Goal: Information Seeking & Learning: Learn about a topic

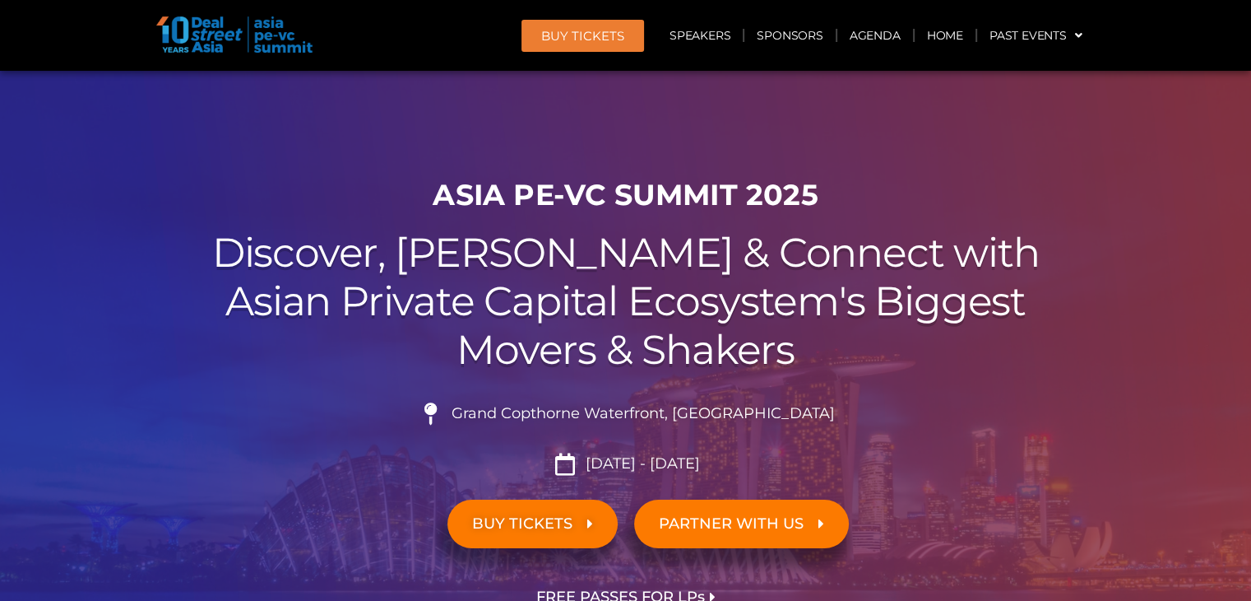
click at [499, 195] on h1 "ASIA PE-VC Summit 2025" at bounding box center [625, 195] width 921 height 35
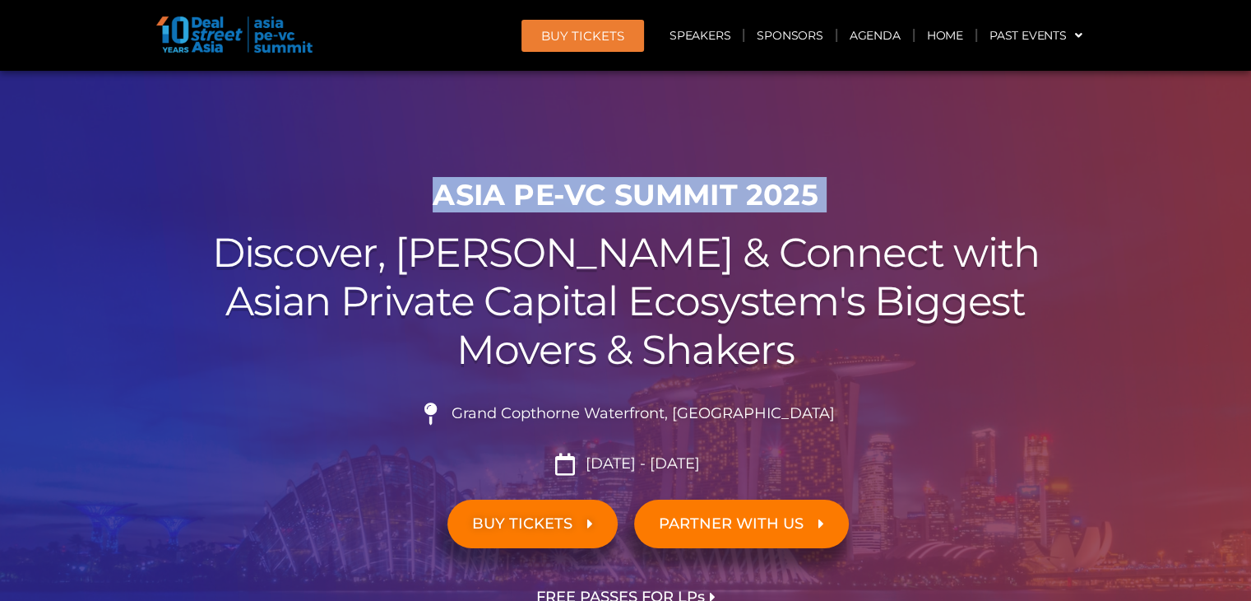
click at [499, 195] on h1 "ASIA PE-VC Summit 2025" at bounding box center [625, 195] width 921 height 35
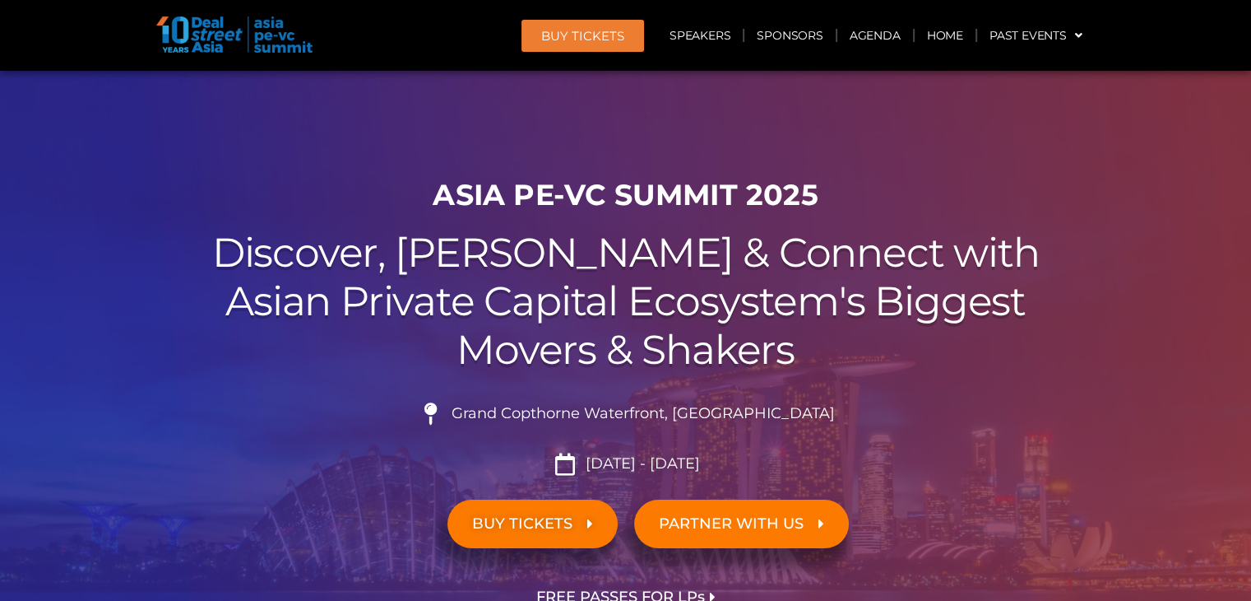
click at [506, 250] on h2 "Discover, Learn & Connect with Asian Private Capital Ecosystem's Biggest Movers…" at bounding box center [625, 301] width 921 height 145
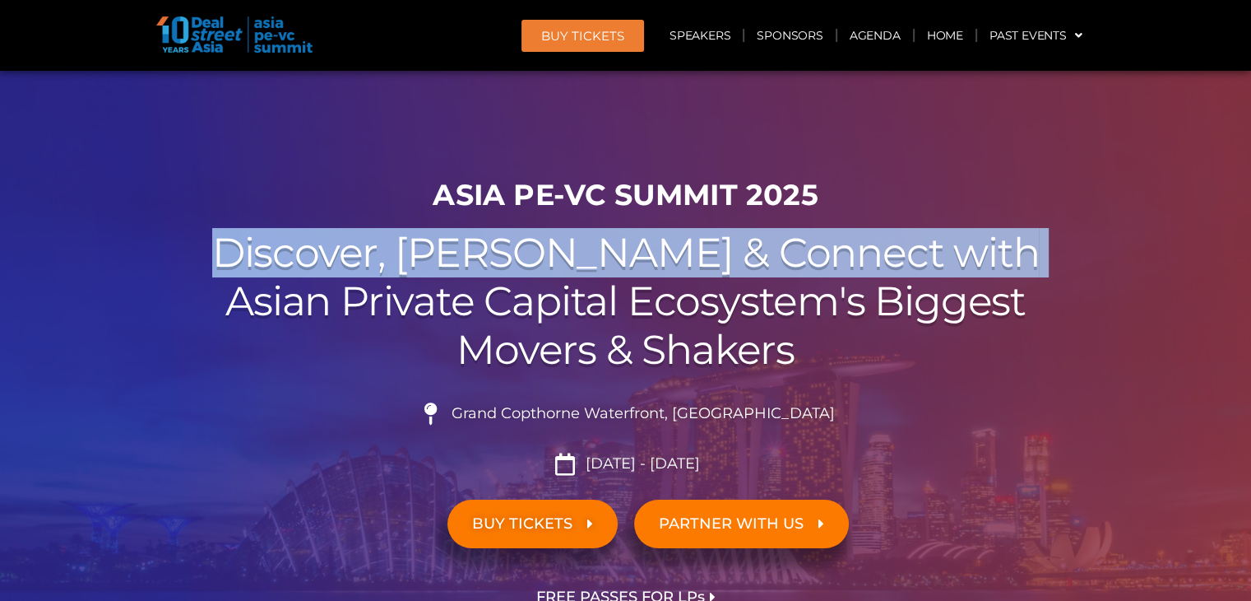
click at [506, 250] on h2 "Discover, Learn & Connect with Asian Private Capital Ecosystem's Biggest Movers…" at bounding box center [625, 301] width 921 height 145
click at [512, 270] on h2 "Discover, Learn & Connect with Asian Private Capital Ecosystem's Biggest Movers…" at bounding box center [625, 301] width 921 height 145
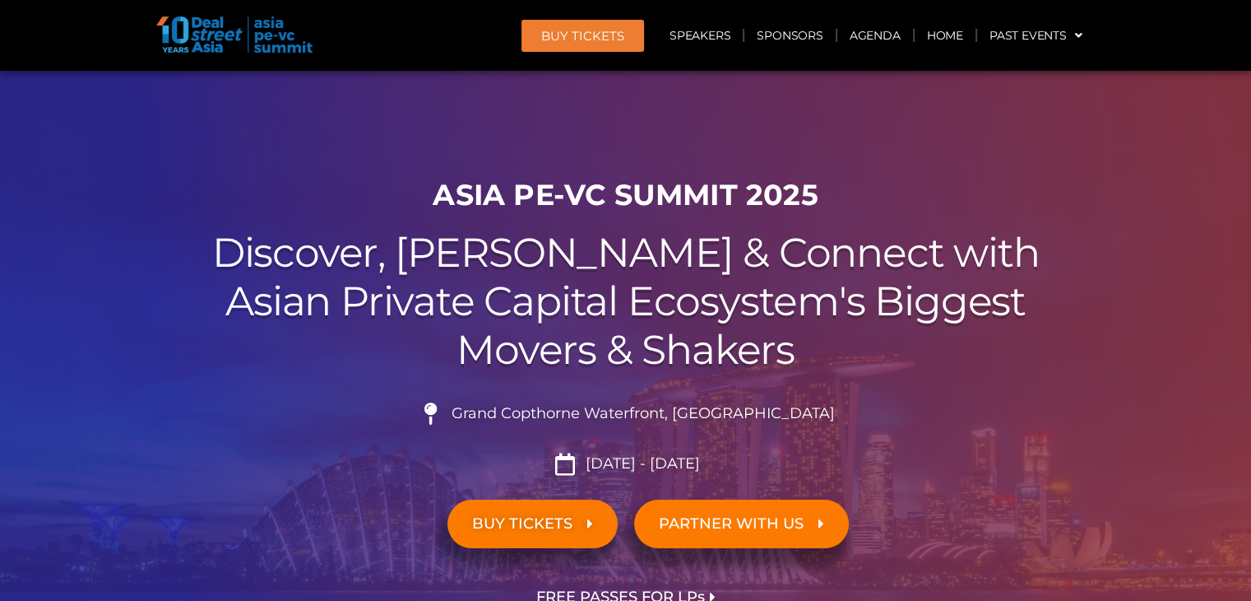
click at [521, 292] on h2 "Discover, Learn & Connect with Asian Private Capital Ecosystem's Biggest Movers…" at bounding box center [625, 301] width 921 height 145
click at [536, 359] on h2 "Discover, Learn & Connect with Asian Private Capital Ecosystem's Biggest Movers…" at bounding box center [625, 301] width 921 height 145
drag, startPoint x: 387, startPoint y: 345, endPoint x: 374, endPoint y: 346, distance: 12.4
click at [385, 345] on h2 "Discover, Learn & Connect with Asian Private Capital Ecosystem's Biggest Movers…" at bounding box center [625, 301] width 921 height 145
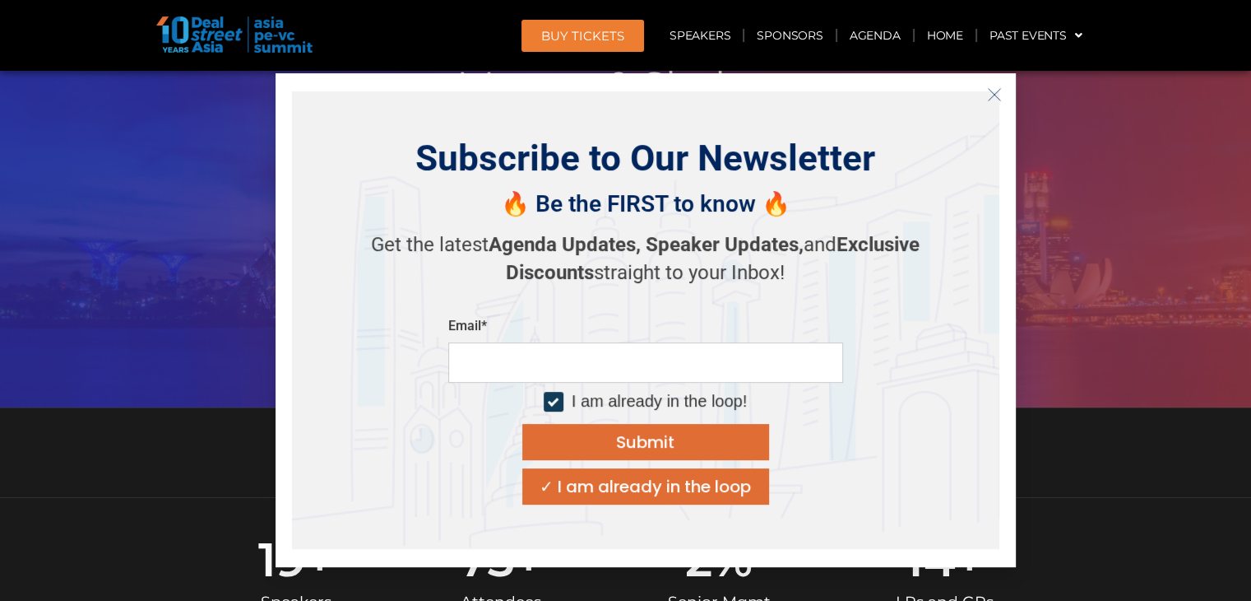
scroll to position [329, 0]
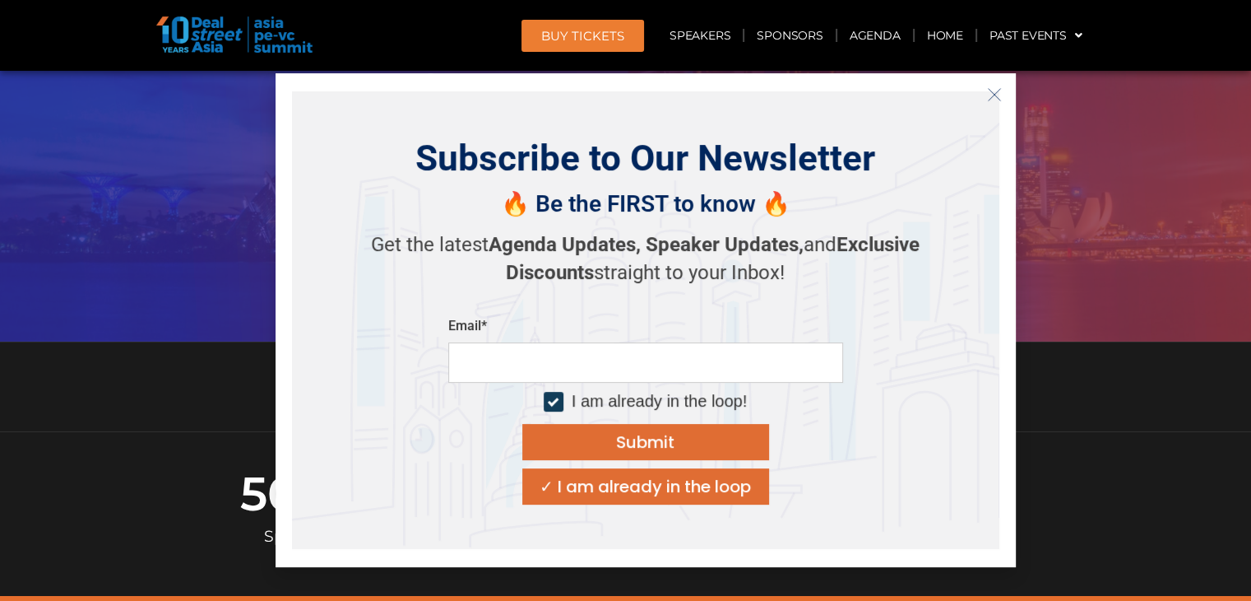
click at [1000, 93] on icon "Close" at bounding box center [994, 94] width 15 height 15
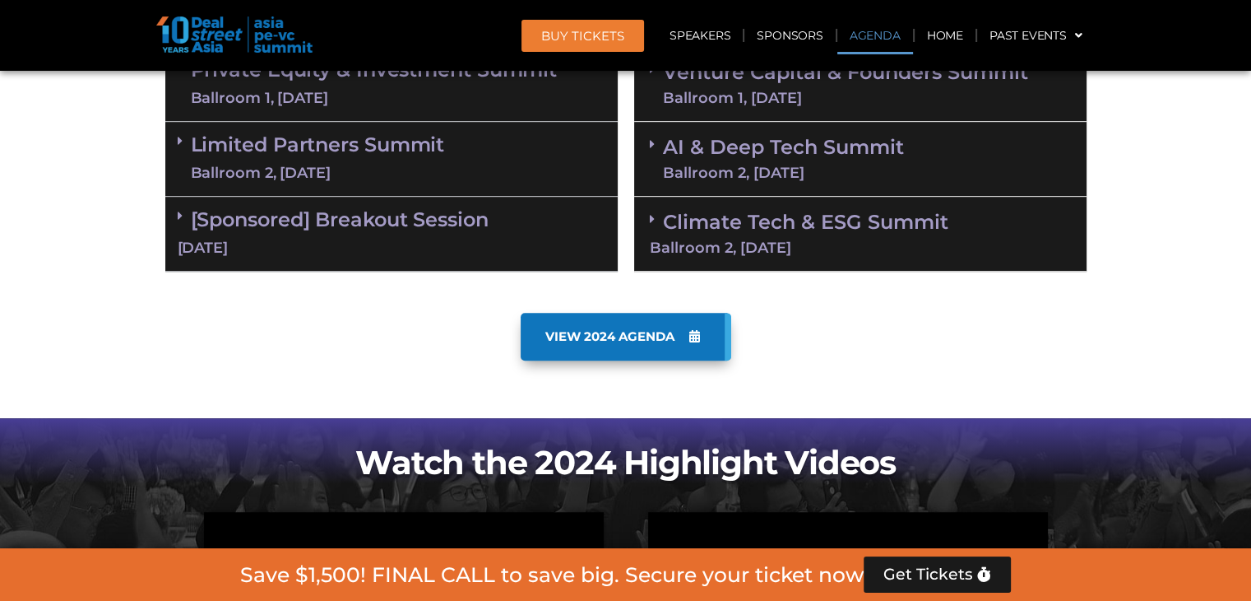
scroll to position [905, 0]
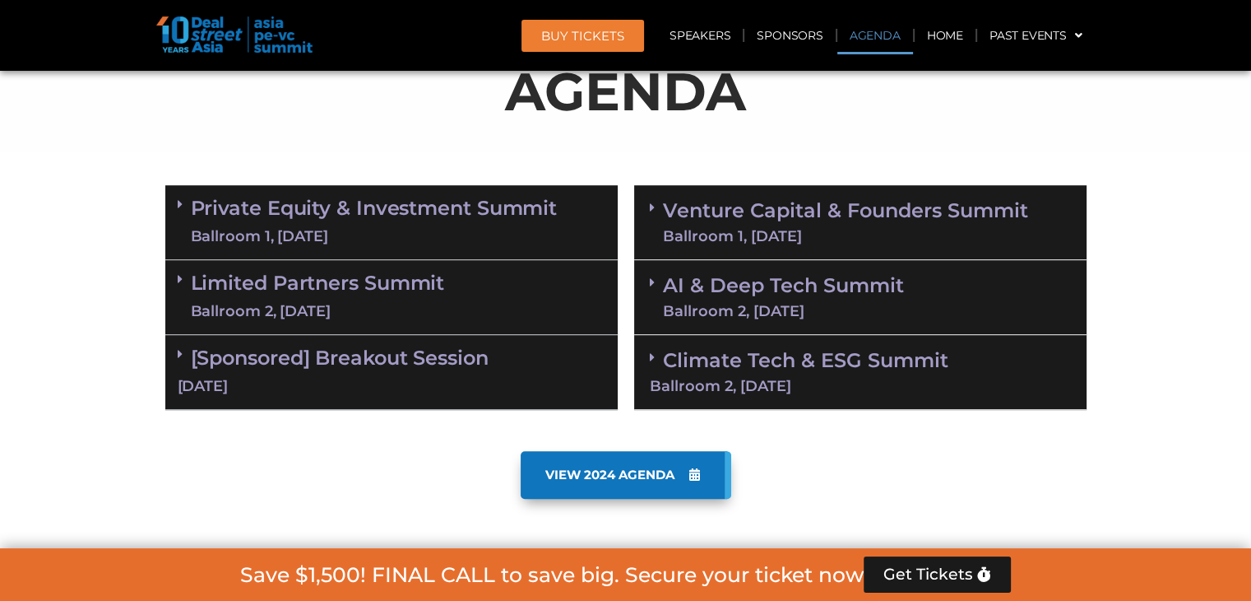
click at [67, 238] on section "Private Equity & Investment Summit Ballroom 1, [DATE] 8:00 am – 9:00 am | Regis…" at bounding box center [625, 297] width 1251 height 241
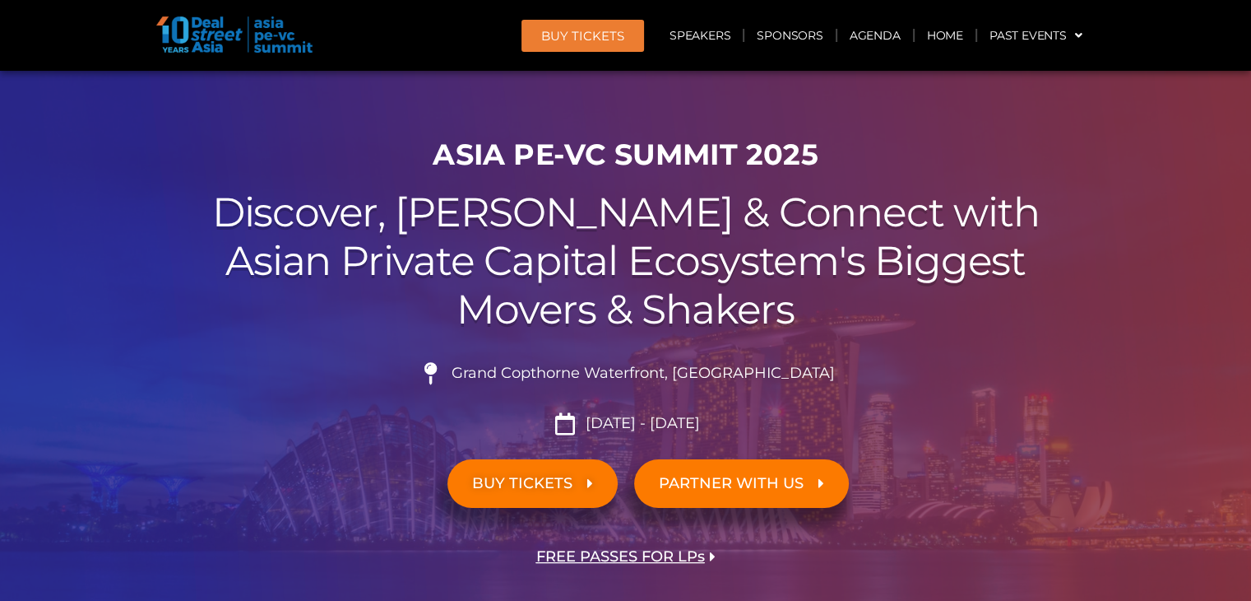
scroll to position [0, 0]
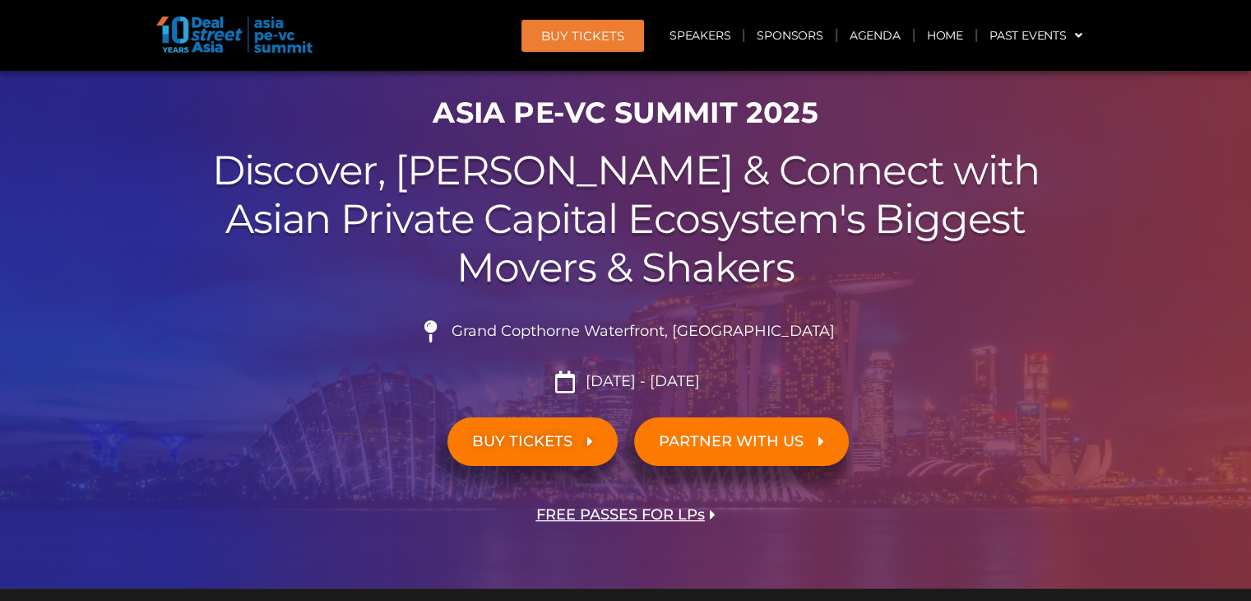
click at [589, 448] on icon at bounding box center [590, 441] width 6 height 15
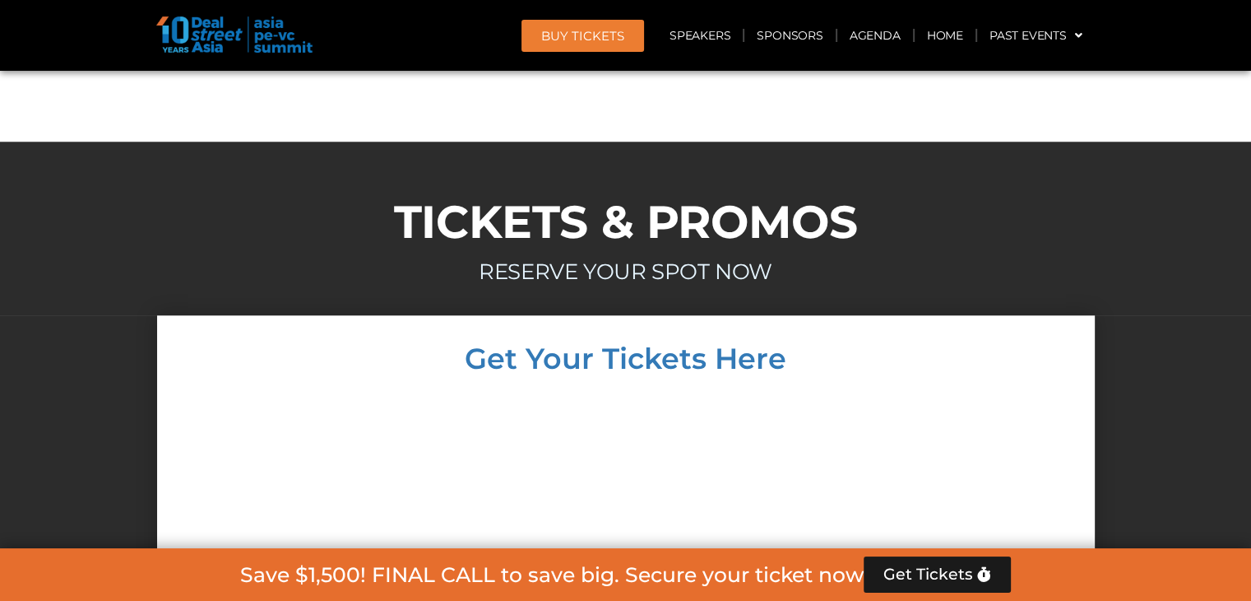
scroll to position [14170, 0]
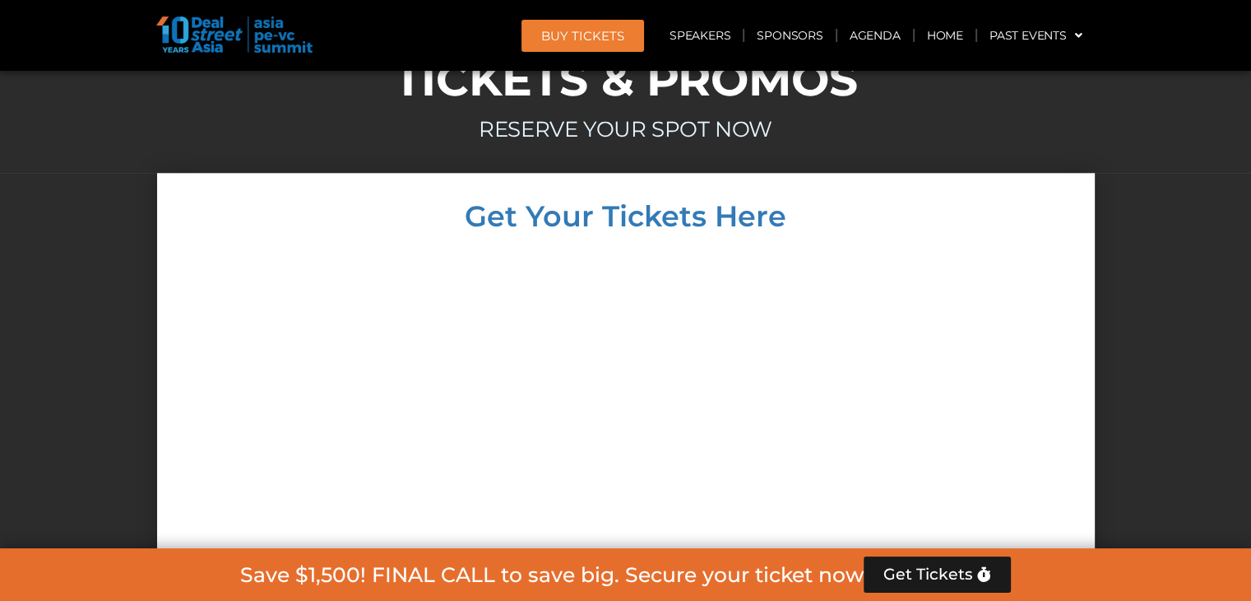
scroll to position [14252, 0]
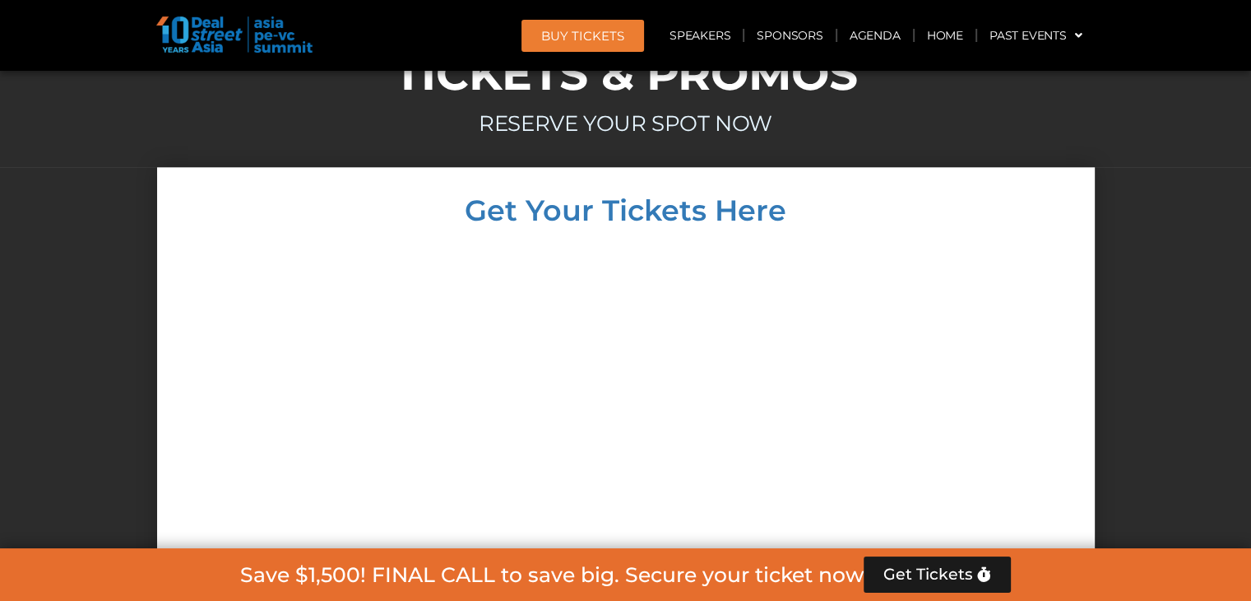
click at [257, 367] on div at bounding box center [626, 565] width 905 height 649
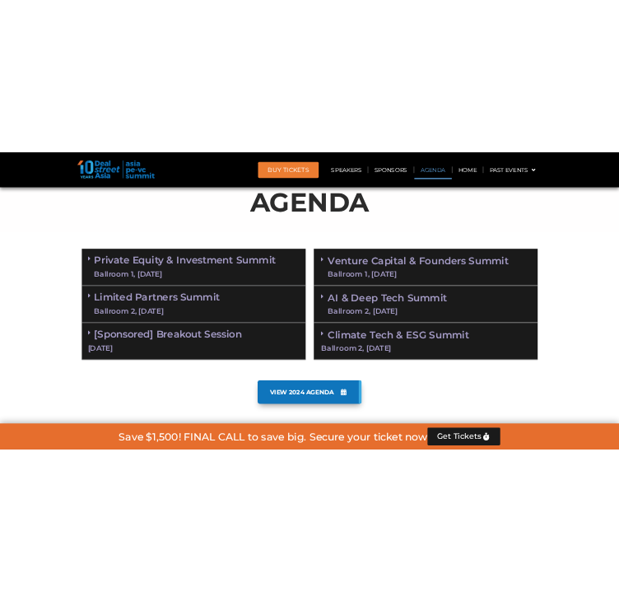
scroll to position [870, 0]
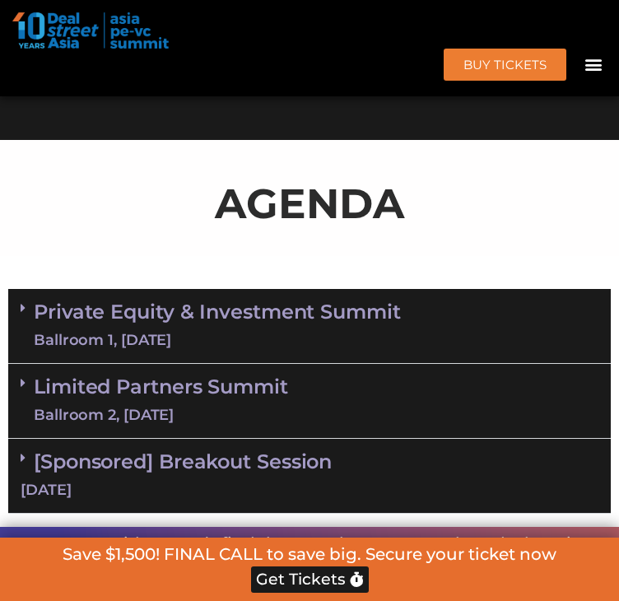
click at [137, 234] on p "AGENDA" at bounding box center [309, 204] width 602 height 62
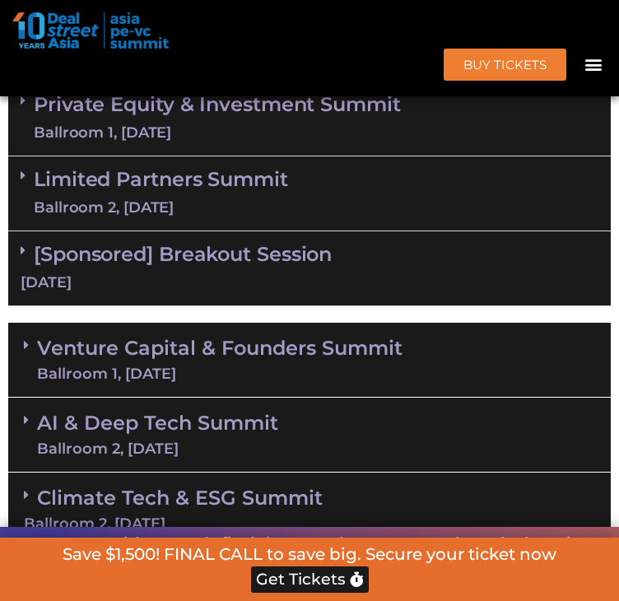
scroll to position [1035, 0]
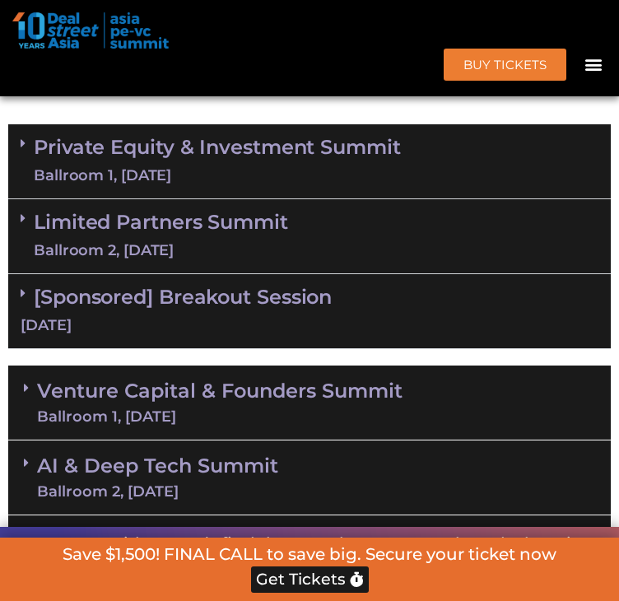
click at [227, 261] on link "Limited Partners [GEOGRAPHIC_DATA] 2, [DATE]" at bounding box center [161, 235] width 254 height 49
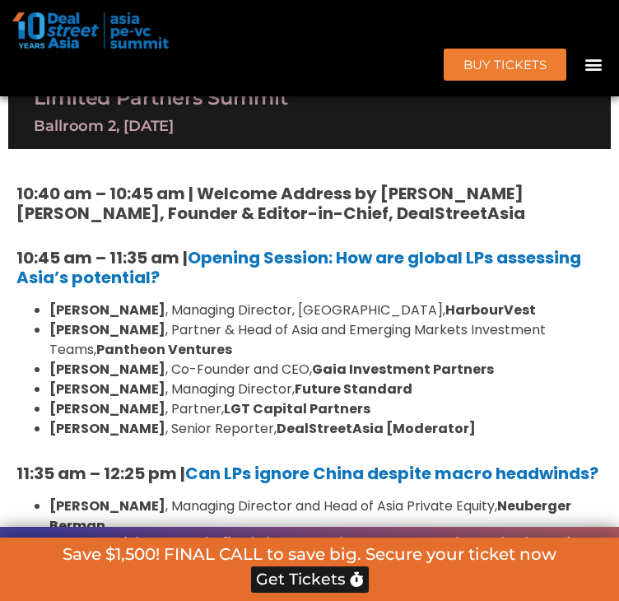
scroll to position [1199, 0]
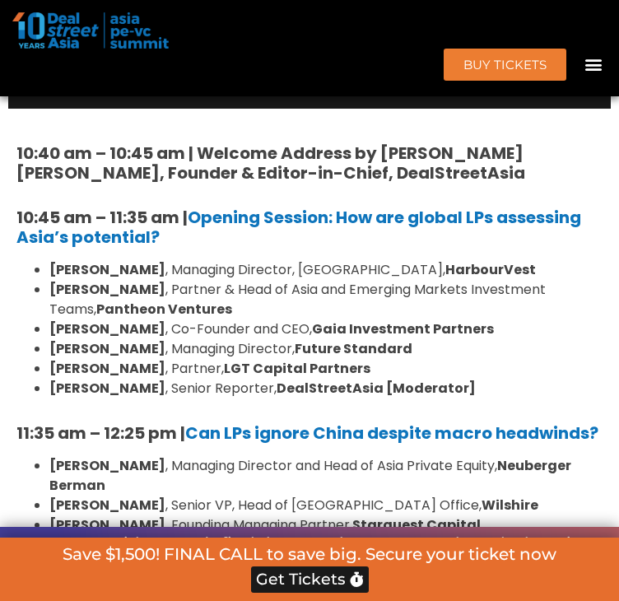
click at [390, 247] on h5 "10:45 am – 11:35 am | Opening Session: How are global LPs assessing Asia’s pote…" at bounding box center [309, 226] width 586 height 39
click at [386, 247] on h5 "10:45 am – 11:35 am | Opening Session: How are global LPs assessing Asia’s pote…" at bounding box center [309, 226] width 586 height 39
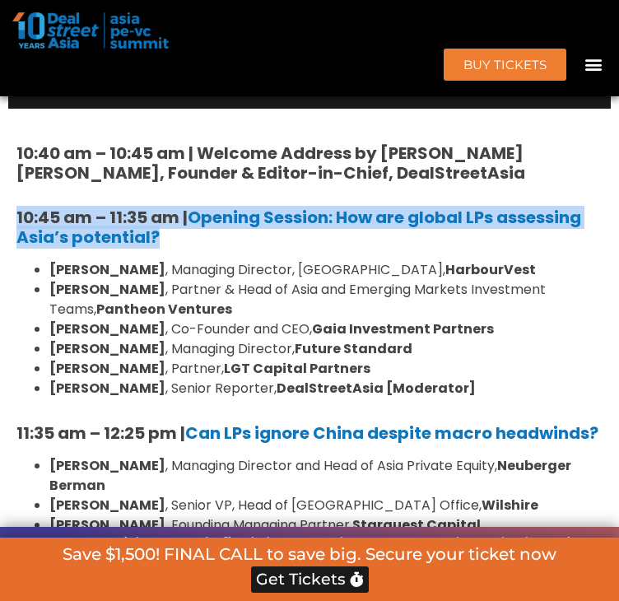
click at [386, 247] on h5 "10:45 am – 11:35 am | Opening Session: How are global LPs assessing Asia’s pote…" at bounding box center [309, 226] width 586 height 39
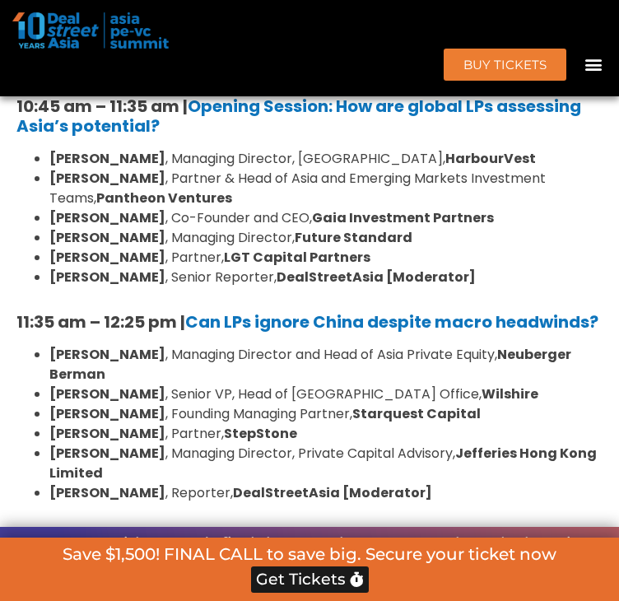
scroll to position [1282, 0]
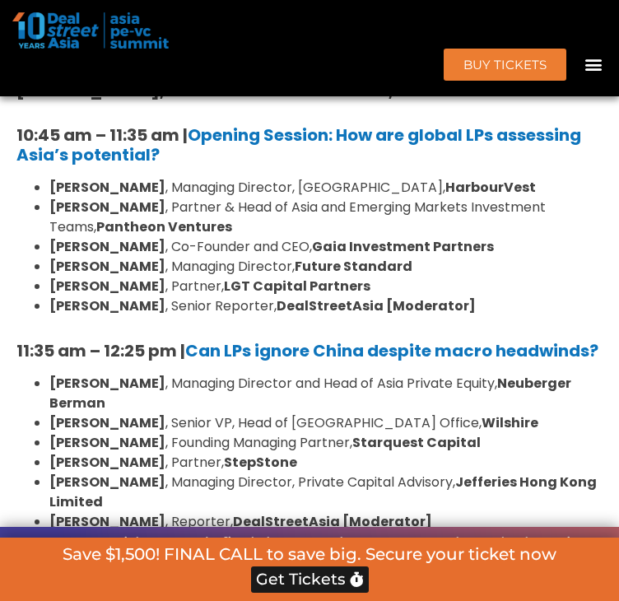
click at [217, 165] on h5 "10:45 am – 11:35 am | Opening Session: How are global LPs assessing Asia’s pote…" at bounding box center [309, 144] width 586 height 39
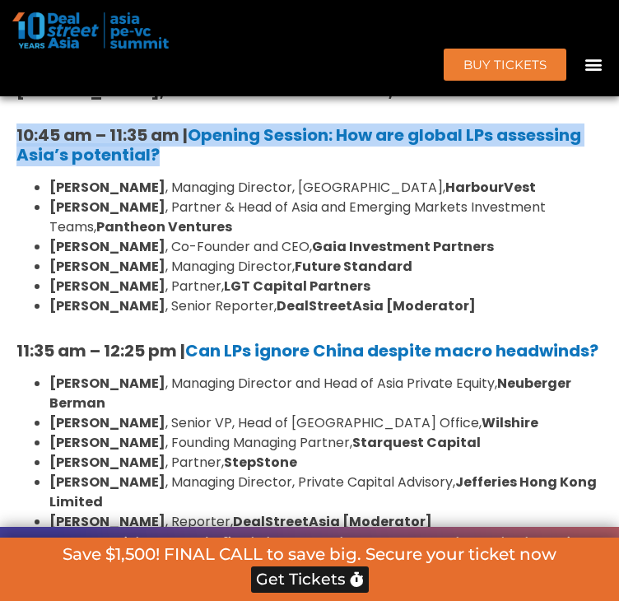
click at [217, 165] on h5 "10:45 am – 11:35 am | Opening Session: How are global LPs assessing Asia’s pote…" at bounding box center [309, 144] width 586 height 39
click at [245, 165] on h5 "10:45 am – 11:35 am | Opening Session: How are global LPs assessing Asia’s pote…" at bounding box center [309, 144] width 586 height 39
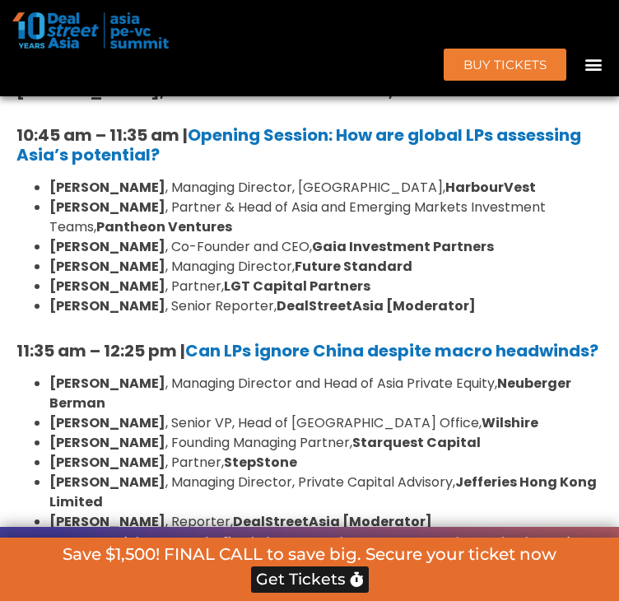
click at [252, 165] on h5 "10:45 am – 11:35 am | Opening Session: How are global LPs assessing Asia’s pote…" at bounding box center [309, 144] width 586 height 39
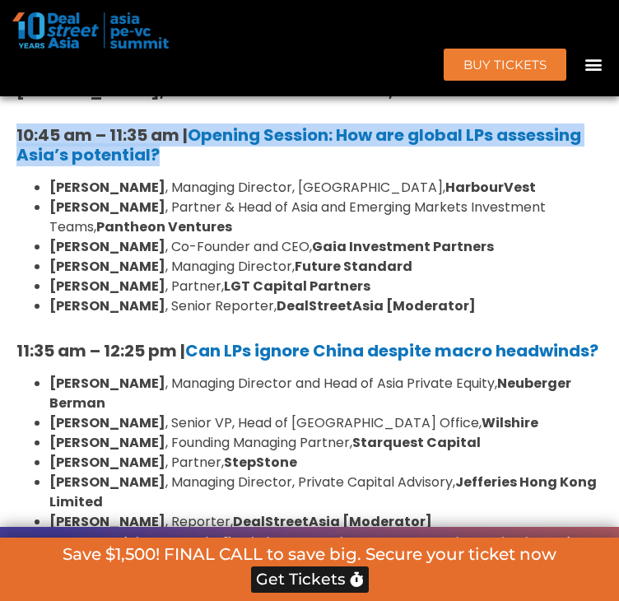
click at [252, 165] on h5 "10:45 am – 11:35 am | Opening Session: How are global LPs assessing Asia’s pote…" at bounding box center [309, 144] width 586 height 39
click at [257, 165] on h5 "10:45 am – 11:35 am | Opening Session: How are global LPs assessing Asia’s pote…" at bounding box center [309, 144] width 586 height 39
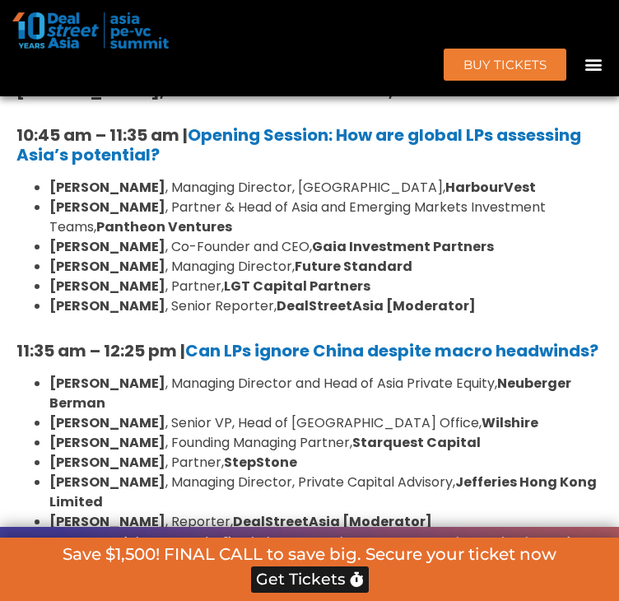
click at [194, 165] on h5 "10:45 am – 11:35 am | Opening Session: How are global LPs assessing Asia’s pote…" at bounding box center [309, 144] width 586 height 39
click at [195, 165] on h5 "10:45 am – 11:35 am | Opening Session: How are global LPs assessing Asia’s pote…" at bounding box center [309, 144] width 586 height 39
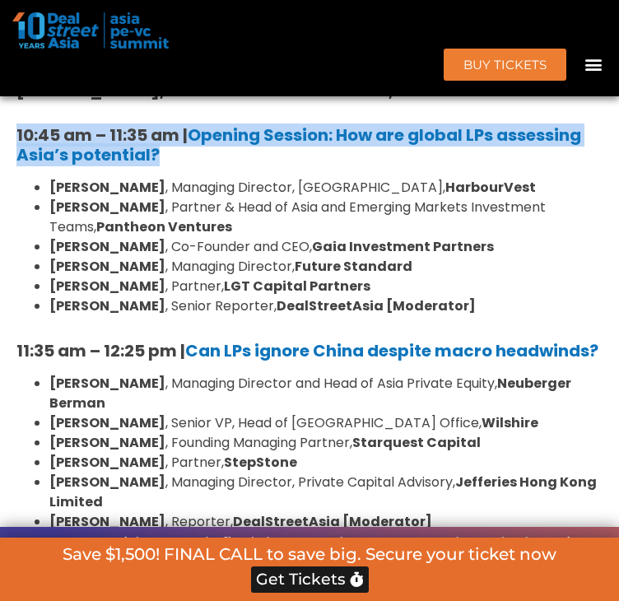
click at [195, 165] on h5 "10:45 am – 11:35 am | Opening Session: How are global LPs assessing Asia’s pote…" at bounding box center [309, 144] width 586 height 39
click at [223, 165] on h5 "10:45 am – 11:35 am | Opening Session: How are global LPs assessing Asia’s pote…" at bounding box center [309, 144] width 586 height 39
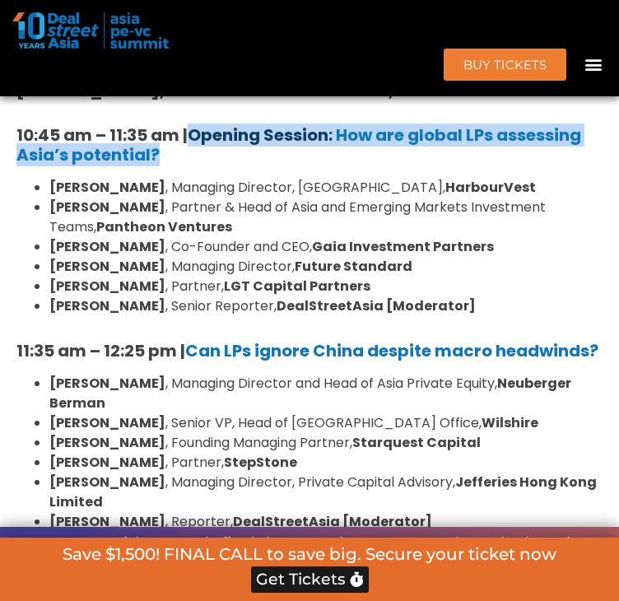
drag, startPoint x: 240, startPoint y: 225, endPoint x: 200, endPoint y: 208, distance: 43.9
click at [200, 165] on h5 "10:45 am – 11:35 am | Opening Session: How are global LPs assessing Asia’s pote…" at bounding box center [309, 144] width 586 height 39
copy h5 "Opening Session: How are global LPs assessing Asia’s potential?"
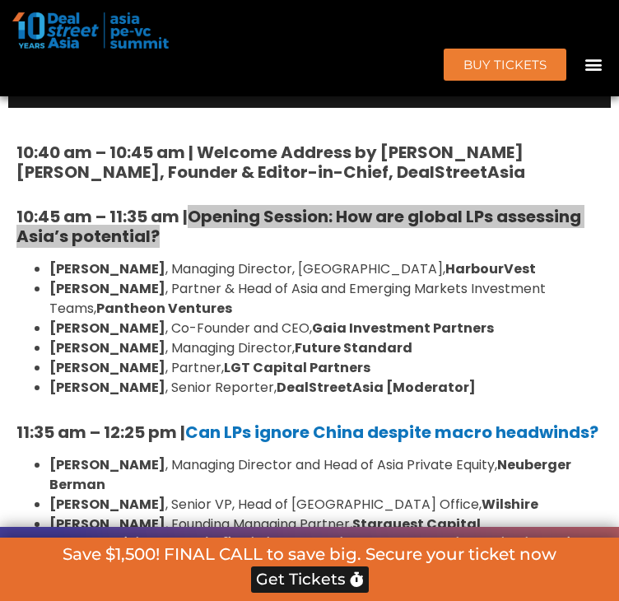
scroll to position [1199, 0]
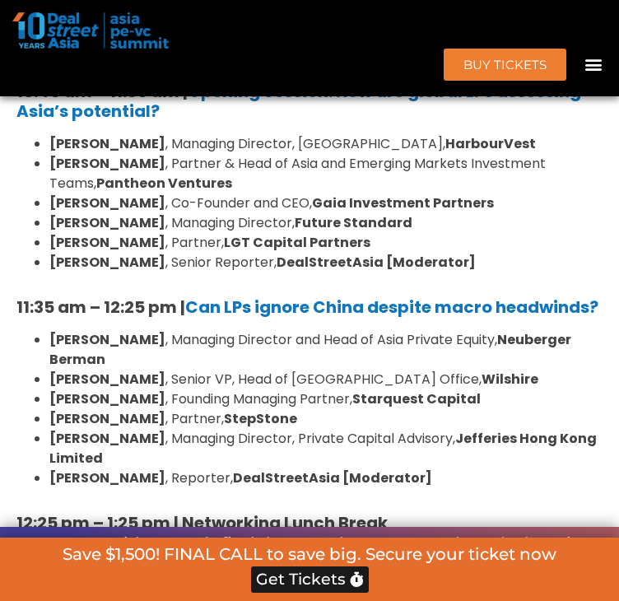
scroll to position [1364, 0]
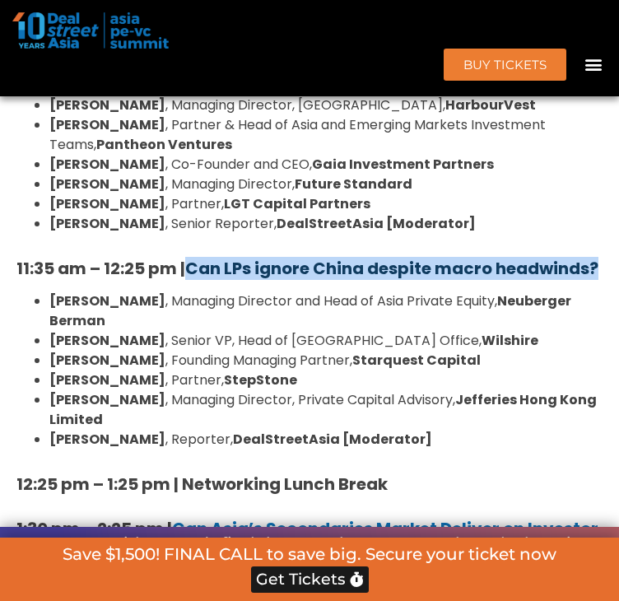
drag, startPoint x: 263, startPoint y: 360, endPoint x: 200, endPoint y: 343, distance: 65.7
click at [200, 278] on h5 "11:35 am – 12:25 pm | Can LPs ignore China despite macro headwinds?" at bounding box center [309, 268] width 586 height 20
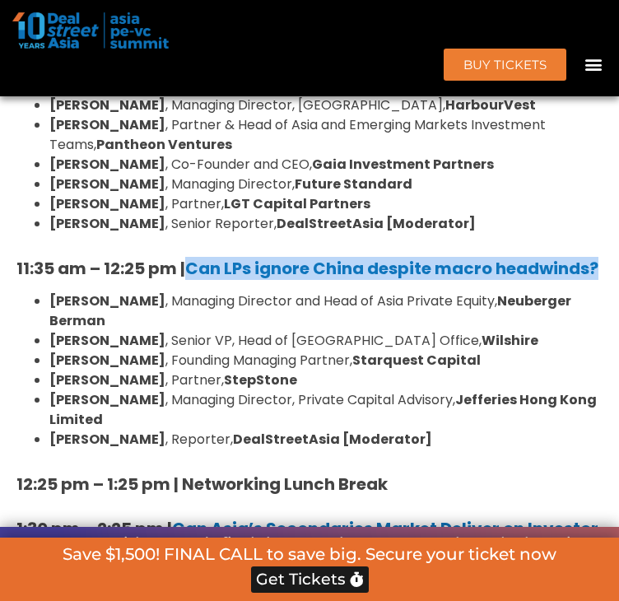
copy b "Can LPs ignore China despite macro headwinds?"
click at [242, 278] on h5 "11:35 am – 12:25 pm | Can LPs ignore China despite macro headwinds?" at bounding box center [309, 268] width 586 height 20
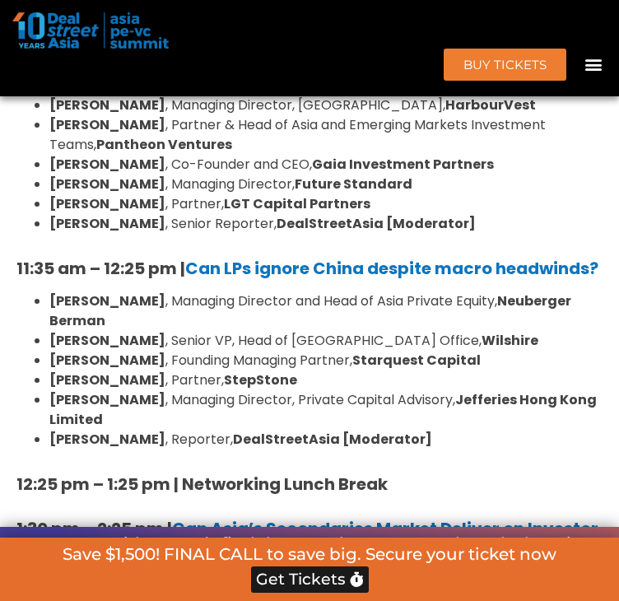
click at [480, 214] on li "[PERSON_NAME] , Partner, LGT Capital Partners" at bounding box center [325, 204] width 553 height 20
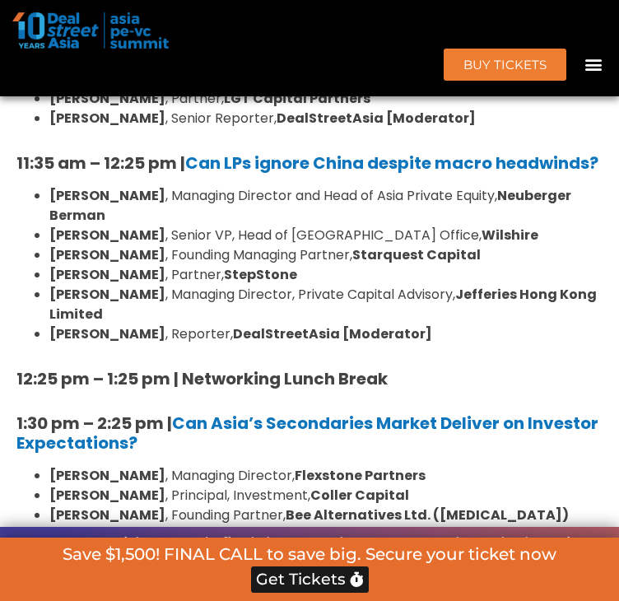
scroll to position [1693, 0]
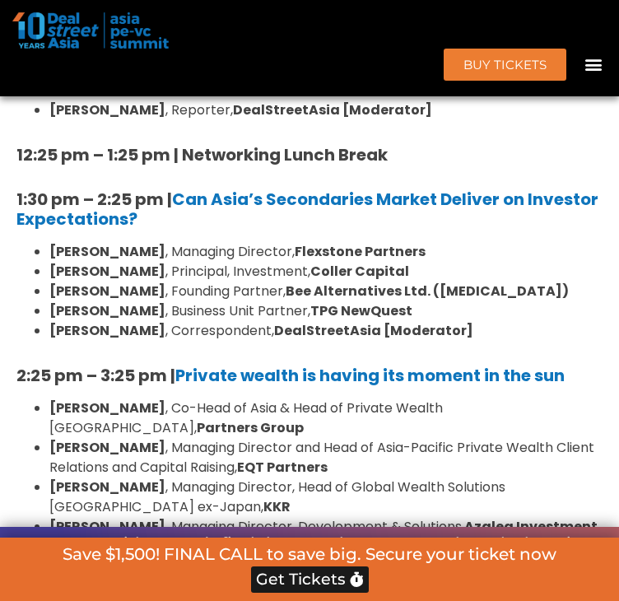
click at [299, 166] on strong "12:25 pm – 1:25 pm | Networking Lunch Break" at bounding box center [201, 154] width 371 height 23
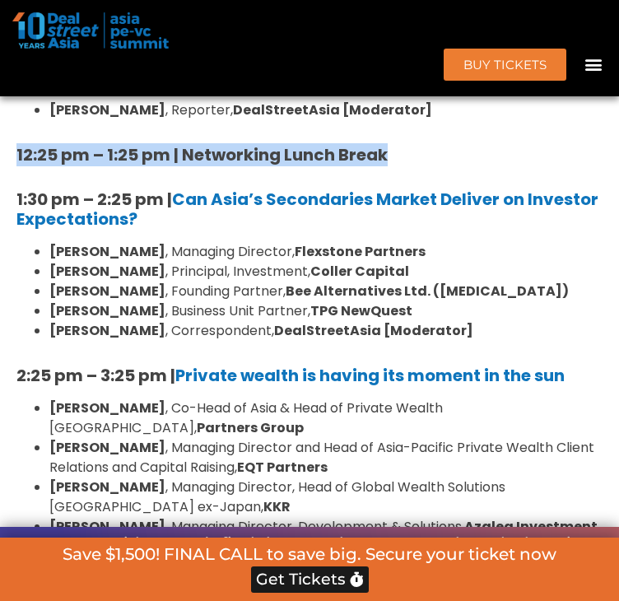
click at [299, 166] on strong "12:25 pm – 1:25 pm | Networking Lunch Break" at bounding box center [201, 154] width 371 height 23
click at [344, 166] on strong "12:25 pm – 1:25 pm | Networking Lunch Break" at bounding box center [201, 154] width 371 height 23
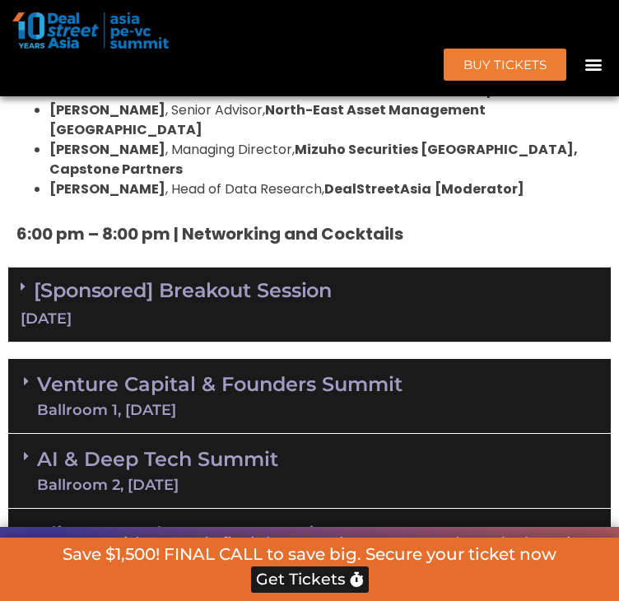
scroll to position [2516, 0]
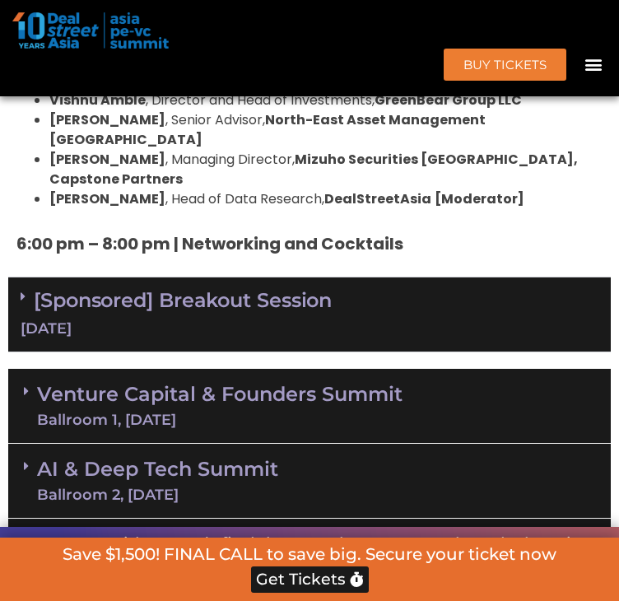
click at [270, 290] on link "[Sponsored] Breakout Session [DATE]" at bounding box center [310, 313] width 578 height 51
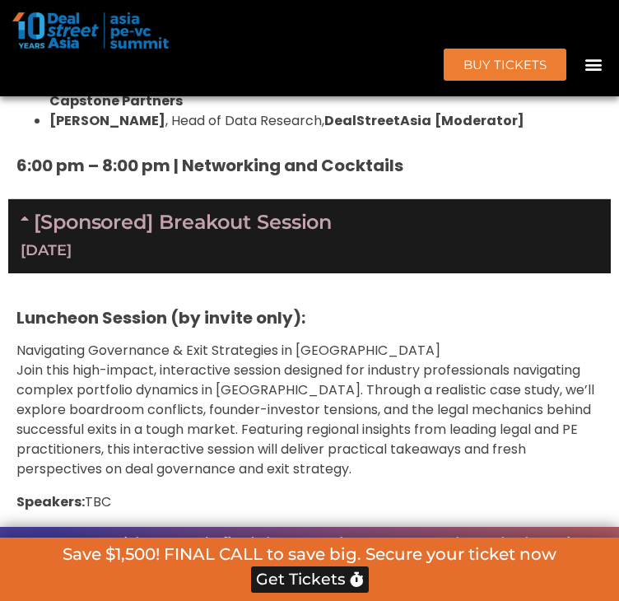
scroll to position [2598, 0]
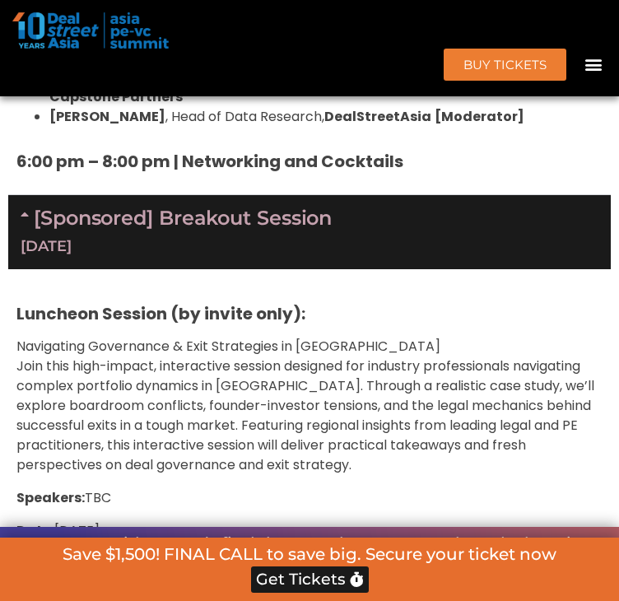
click at [257, 213] on link "[Sponsored] Breakout Session [DATE]" at bounding box center [310, 231] width 578 height 51
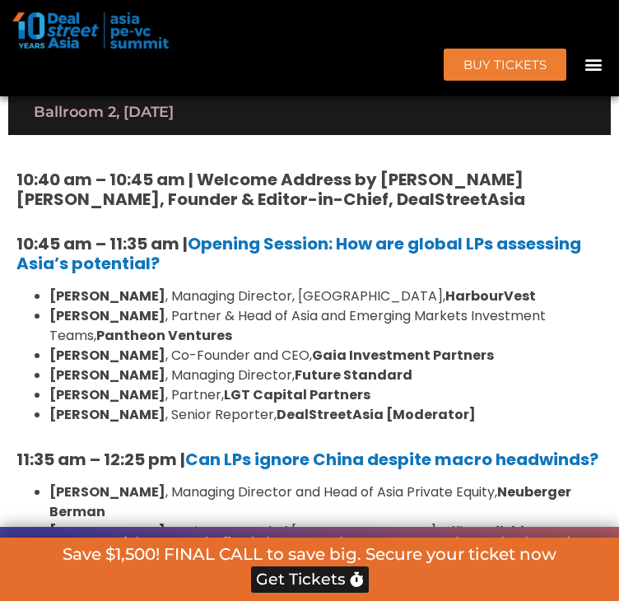
scroll to position [1035, 0]
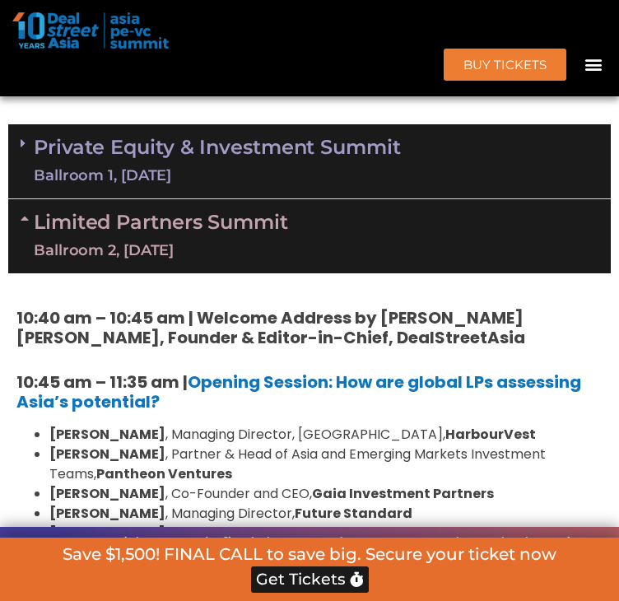
click at [245, 186] on link "Private Equity & Investment Summit Ballroom 1, [DATE]" at bounding box center [217, 161] width 367 height 49
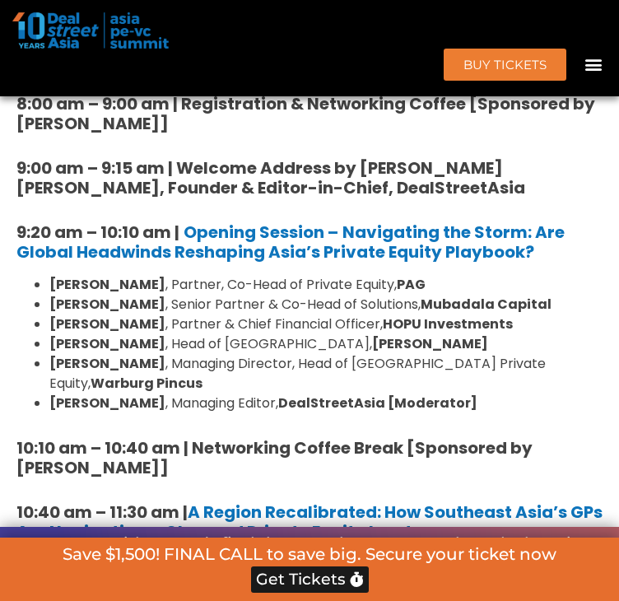
scroll to position [1199, 0]
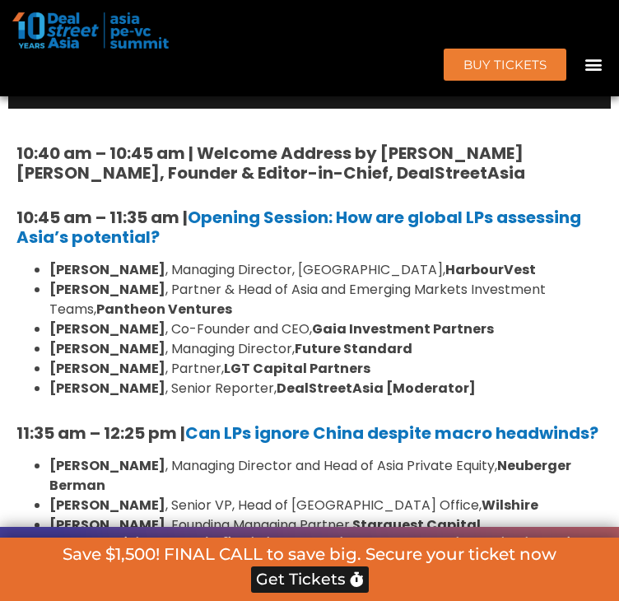
click at [211, 96] on link "Limited Partners [GEOGRAPHIC_DATA] 2, [DATE]" at bounding box center [161, 71] width 254 height 49
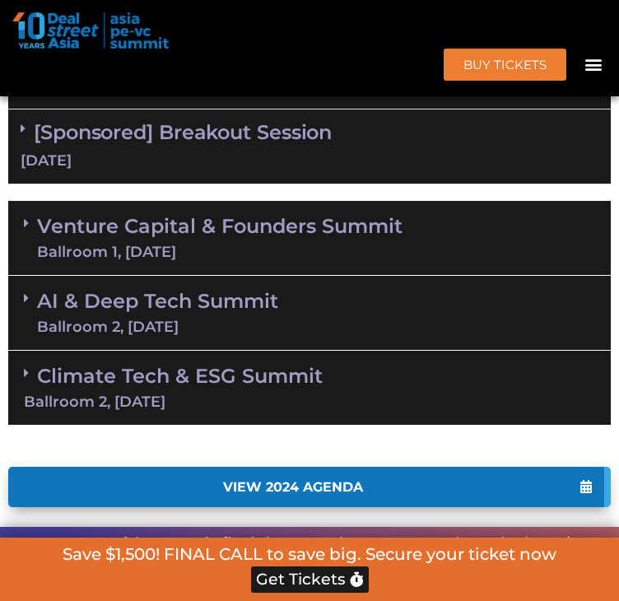
click at [211, 96] on link "Limited Partners [GEOGRAPHIC_DATA] 2, [DATE]" at bounding box center [161, 71] width 254 height 49
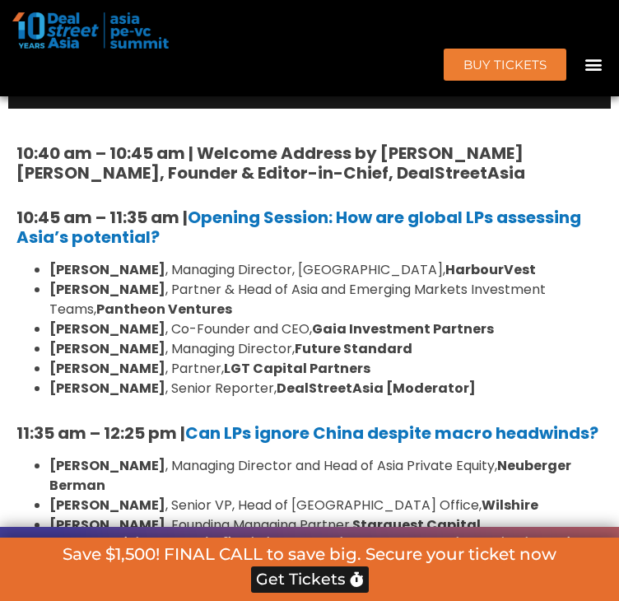
scroll to position [953, 0]
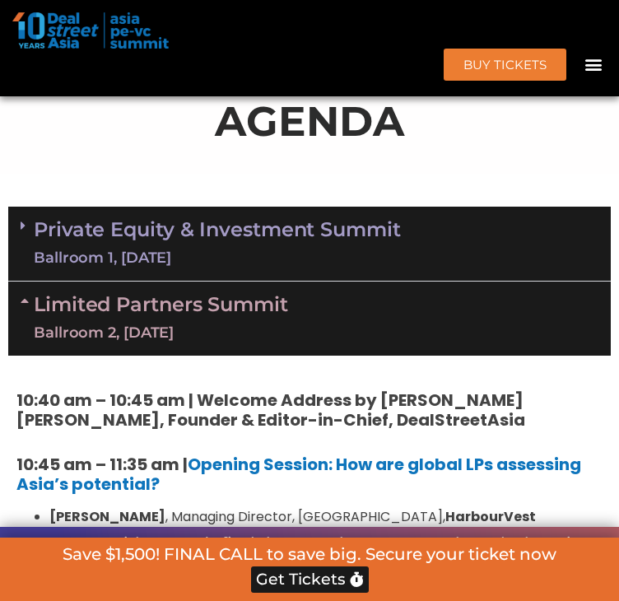
click at [220, 268] on link "Private Equity & Investment Summit Ballroom 1, [DATE]" at bounding box center [217, 243] width 367 height 49
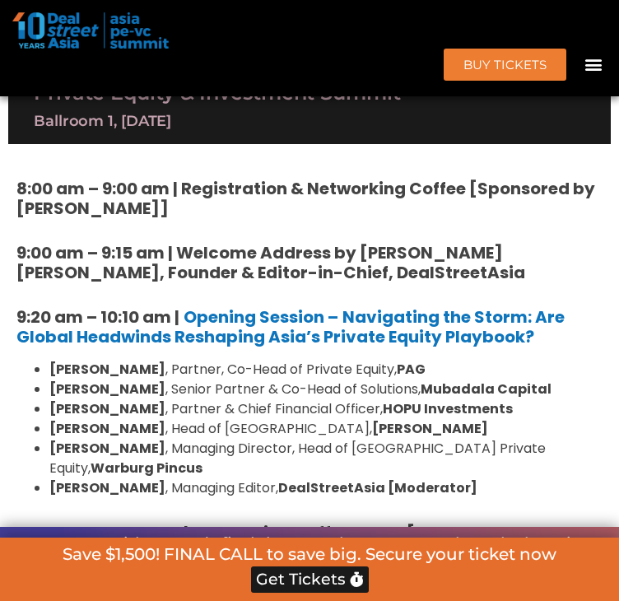
scroll to position [1117, 0]
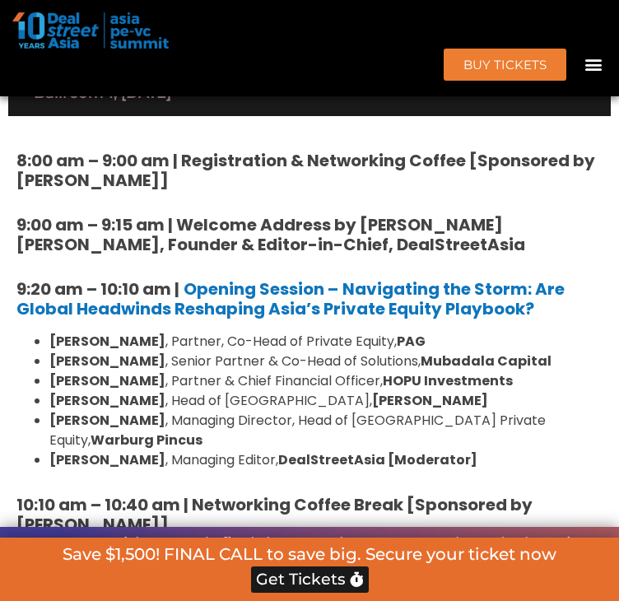
click at [225, 190] on h5 "8:00 am – 9:00 am | Registration & Networking Coffee [Sponsored by [PERSON_NAME…" at bounding box center [309, 170] width 586 height 39
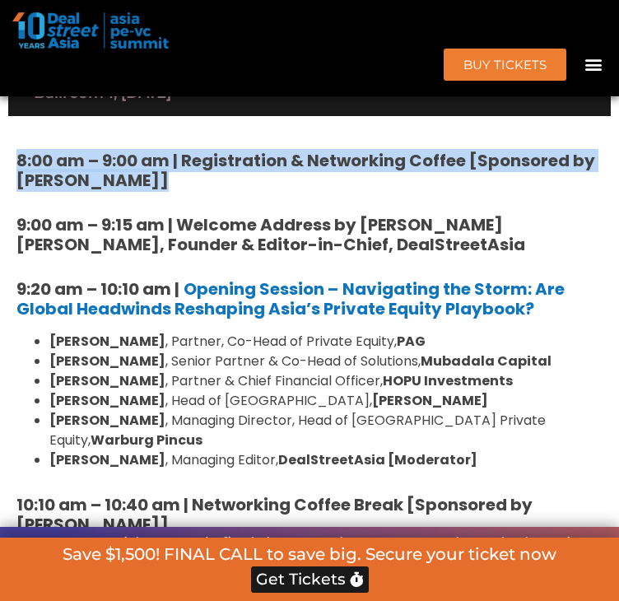
click at [225, 190] on h5 "8:00 am – 9:00 am | Registration & Networking Coffee [Sponsored by [PERSON_NAME…" at bounding box center [309, 170] width 586 height 39
click at [247, 190] on h5 "8:00 am – 9:00 am | Registration & Networking Coffee [Sponsored by [PERSON_NAME…" at bounding box center [309, 170] width 586 height 39
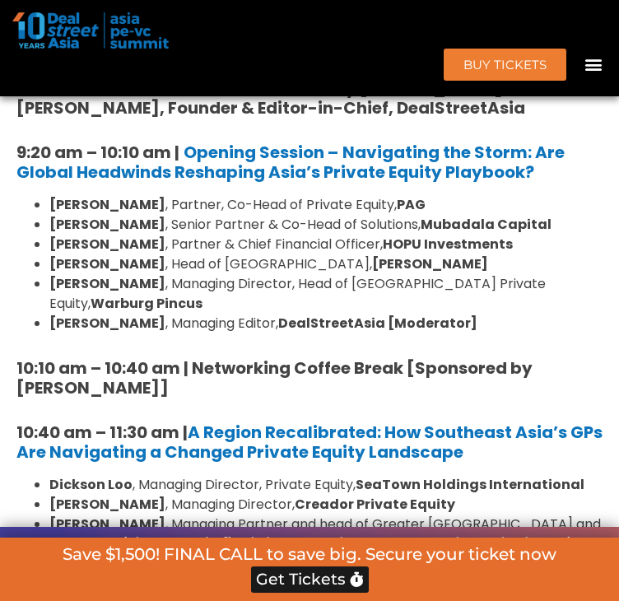
scroll to position [1282, 0]
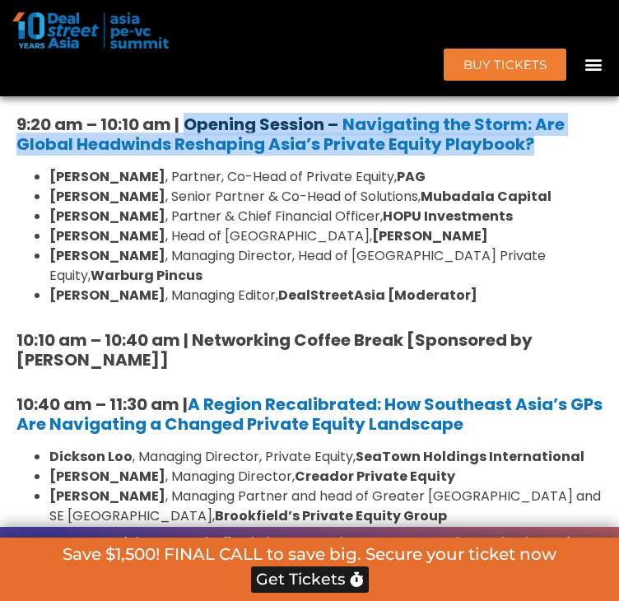
drag, startPoint x: 541, startPoint y: 217, endPoint x: 191, endPoint y: 197, distance: 351.0
click at [191, 154] on h5 "9:20 am – 10:10 am | Opening Session – Navigating the Storm: Are Global Headwin…" at bounding box center [309, 133] width 586 height 39
copy h5 "Opening Session – Navigating the Storm: Are Global Headwinds Reshaping Asia’s P…"
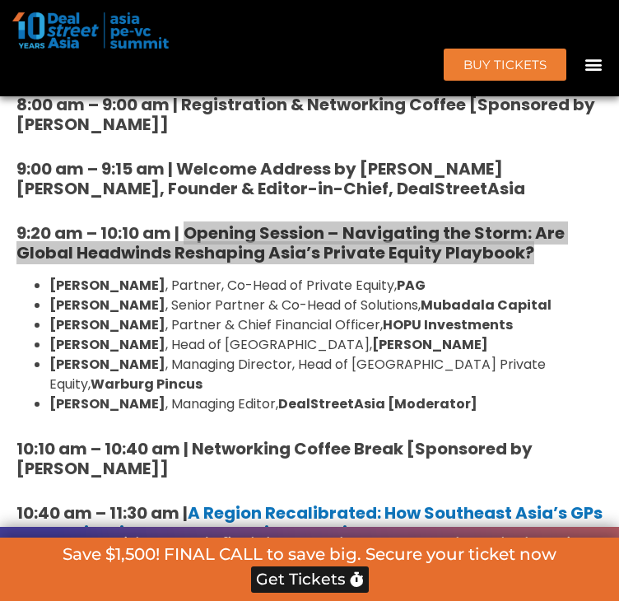
scroll to position [1035, 0]
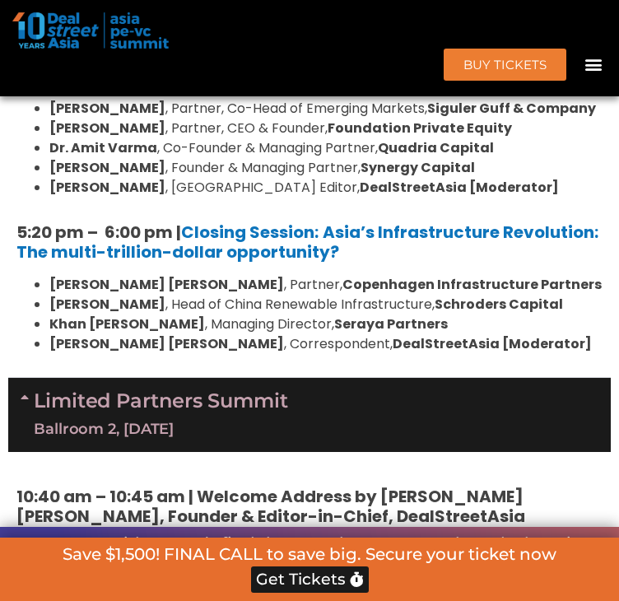
scroll to position [2927, 0]
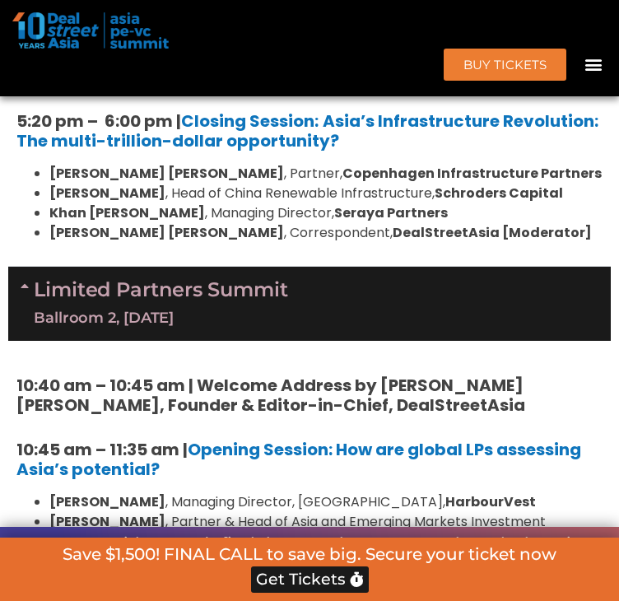
click at [225, 328] on link "Limited Partners [GEOGRAPHIC_DATA] 2, [DATE]" at bounding box center [161, 303] width 254 height 49
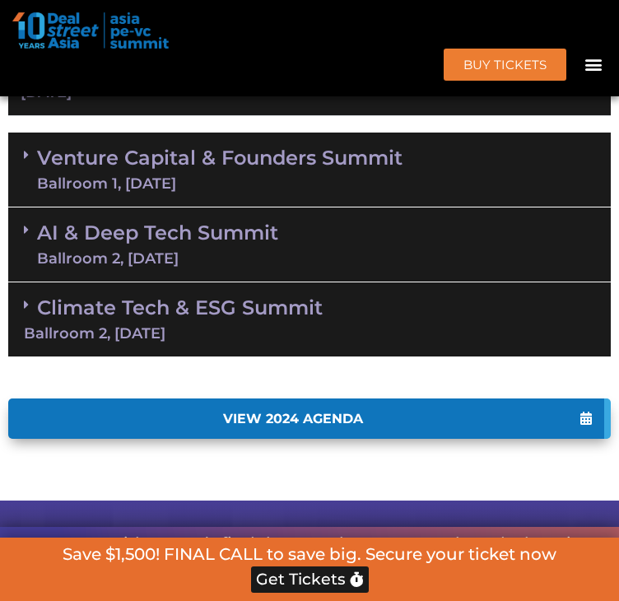
scroll to position [3256, 0]
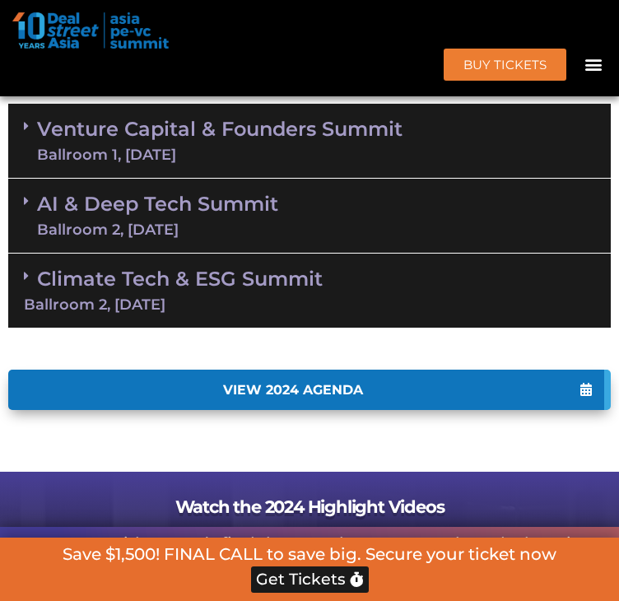
click at [239, 162] on link "Venture Capital & Founders​ Summit Ballroom 1, [DATE]" at bounding box center [219, 140] width 365 height 43
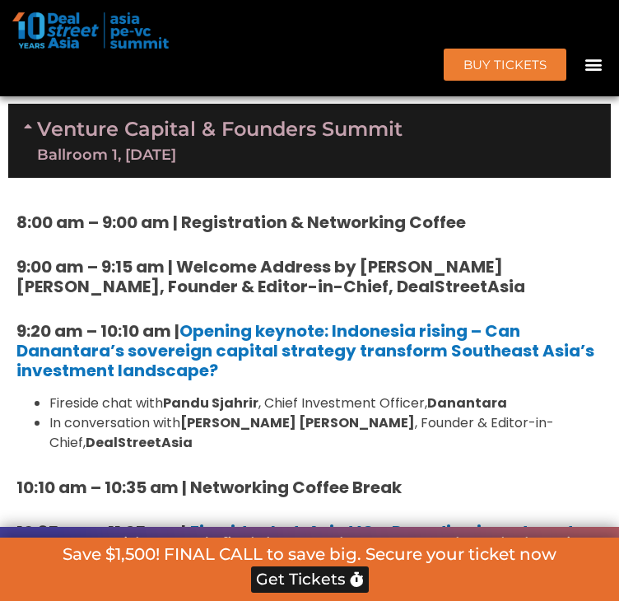
scroll to position [3338, 0]
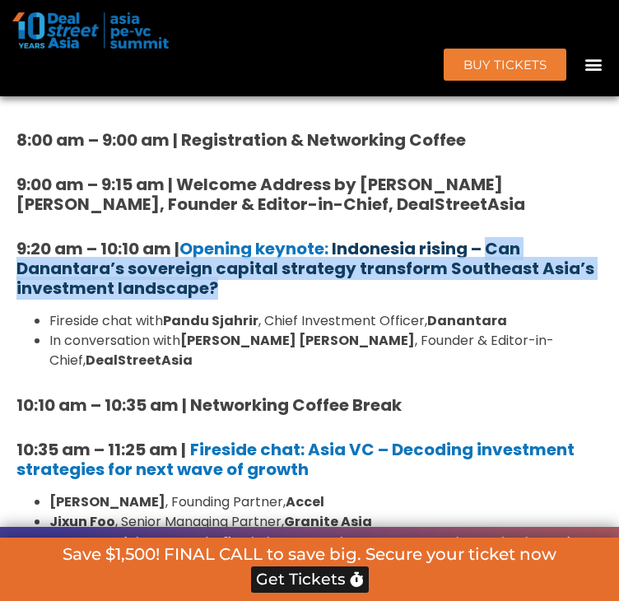
drag, startPoint x: 367, startPoint y: 350, endPoint x: 496, endPoint y: 313, distance: 134.4
click at [496, 298] on h5 "9:20 am – 10:10 am | Opening keynote: Indonesia rising – Can Danantara’s sovere…" at bounding box center [309, 268] width 586 height 59
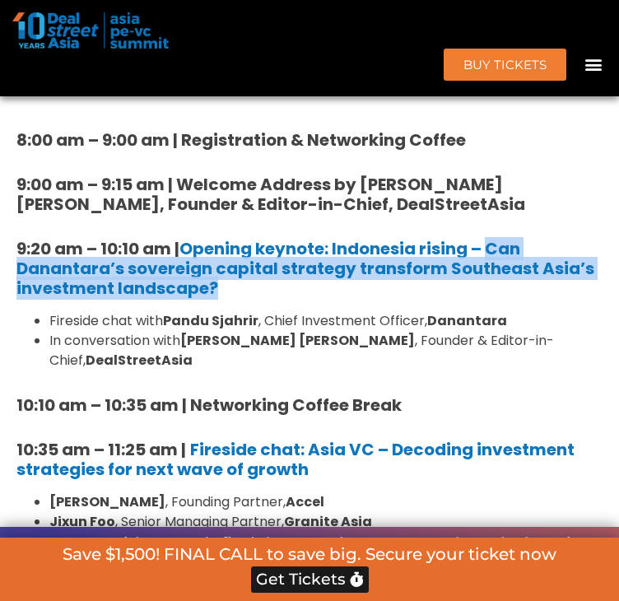
copy link "Can [PERSON_NAME]’s sovereign capital strategy transform Southeast Asia’s inves…"
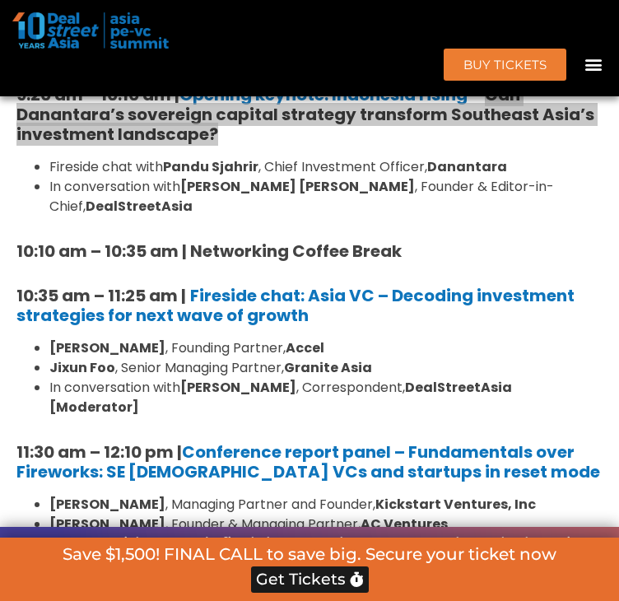
scroll to position [3503, 0]
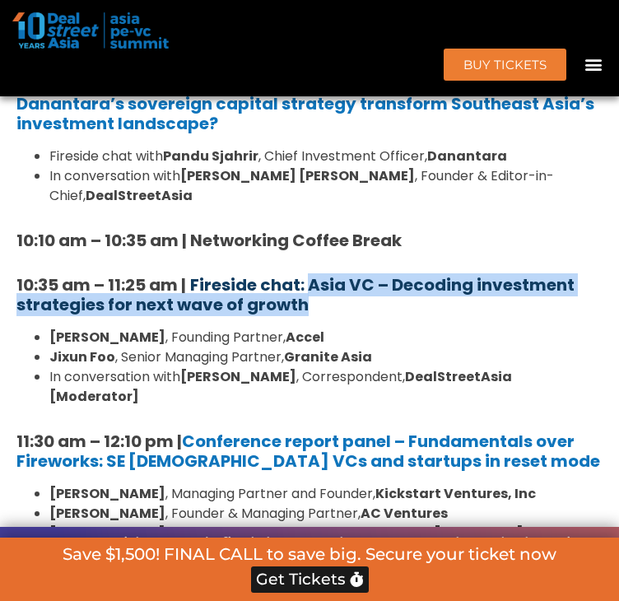
drag, startPoint x: 336, startPoint y: 340, endPoint x: 312, endPoint y: 327, distance: 27.2
click at [312, 314] on h5 "10:35 am – 11:25 am | Fireside chat: Asia VC – Decoding investment strategies f…" at bounding box center [309, 294] width 586 height 39
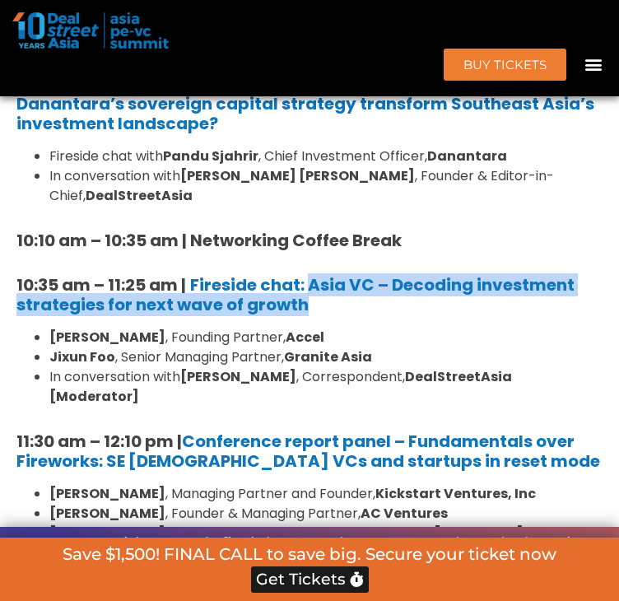
copy b "Asia VC – Decoding investment strategies for next wave of growth"
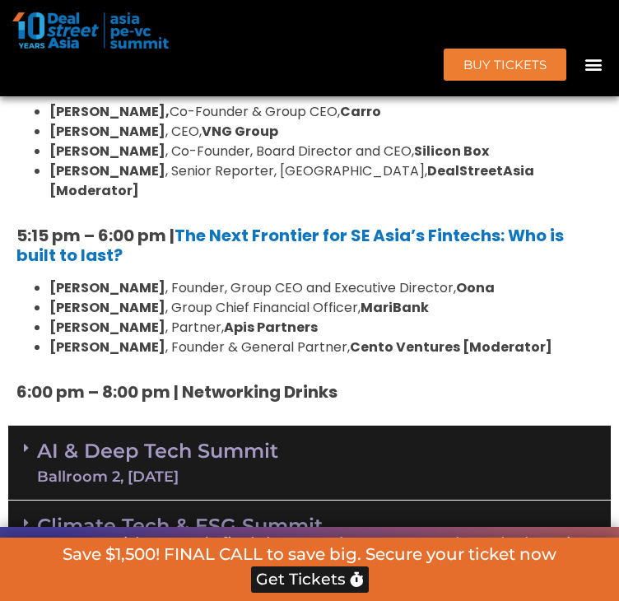
scroll to position [4819, 0]
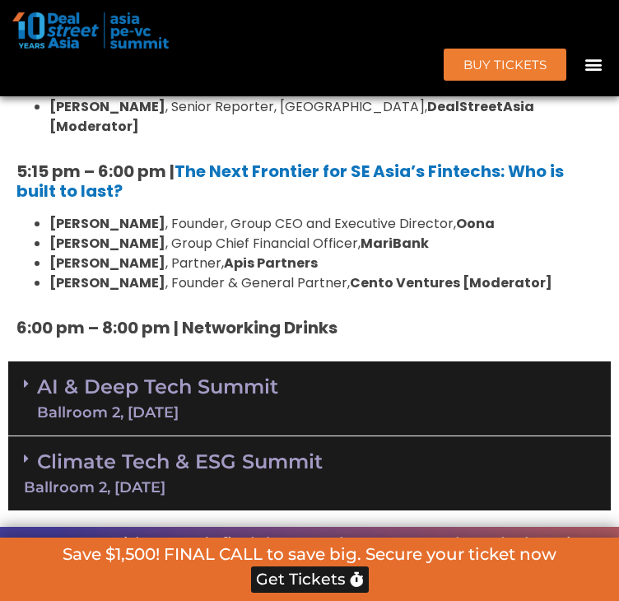
click at [215, 377] on link "AI & Deep Tech Summit Ballroom 2, [DATE]" at bounding box center [157, 398] width 241 height 43
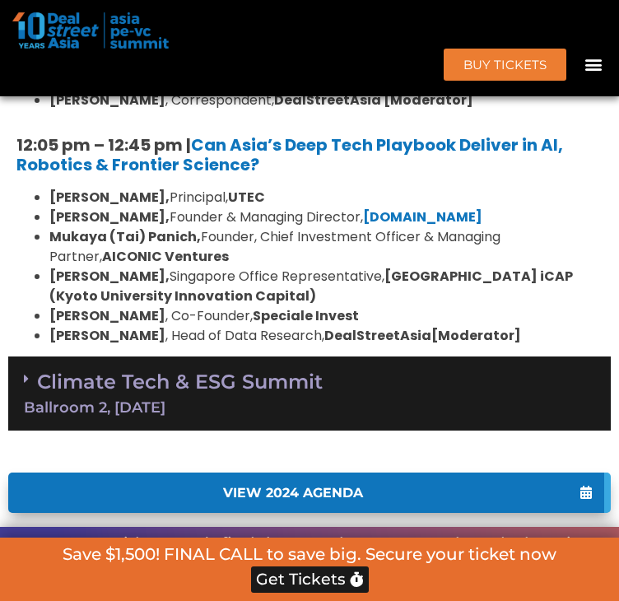
scroll to position [5560, 0]
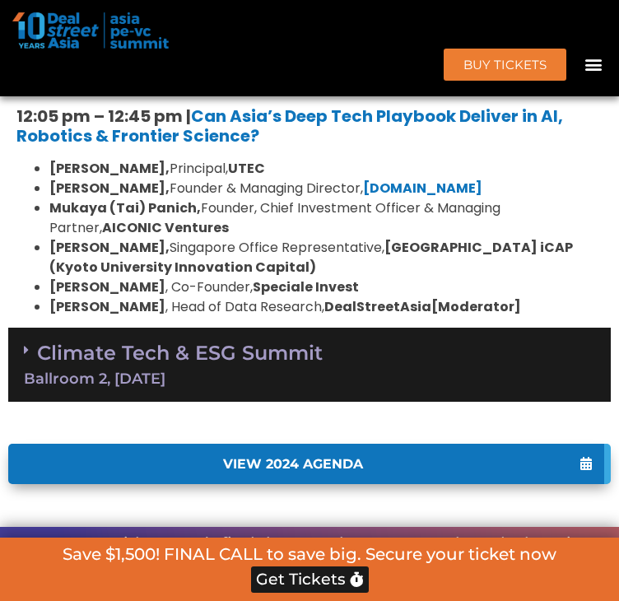
click at [230, 341] on link "Climate Tech & ESG Summit Ballroom 2, [DATE]" at bounding box center [309, 363] width 571 height 45
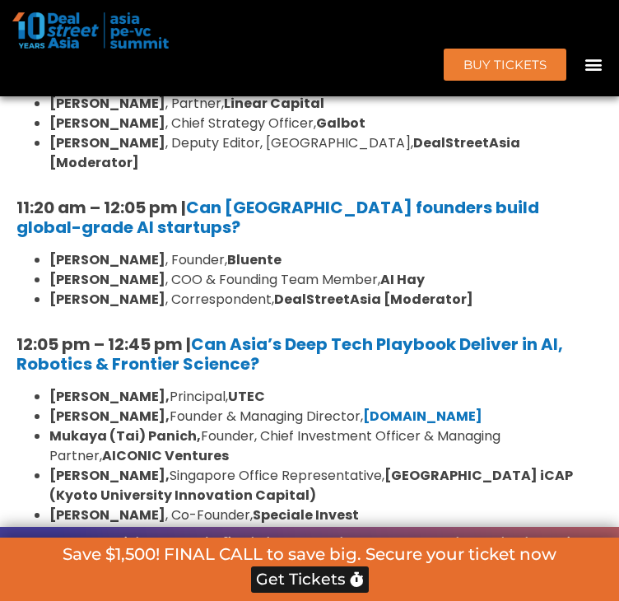
scroll to position [5231, 0]
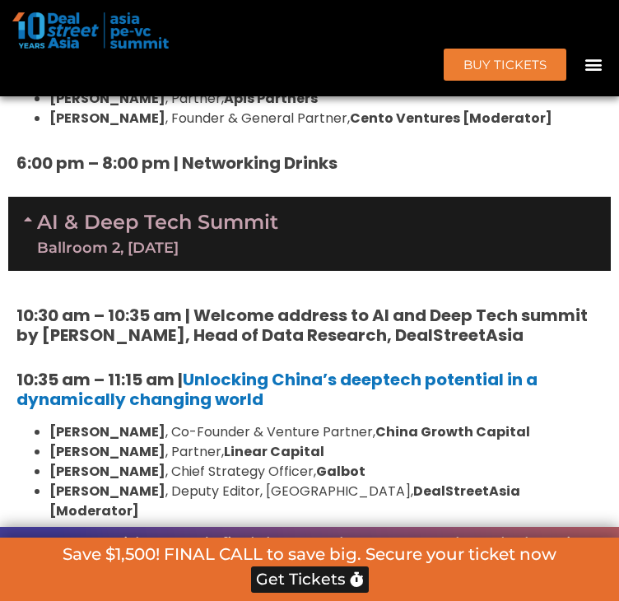
click at [197, 240] on div "Ballroom 2, [DATE]" at bounding box center [157, 247] width 241 height 15
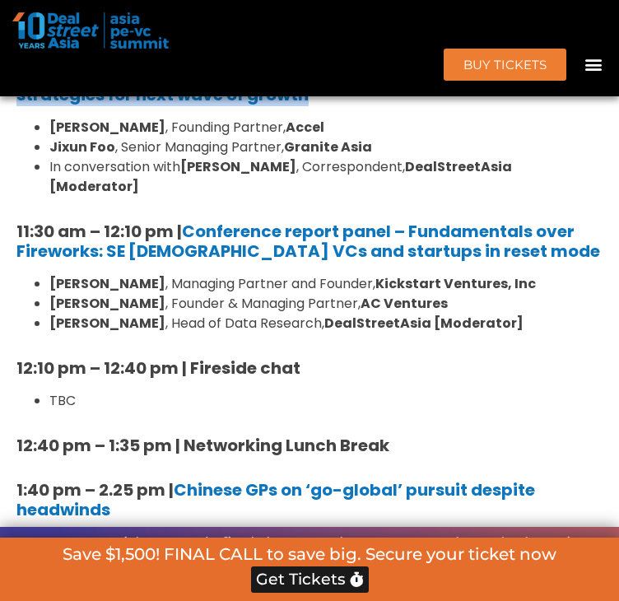
scroll to position [3750, 0]
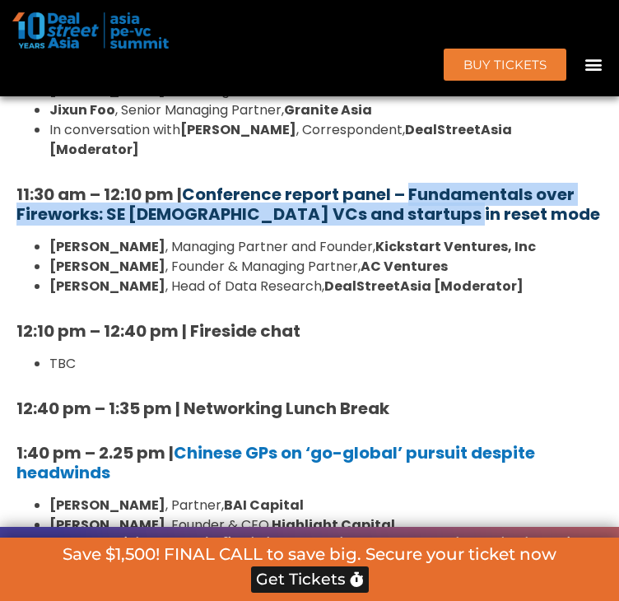
drag, startPoint x: 485, startPoint y: 234, endPoint x: 413, endPoint y: 214, distance: 75.0
click at [413, 214] on h5 "11:30 am – 12:10 pm | Conference report panel – Fundamentals over Fireworks: SE…" at bounding box center [309, 203] width 586 height 39
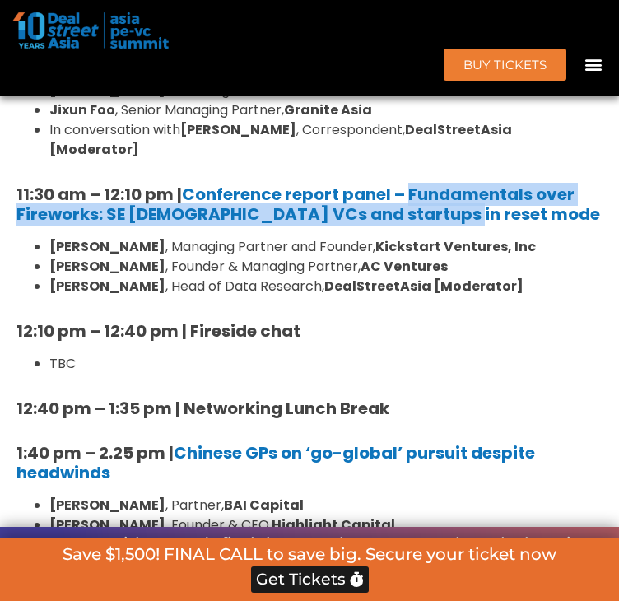
copy link "Fundamentals over Fireworks: SE Asian VCs and startups in reset mode"
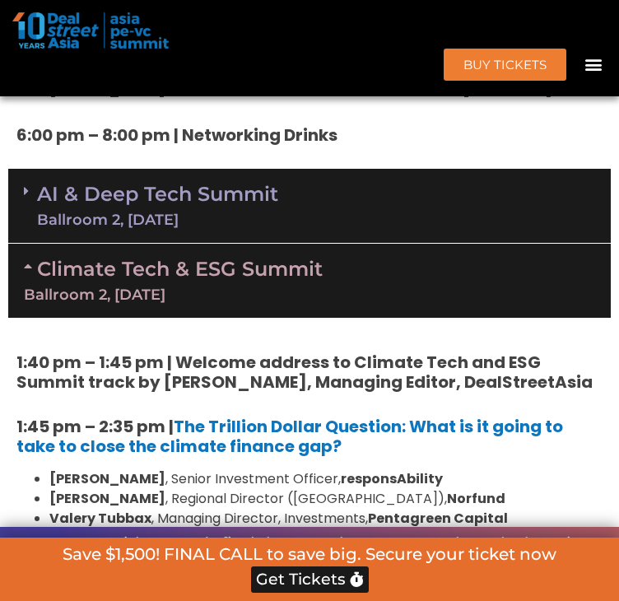
scroll to position [4984, 0]
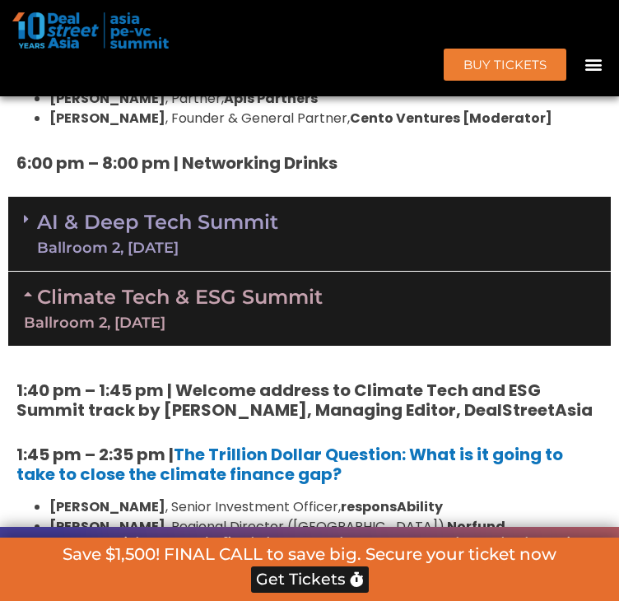
click at [401, 235] on div "AI & Deep Tech Summit Ballroom 2, [DATE]" at bounding box center [309, 234] width 602 height 75
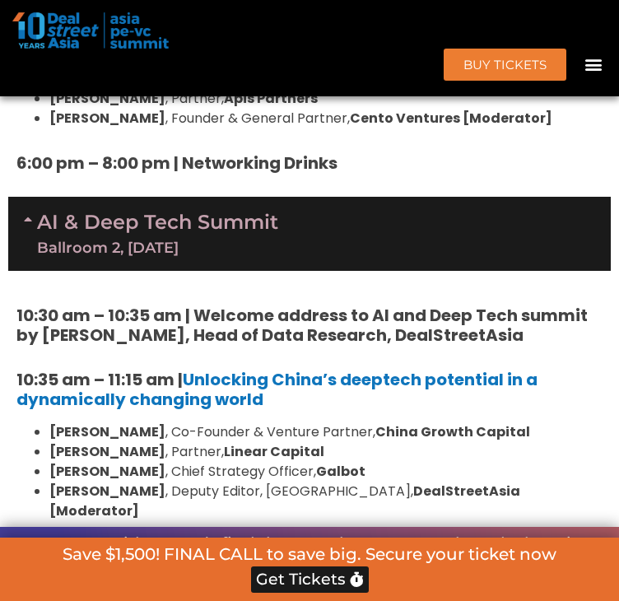
click at [378, 304] on strong "10:30 am – 10:35 am | Welcome address to AI and Deep Tech summit by [PERSON_NAM…" at bounding box center [301, 325] width 571 height 43
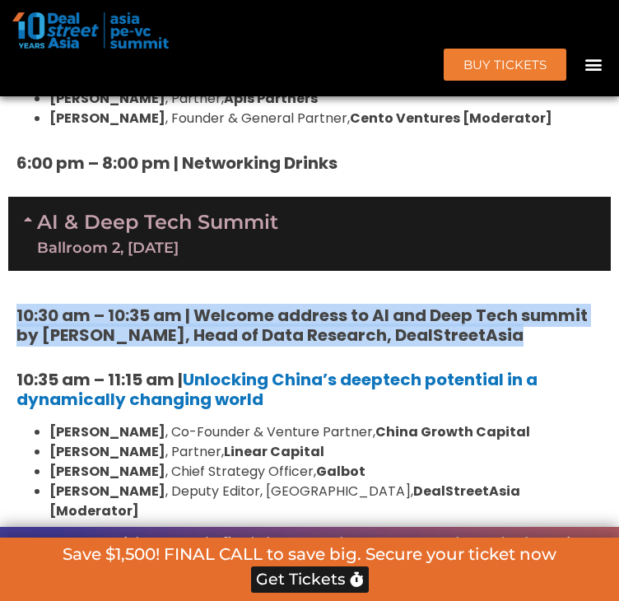
click at [378, 304] on strong "10:30 am – 10:35 am | Welcome address to AI and Deep Tech summit by [PERSON_NAM…" at bounding box center [301, 325] width 571 height 43
click at [381, 310] on strong "10:30 am – 10:35 am | Welcome address to AI and Deep Tech summit by [PERSON_NAM…" at bounding box center [301, 325] width 571 height 43
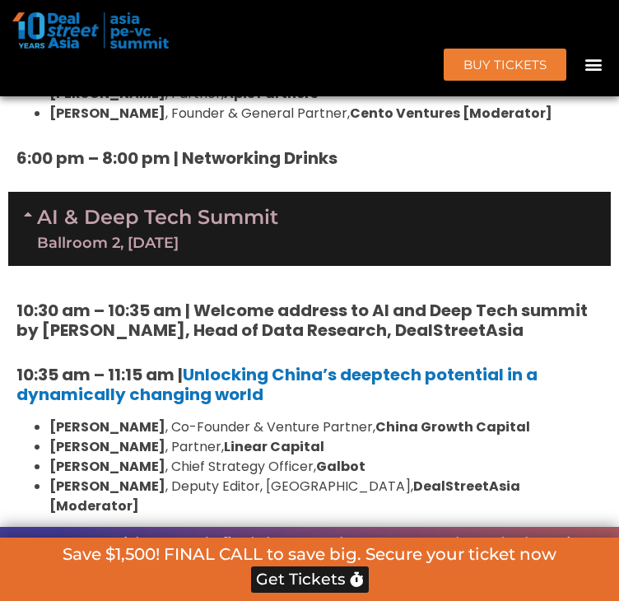
scroll to position [5066, 0]
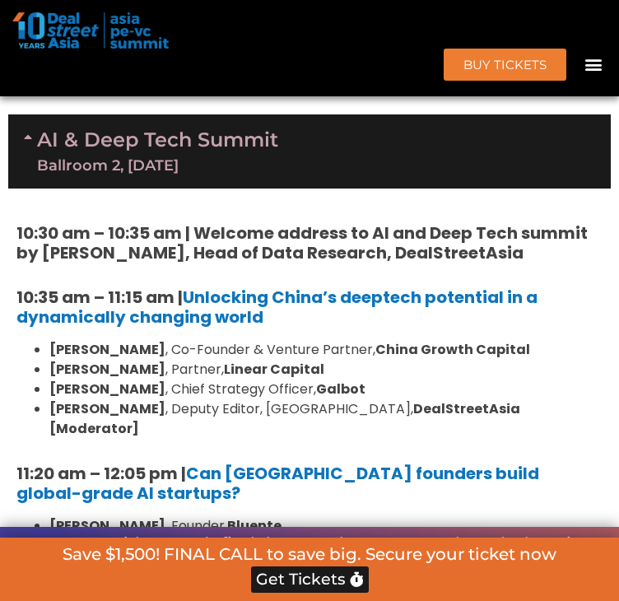
click at [381, 304] on h5 "10:35 am – 11:15 am | Unlocking China’s deeptech potential in a dynamically cha…" at bounding box center [309, 306] width 586 height 39
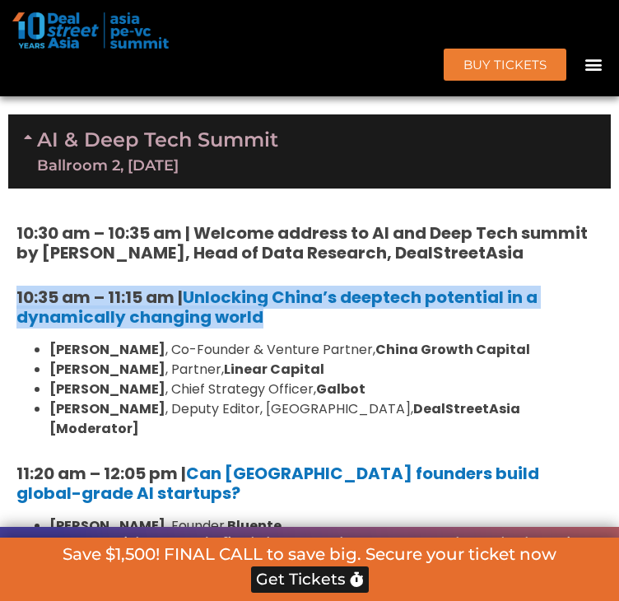
click at [381, 304] on h5 "10:35 am – 11:15 am | Unlocking China’s deeptech potential in a dynamically cha…" at bounding box center [309, 306] width 586 height 39
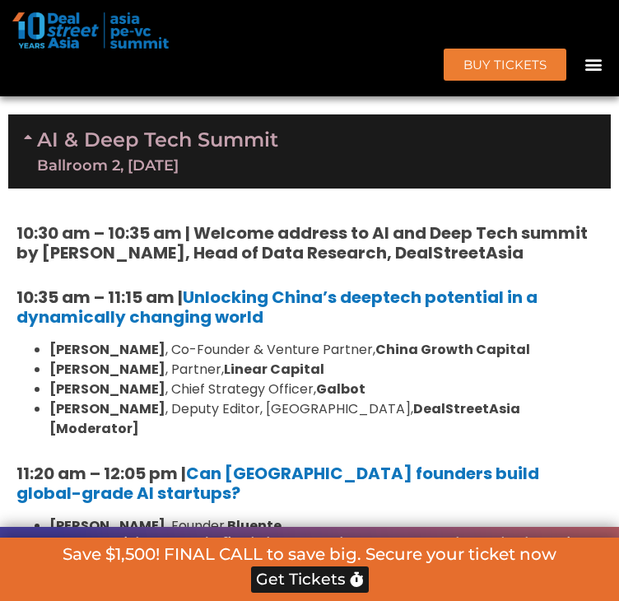
click at [381, 304] on h5 "10:35 am – 11:15 am | Unlocking China’s deeptech potential in a dynamically cha…" at bounding box center [309, 306] width 586 height 39
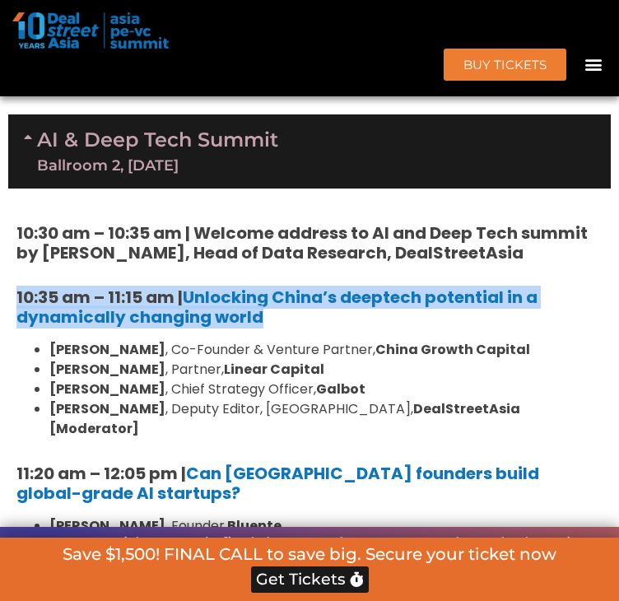
click at [381, 304] on h5 "10:35 am – 11:15 am | Unlocking China’s deeptech potential in a dynamically cha…" at bounding box center [309, 306] width 586 height 39
click at [380, 304] on h5 "10:35 am – 11:15 am | Unlocking China’s deeptech potential in a dynamically cha…" at bounding box center [309, 306] width 586 height 39
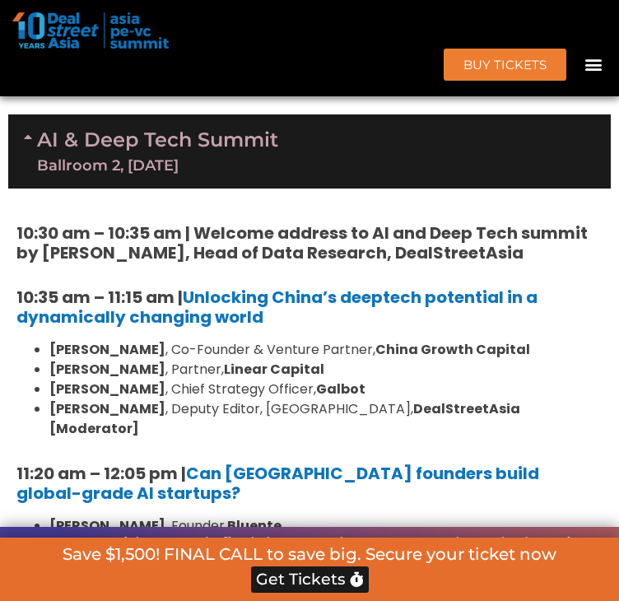
click at [378, 340] on strong "China Growth Capital" at bounding box center [452, 349] width 155 height 19
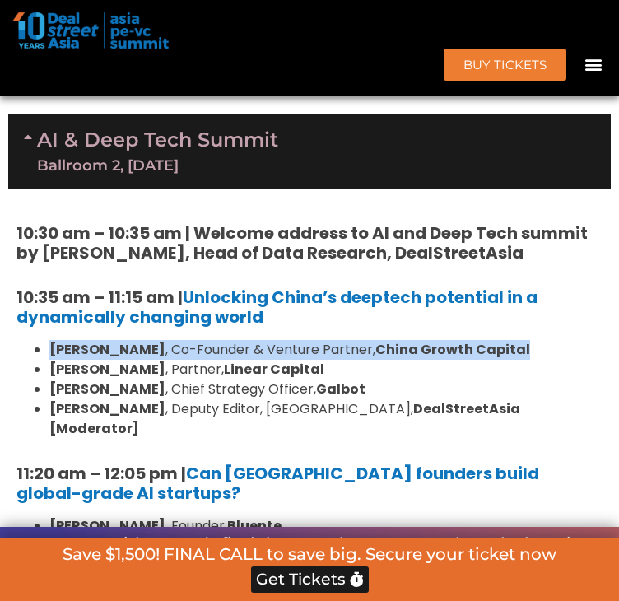
click at [378, 340] on strong "China Growth Capital" at bounding box center [452, 349] width 155 height 19
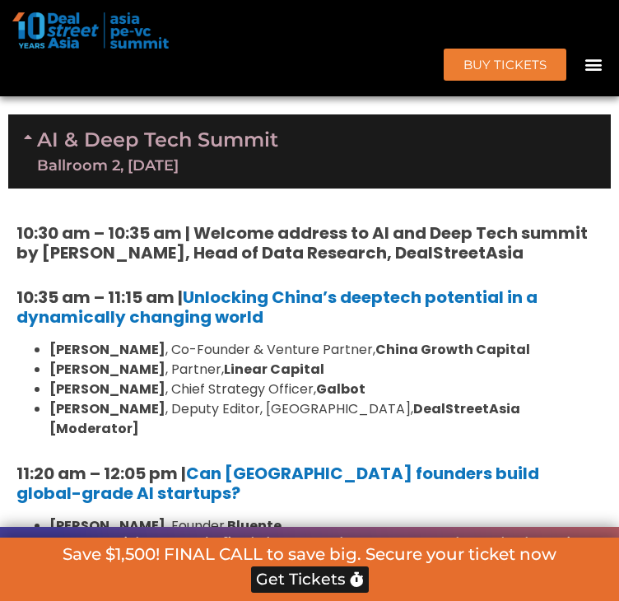
click at [383, 360] on li "[PERSON_NAME] , Partner, Linear Capital" at bounding box center [325, 370] width 553 height 20
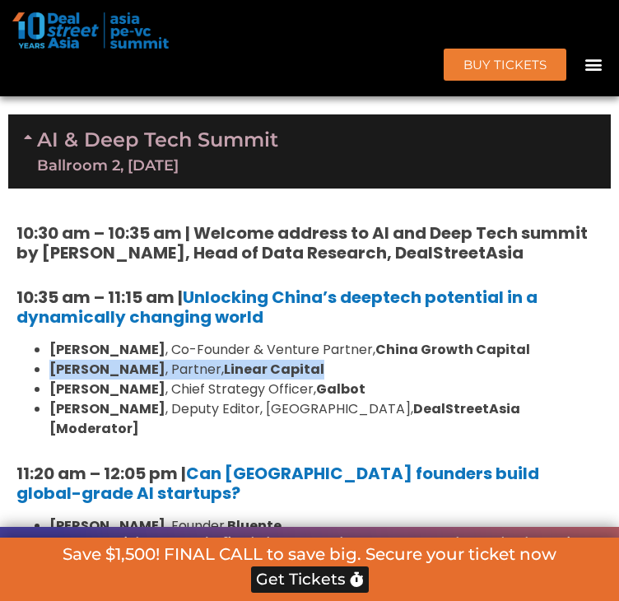
click at [383, 360] on li "[PERSON_NAME] , Partner, Linear Capital" at bounding box center [325, 370] width 553 height 20
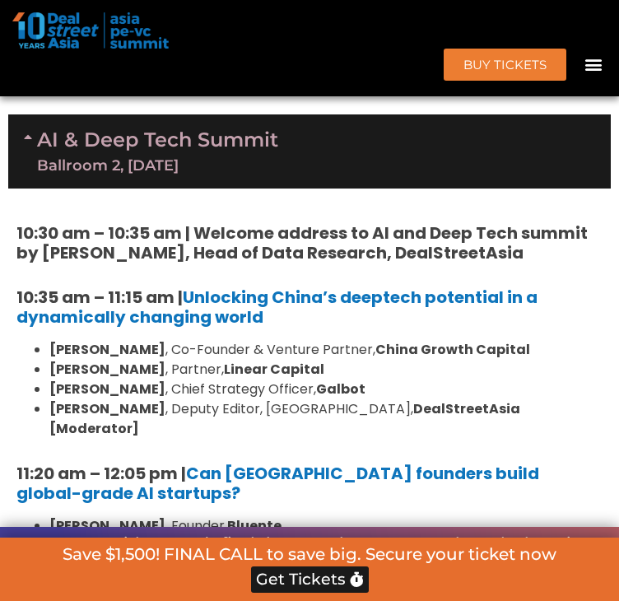
click at [385, 379] on li "[PERSON_NAME] , Chief Strategy Officer, Galbot" at bounding box center [325, 389] width 553 height 20
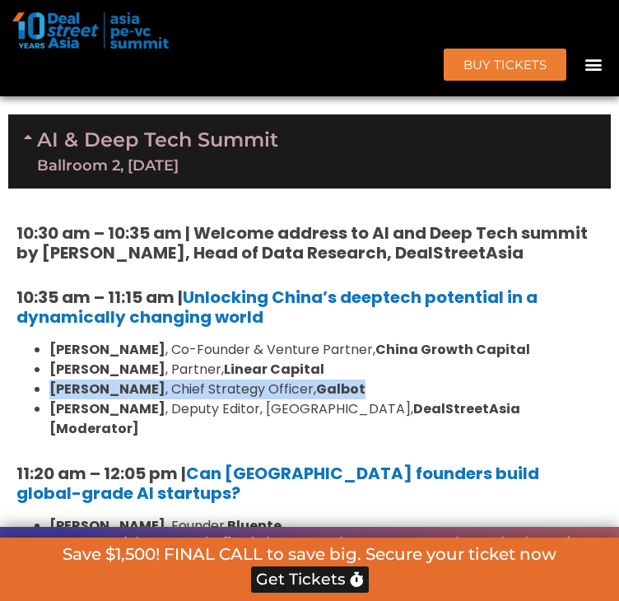
click at [385, 379] on li "[PERSON_NAME] , Chief Strategy Officer, Galbot" at bounding box center [325, 389] width 553 height 20
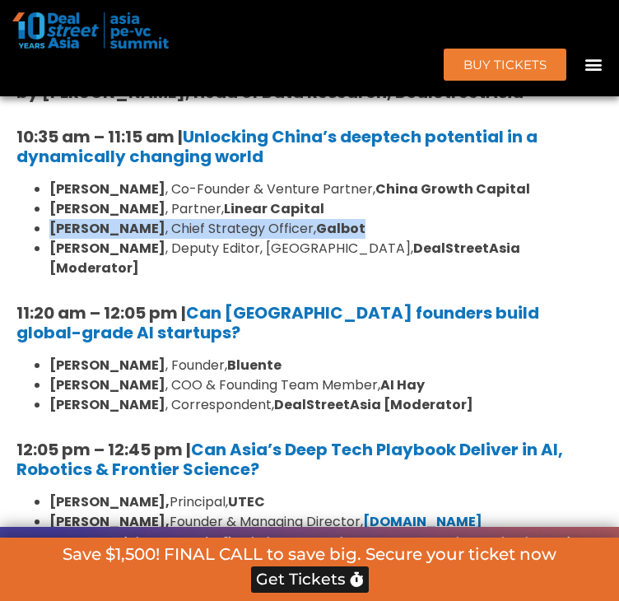
scroll to position [5231, 0]
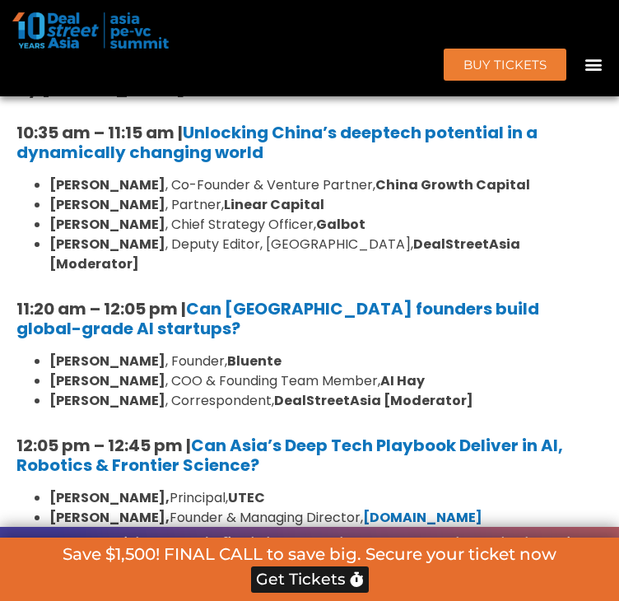
click at [382, 304] on div "10:30 am – 10:35 am | Welcome address to AI and Deep Tech summit by [PERSON_NAM…" at bounding box center [309, 340] width 602 height 633
click at [391, 391] on strong "DealStreetAsia [Moderator]" at bounding box center [373, 400] width 199 height 19
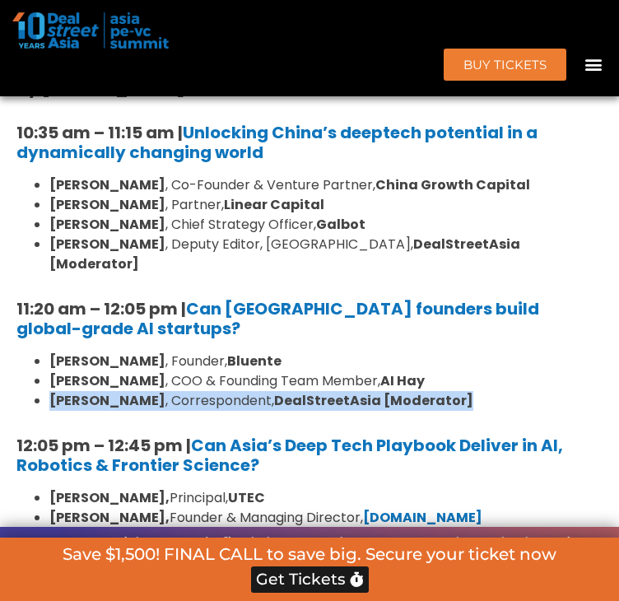
click at [391, 391] on strong "DealStreetAsia [Moderator]" at bounding box center [373, 400] width 199 height 19
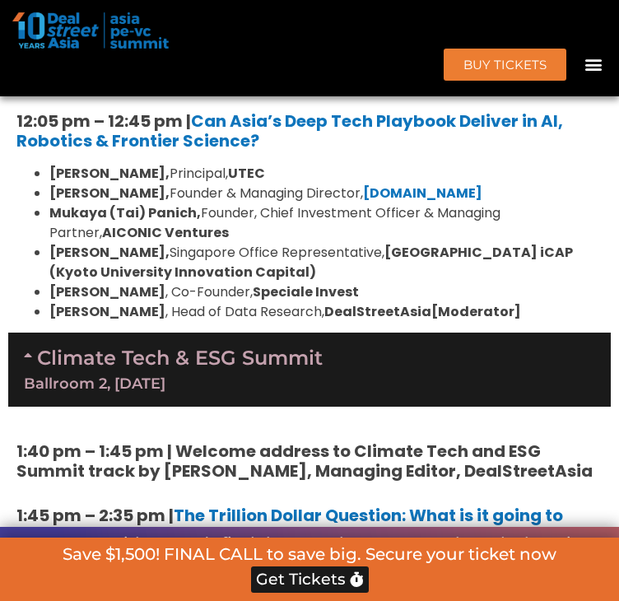
scroll to position [5560, 0]
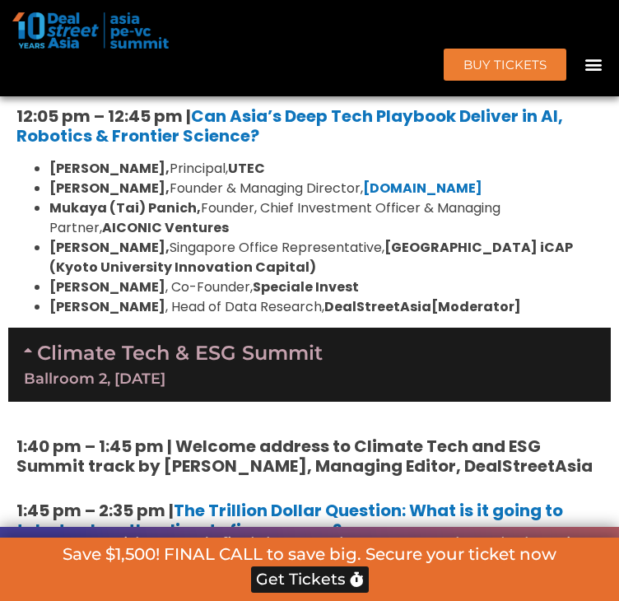
click at [390, 297] on b "DealStreetAsia" at bounding box center [377, 306] width 107 height 19
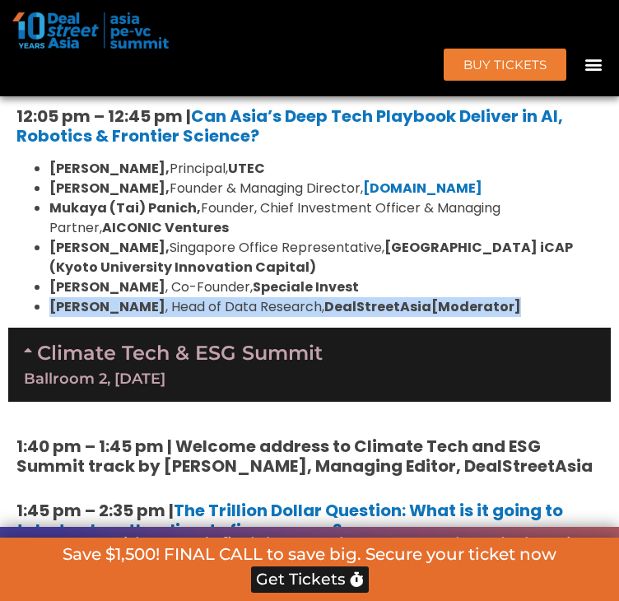
click at [390, 297] on b "DealStreetAsia" at bounding box center [377, 306] width 107 height 19
click at [391, 297] on b "DealStreetAsia" at bounding box center [377, 306] width 107 height 19
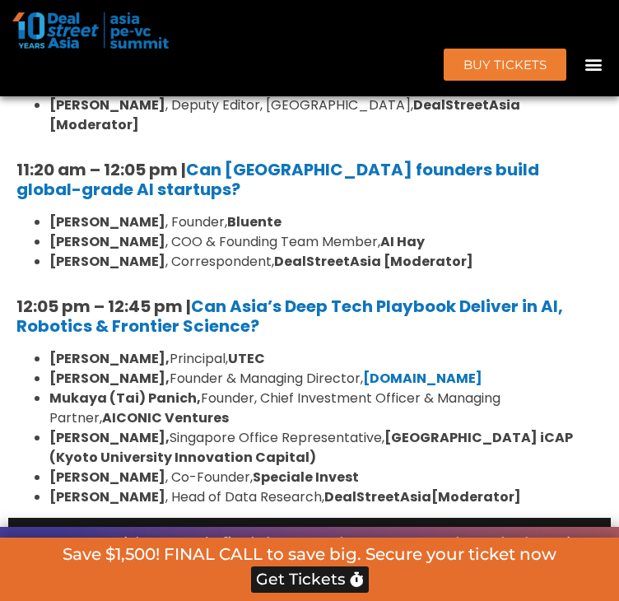
scroll to position [5395, 0]
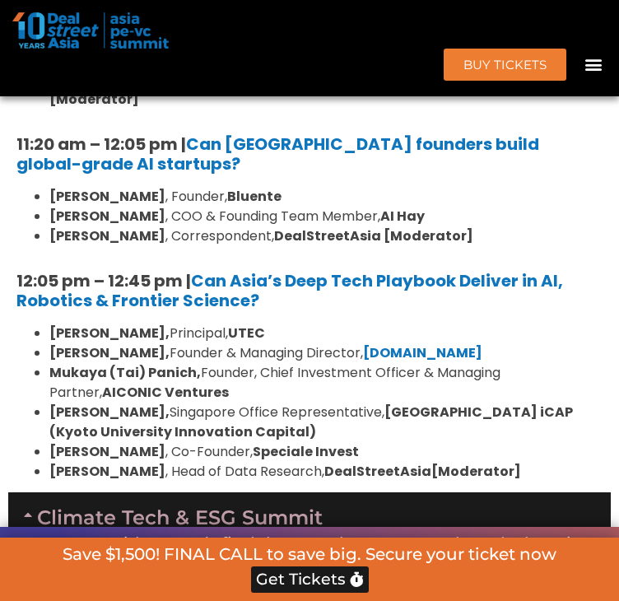
click at [391, 271] on h5 "12:05 pm – 12:45 pm | Can Asia’s Deep Tech Playbook Deliver in AI, Robotics & F…" at bounding box center [309, 290] width 586 height 39
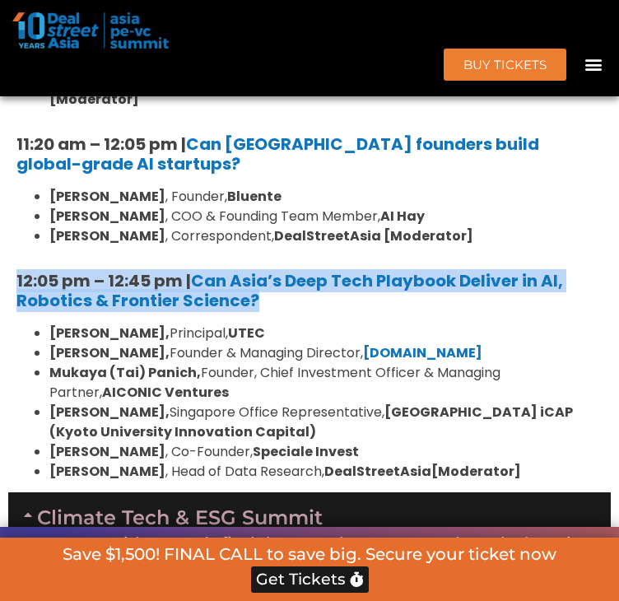
click at [391, 271] on h5 "12:05 pm – 12:45 pm | Can Asia’s Deep Tech Playbook Deliver in AI, Robotics & F…" at bounding box center [309, 290] width 586 height 39
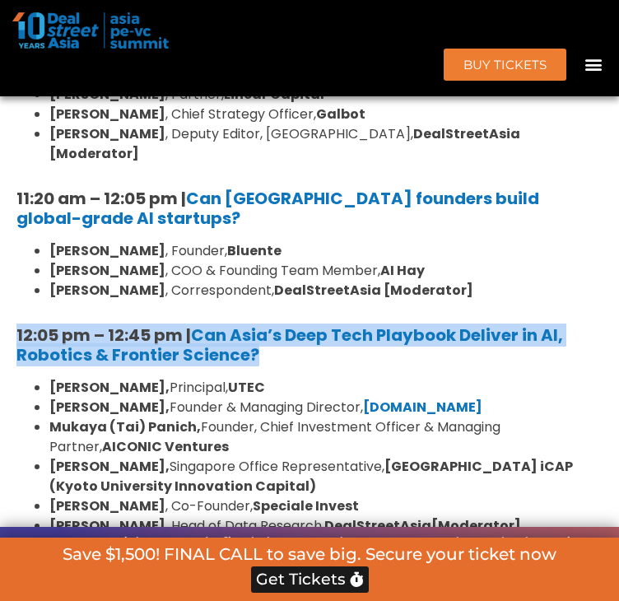
scroll to position [5313, 0]
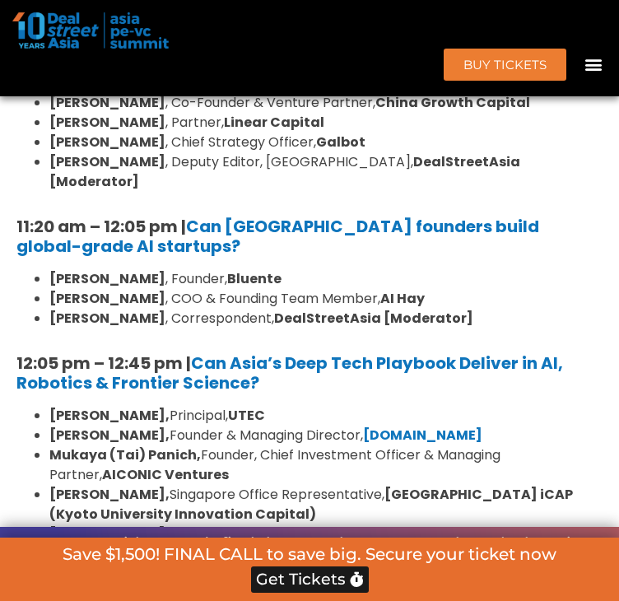
click at [362, 216] on h5 "11:20 am – 12:05 pm | Can [GEOGRAPHIC_DATA] founders build global-grade AI star…" at bounding box center [309, 235] width 586 height 39
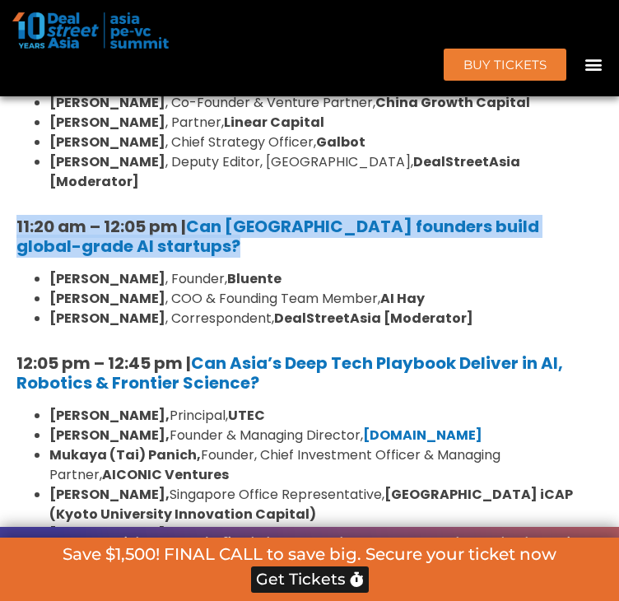
click at [362, 216] on h5 "11:20 am – 12:05 pm | Can [GEOGRAPHIC_DATA] founders build global-grade AI star…" at bounding box center [309, 235] width 586 height 39
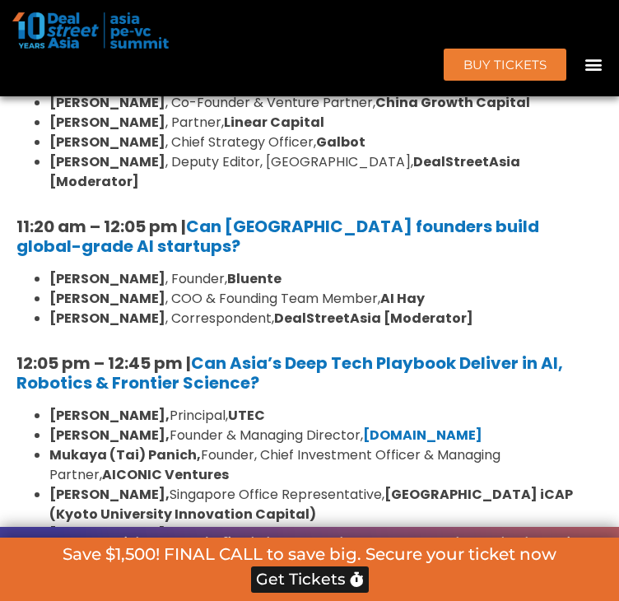
click at [424, 230] on div "10:30 am – 10:35 am | Welcome address to AI and Deep Tech summit by [PERSON_NAM…" at bounding box center [309, 258] width 602 height 633
click at [332, 269] on li "[PERSON_NAME] , Founder, Bluente" at bounding box center [325, 279] width 553 height 20
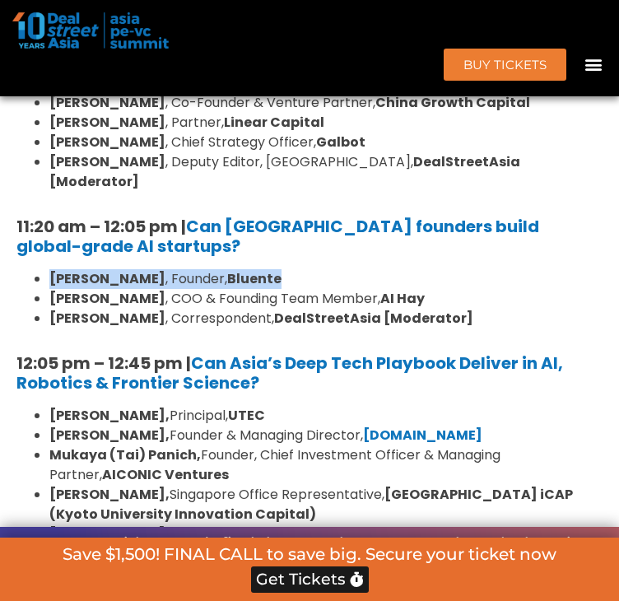
click at [332, 269] on li "[PERSON_NAME] , Founder, Bluente" at bounding box center [325, 279] width 553 height 20
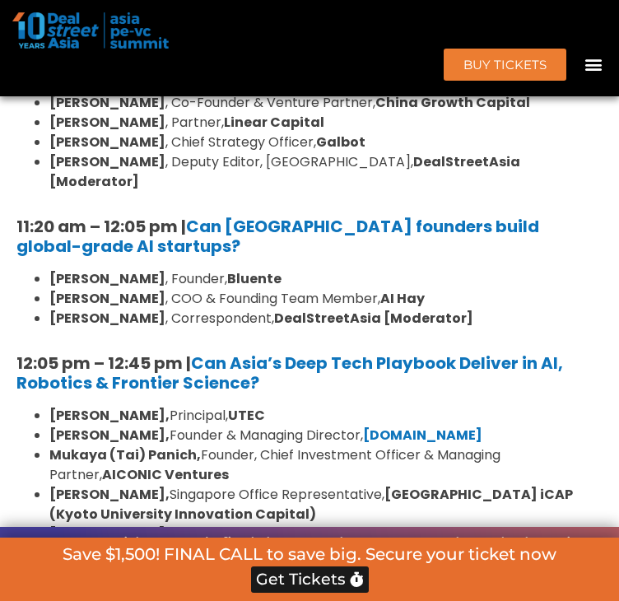
click at [428, 289] on li "[PERSON_NAME] , COO & Founding Team Member, [PERSON_NAME]" at bounding box center [325, 299] width 553 height 20
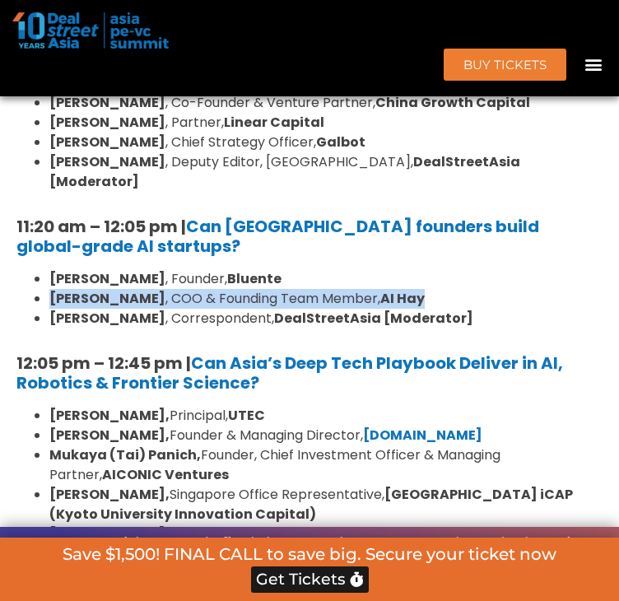
click at [428, 289] on li "[PERSON_NAME] , COO & Founding Team Member, [PERSON_NAME]" at bounding box center [325, 299] width 553 height 20
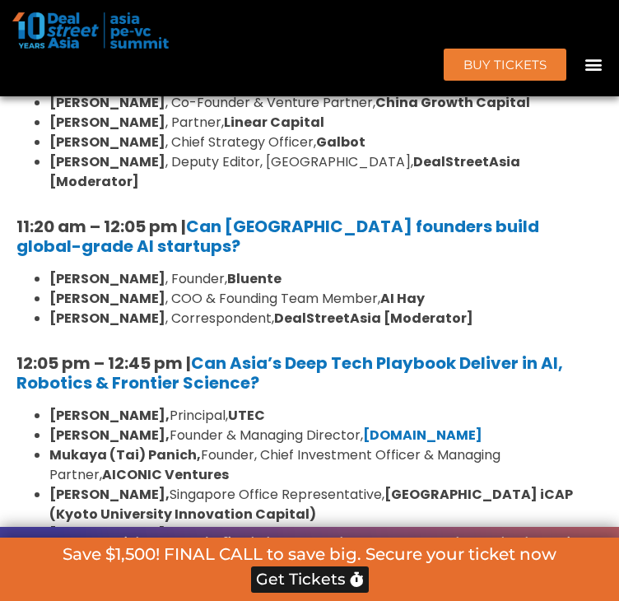
click at [485, 309] on li "[PERSON_NAME] , Correspondent, DealStreetAsia [Moderator]" at bounding box center [325, 319] width 553 height 20
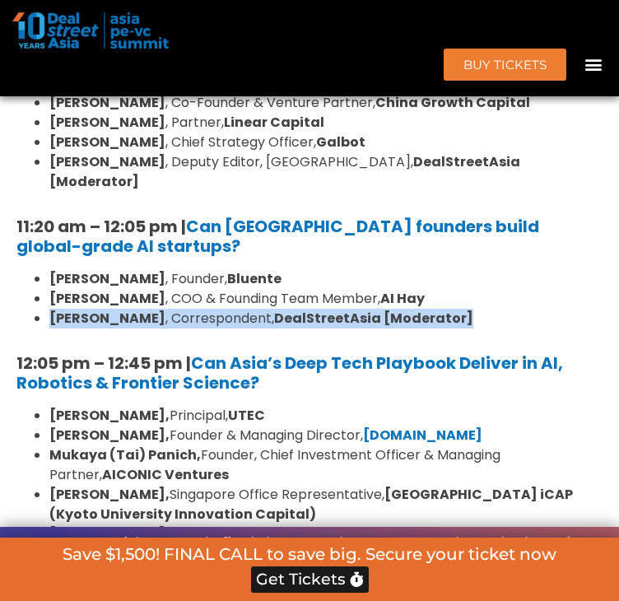
click at [485, 309] on li "[PERSON_NAME] , Correspondent, DealStreetAsia [Moderator]" at bounding box center [325, 319] width 553 height 20
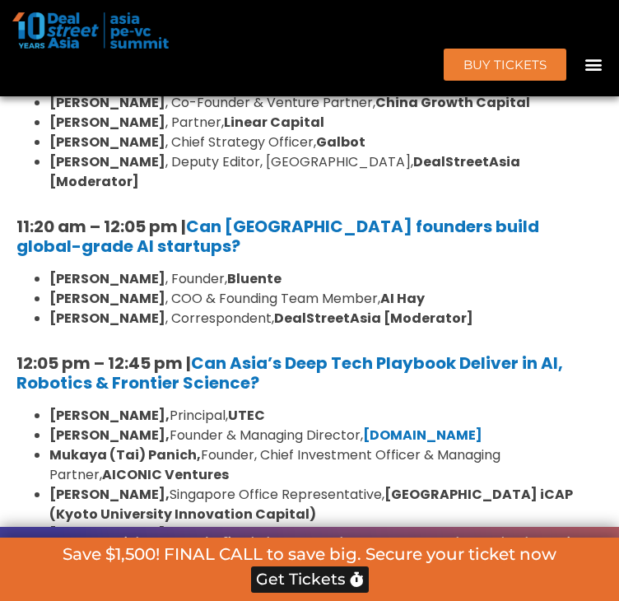
click at [479, 289] on li "[PERSON_NAME] , COO & Founding Team Member, [PERSON_NAME]" at bounding box center [325, 299] width 553 height 20
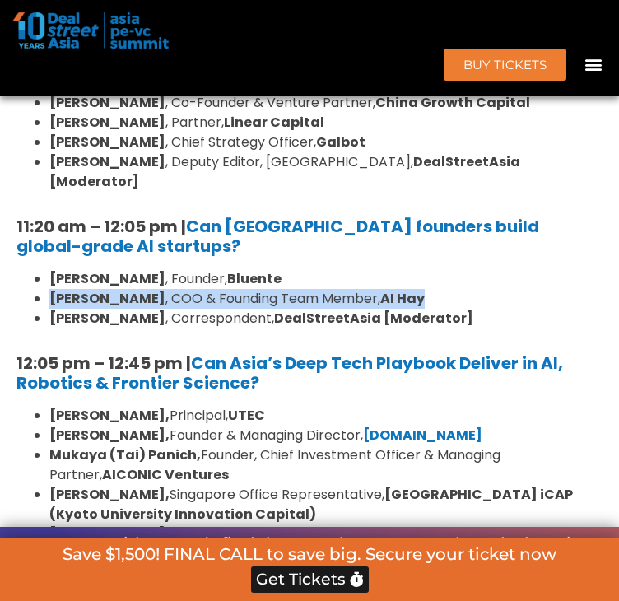
click at [479, 289] on li "[PERSON_NAME] , COO & Founding Team Member, [PERSON_NAME]" at bounding box center [325, 299] width 553 height 20
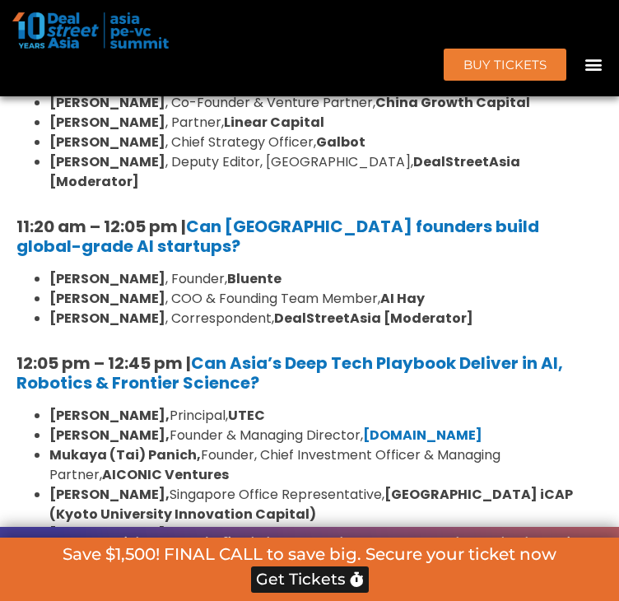
click at [399, 353] on h5 "12:05 pm – 12:45 pm | Can Asia’s Deep Tech Playbook Deliver in AI, Robotics & F…" at bounding box center [309, 372] width 586 height 39
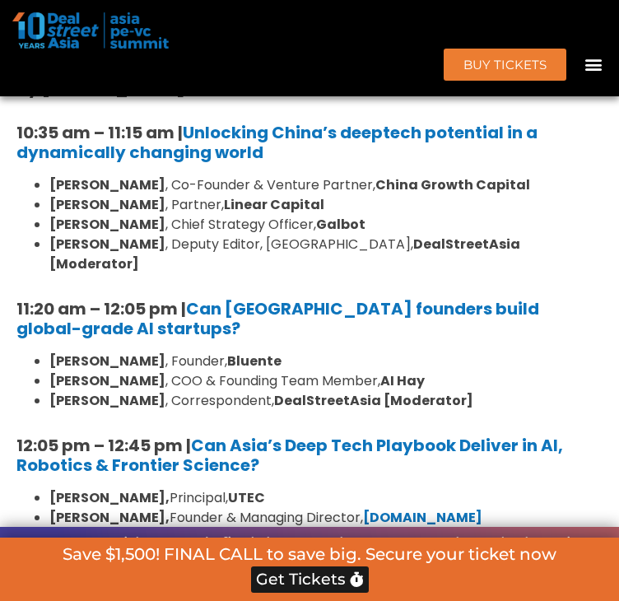
scroll to position [5148, 0]
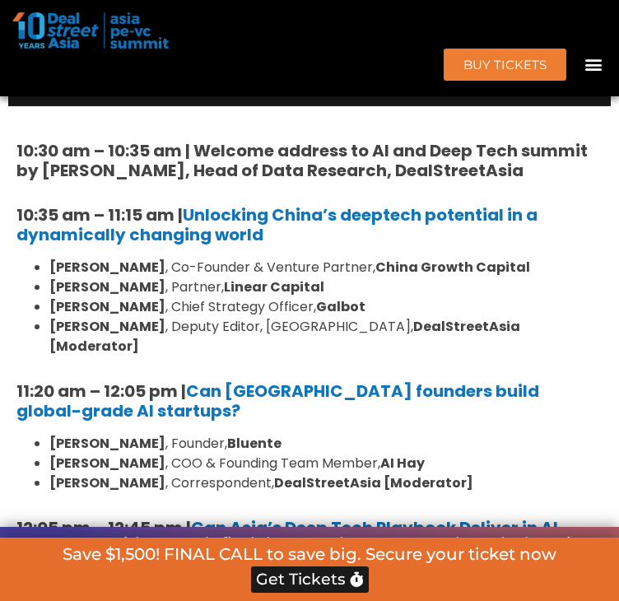
click at [310, 218] on h5 "10:35 am – 11:15 am | Unlocking China’s deeptech potential in a dynamically cha…" at bounding box center [309, 224] width 586 height 39
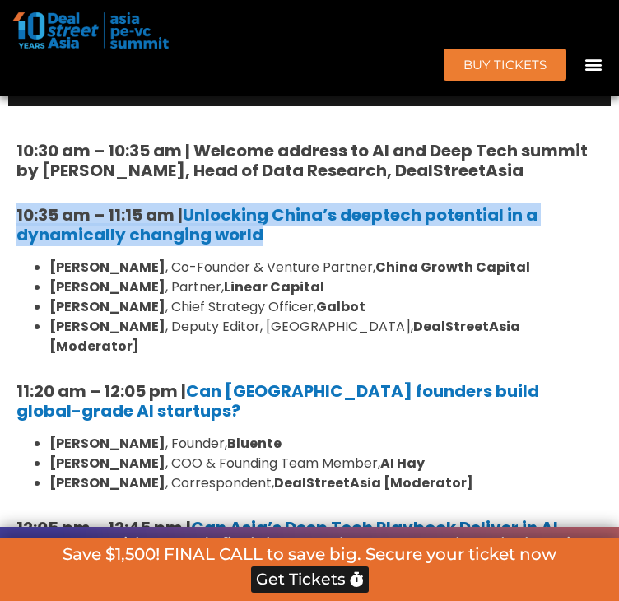
click at [310, 218] on h5 "10:35 am – 11:15 am | Unlocking China’s deeptech potential in a dynamically cha…" at bounding box center [309, 224] width 586 height 39
click at [329, 219] on h5 "10:35 am – 11:15 am | Unlocking China’s deeptech potential in a dynamically cha…" at bounding box center [309, 224] width 586 height 39
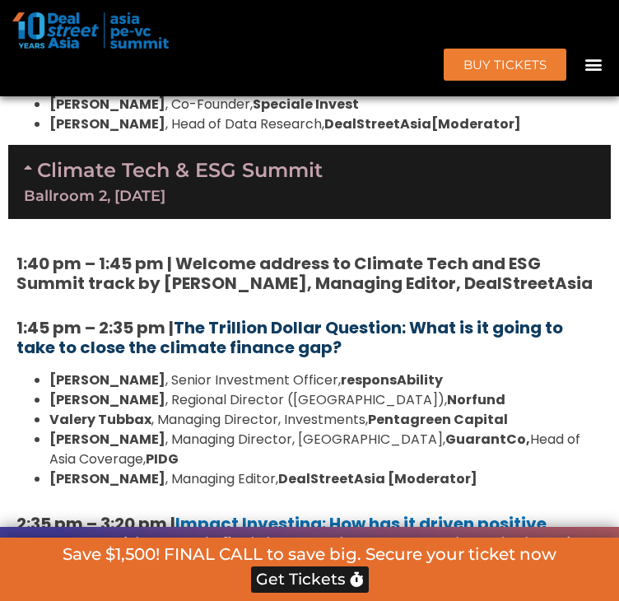
scroll to position [5724, 0]
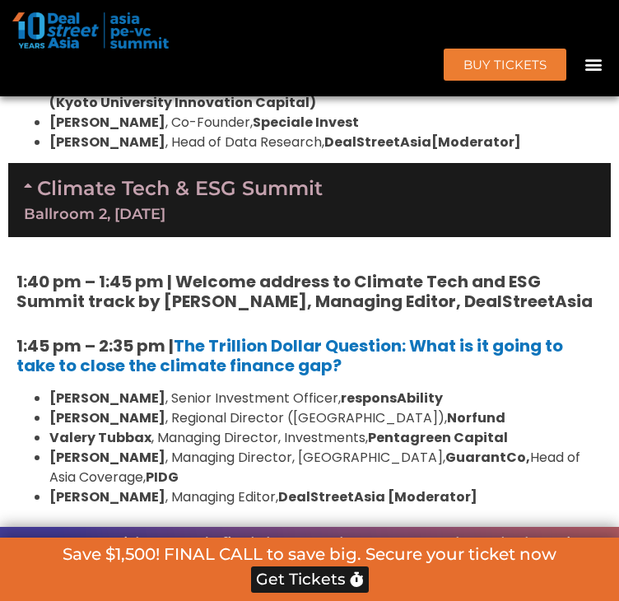
click at [303, 270] on strong "1:40 pm – 1:45 pm | Welcome address to Climate Tech and ESG Summit track by [PE…" at bounding box center [304, 291] width 576 height 43
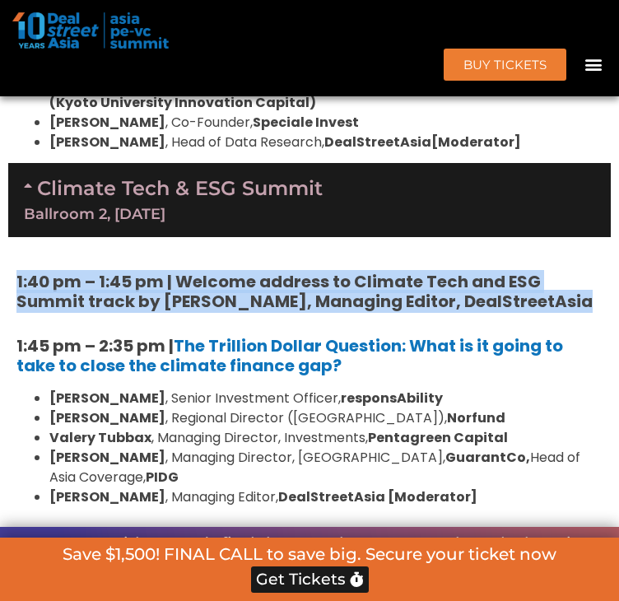
click at [303, 270] on strong "1:40 pm – 1:45 pm | Welcome address to Climate Tech and ESG Summit track by [PE…" at bounding box center [304, 291] width 576 height 43
click at [302, 270] on strong "1:40 pm – 1:45 pm | Welcome address to Climate Tech and ESG Summit track by [PE…" at bounding box center [304, 291] width 576 height 43
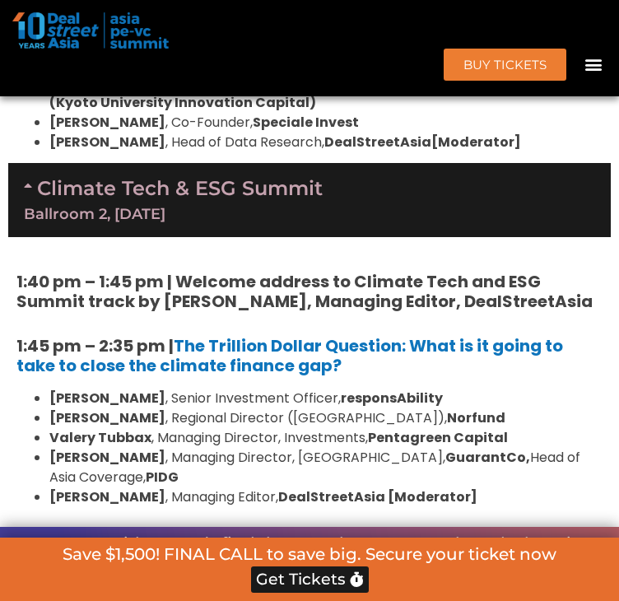
click at [304, 270] on strong "1:40 pm – 1:45 pm | Welcome address to Climate Tech and ESG Summit track by [PE…" at bounding box center [304, 291] width 576 height 43
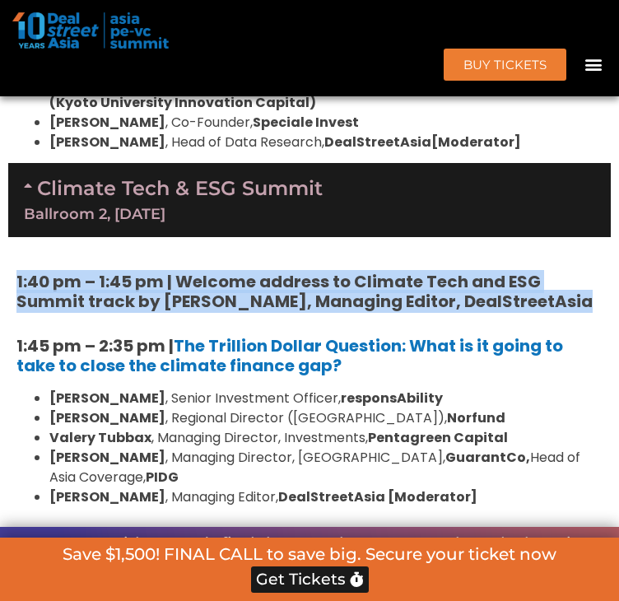
click at [304, 270] on strong "1:40 pm – 1:45 pm | Welcome address to Climate Tech and ESG Summit track by [PE…" at bounding box center [304, 291] width 576 height 43
click at [306, 270] on strong "1:40 pm – 1:45 pm | Welcome address to Climate Tech and ESG Summit track by [PE…" at bounding box center [304, 291] width 576 height 43
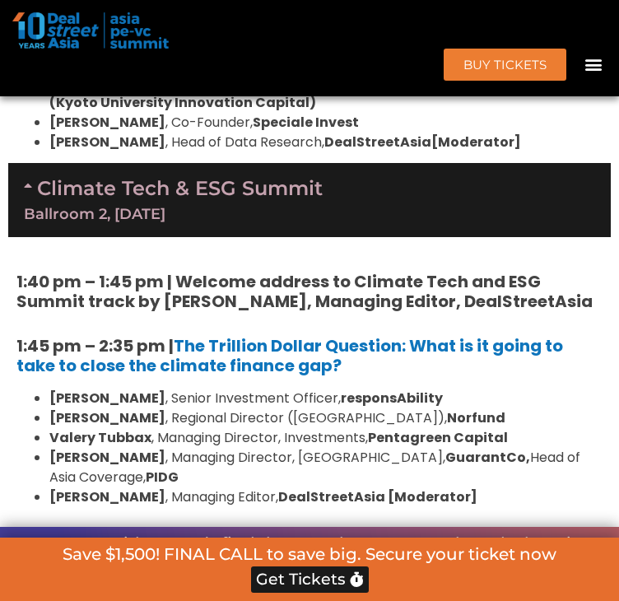
click at [366, 336] on h5 "1:45 pm – 2:35 pm | The Trillion Dollar Question: What is it going to take to c…" at bounding box center [309, 355] width 586 height 39
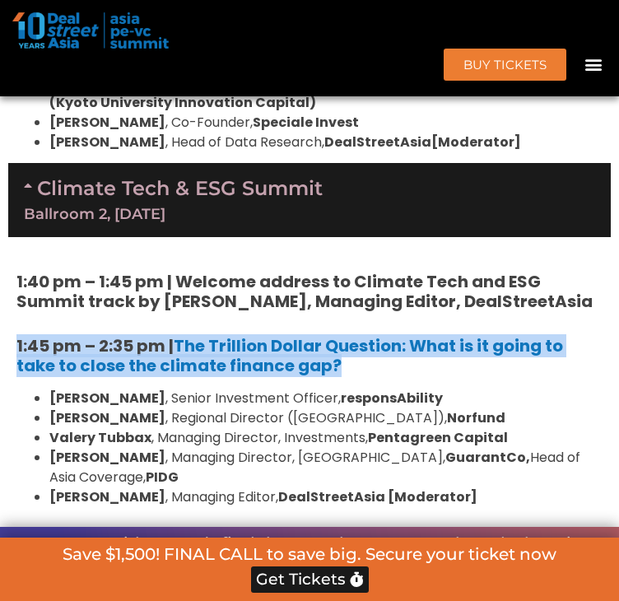
click at [366, 336] on h5 "1:45 pm – 2:35 pm | The Trillion Dollar Question: What is it going to take to c…" at bounding box center [309, 355] width 586 height 39
click at [373, 336] on h5 "1:45 pm – 2:35 pm | The Trillion Dollar Question: What is it going to take to c…" at bounding box center [309, 355] width 586 height 39
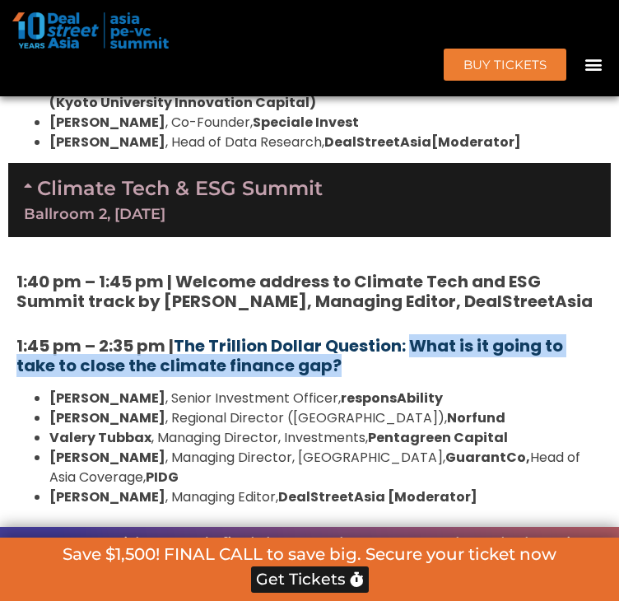
drag, startPoint x: 425, startPoint y: 332, endPoint x: 420, endPoint y: 313, distance: 19.0
click at [420, 336] on h5 "1:45 pm – 2:35 pm | The Trillion Dollar Question: What is it going to take to c…" at bounding box center [309, 355] width 586 height 39
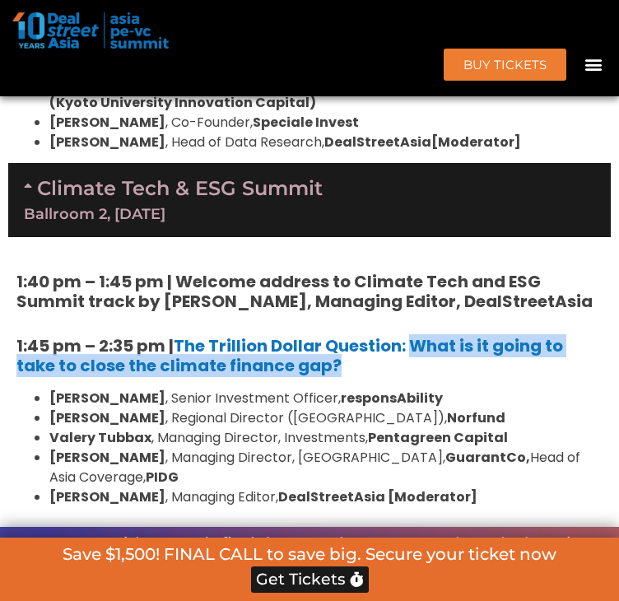
copy link "What is it going to take to close the climate finance gap?"
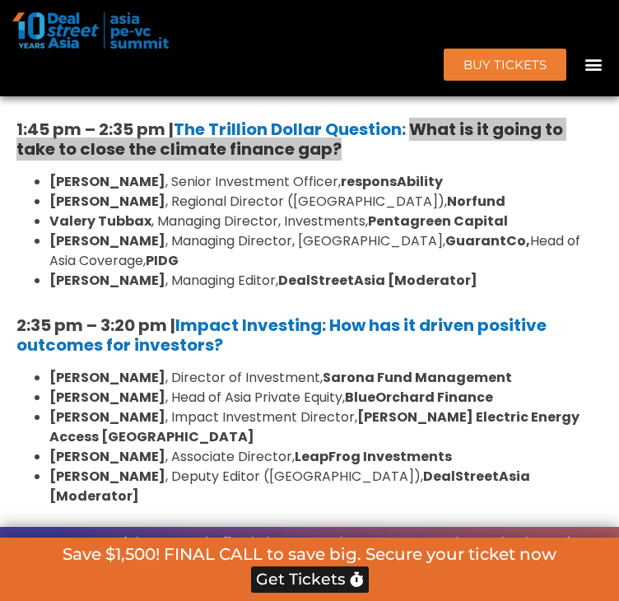
scroll to position [5971, 0]
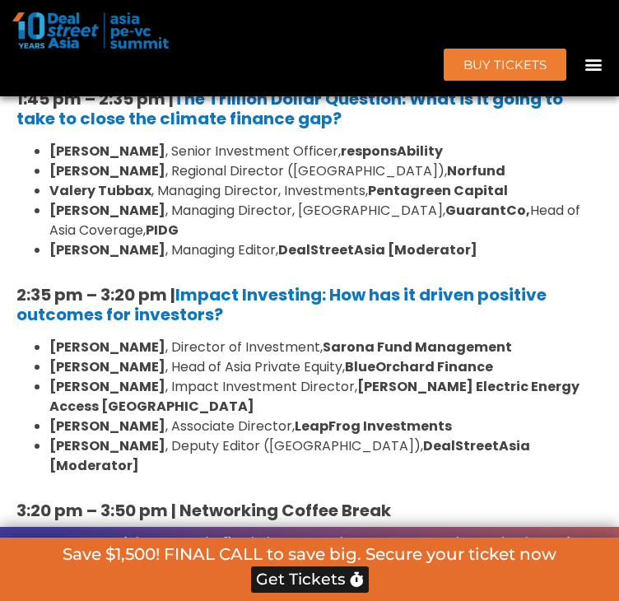
click at [282, 285] on h5 "2:35 pm – 3:20 pm | Impact Investing: How has it driven positive outcomes for i…" at bounding box center [309, 304] width 586 height 39
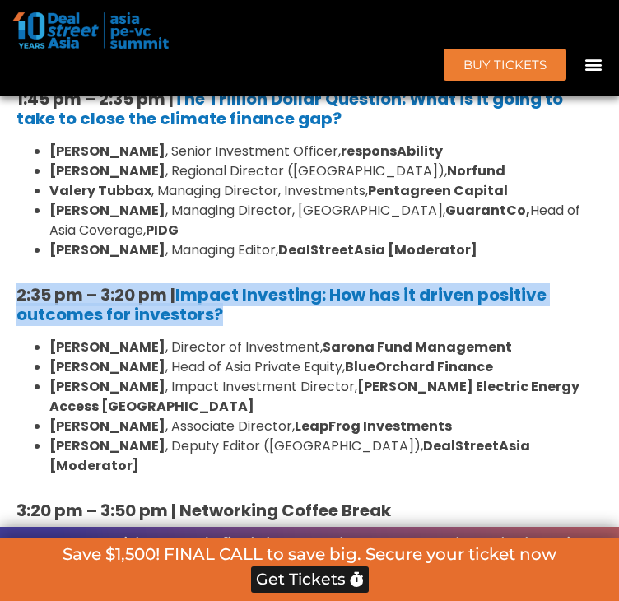
click at [282, 285] on h5 "2:35 pm – 3:20 pm | Impact Investing: How has it driven positive outcomes for i…" at bounding box center [309, 304] width 586 height 39
click at [291, 285] on h5 "2:35 pm – 3:20 pm | Impact Investing: How has it driven positive outcomes for i…" at bounding box center [309, 304] width 586 height 39
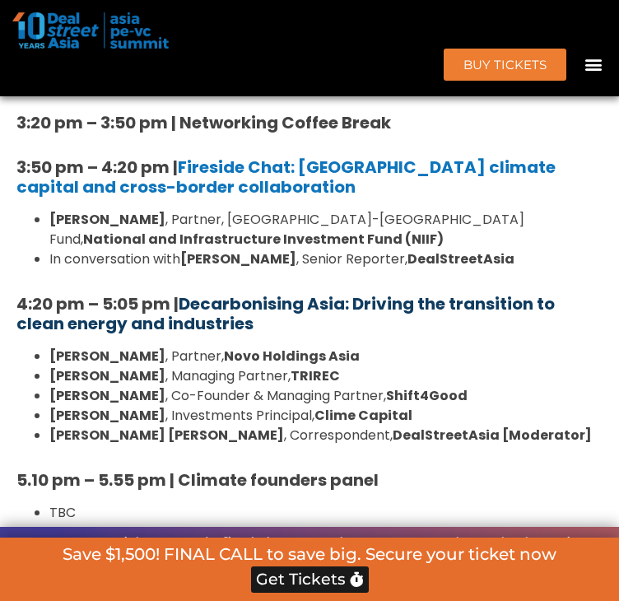
scroll to position [6300, 0]
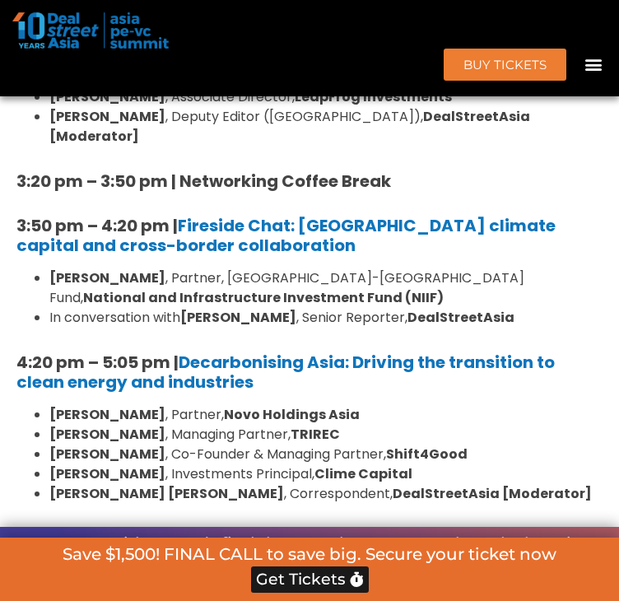
click at [282, 352] on h5 "4:20 pm – 5:05 pm | Decarbonising [GEOGRAPHIC_DATA]: Driving the transition to …" at bounding box center [309, 371] width 586 height 39
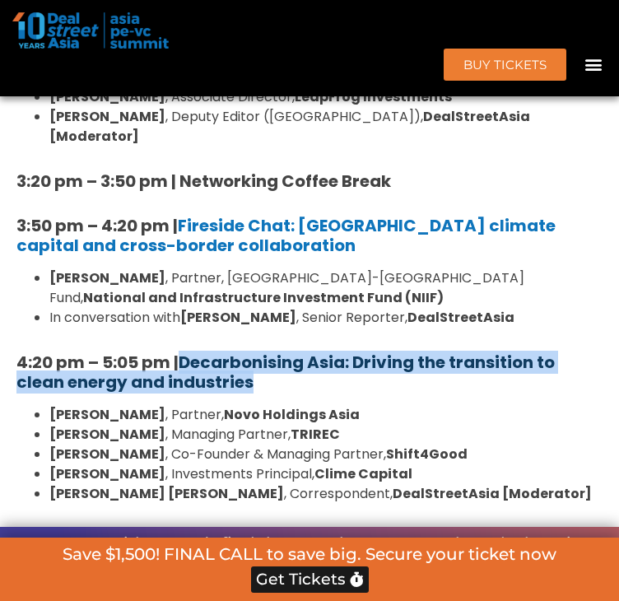
drag, startPoint x: 276, startPoint y: 311, endPoint x: 189, endPoint y: 280, distance: 91.9
click at [189, 352] on h5 "4:20 pm – 5:05 pm | Decarbonising [GEOGRAPHIC_DATA]: Driving the transition to …" at bounding box center [309, 371] width 586 height 39
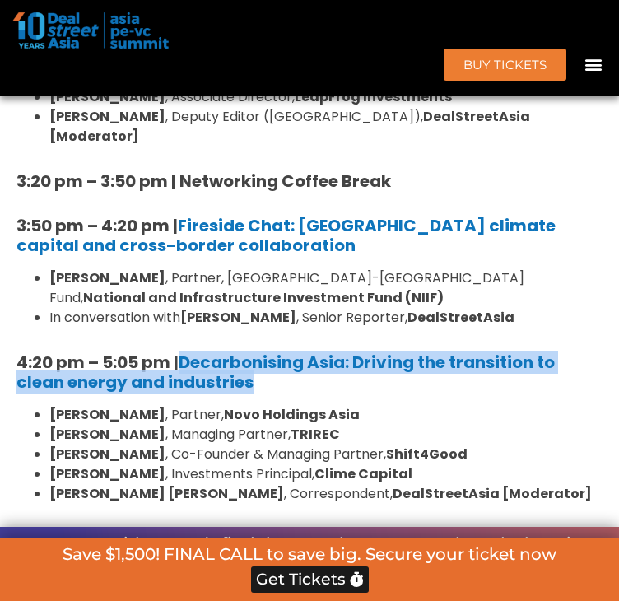
copy link "Decarbonising Asia: Driving the transition to clean energy and industries"
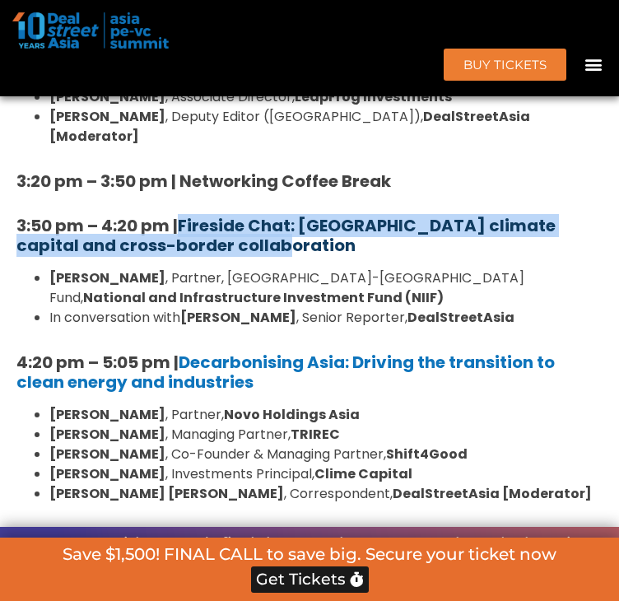
drag, startPoint x: 266, startPoint y: 168, endPoint x: 188, endPoint y: 158, distance: 78.8
click at [188, 216] on h5 "3:50 pm – 4:20 pm | Fireside Chat: [GEOGRAPHIC_DATA] climate capital and cross-…" at bounding box center [309, 235] width 586 height 39
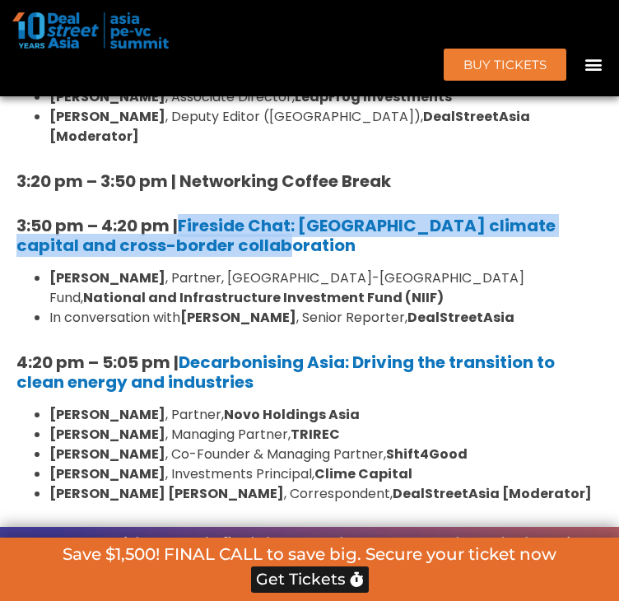
copy link "Fireside Chat: [GEOGRAPHIC_DATA] climate capital and cross-border collaboration"
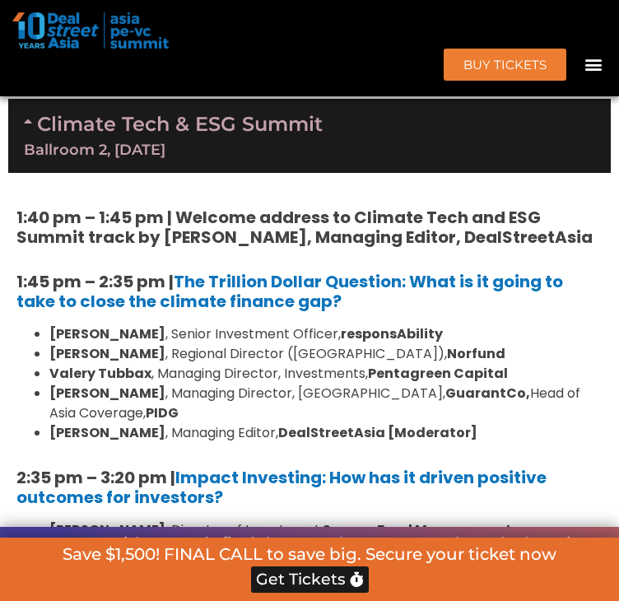
scroll to position [5806, 0]
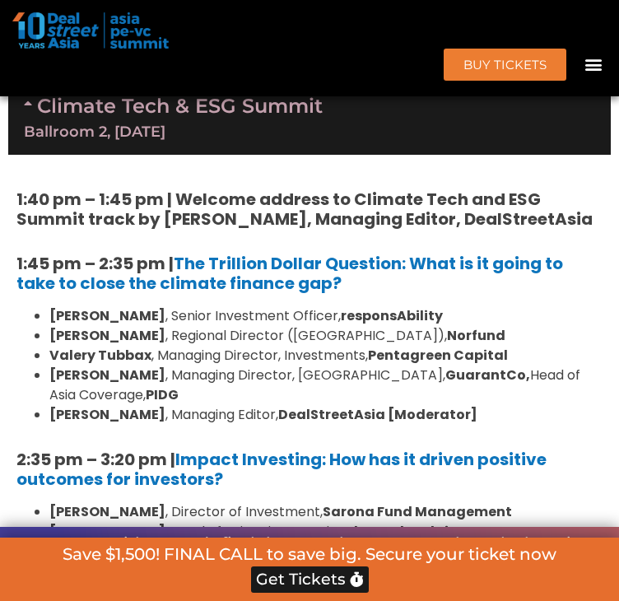
click at [331, 188] on strong "1:40 pm – 1:45 pm | Welcome address to Climate Tech and ESG Summit track by [PE…" at bounding box center [304, 209] width 576 height 43
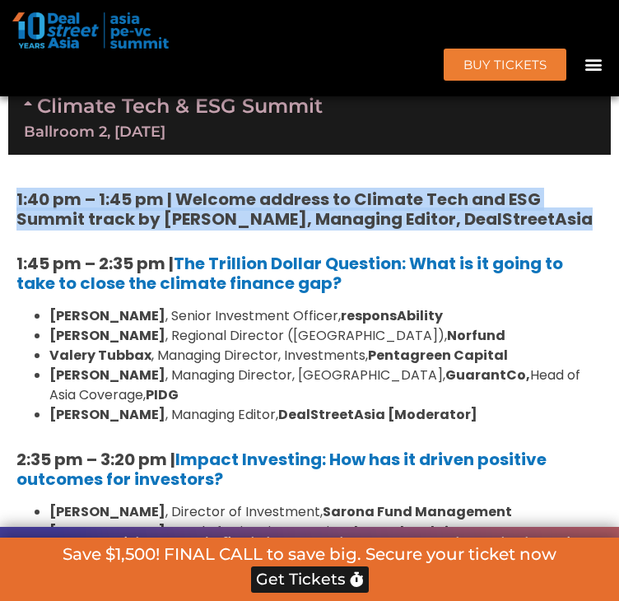
click at [331, 188] on strong "1:40 pm – 1:45 pm | Welcome address to Climate Tech and ESG Summit track by [PE…" at bounding box center [304, 209] width 576 height 43
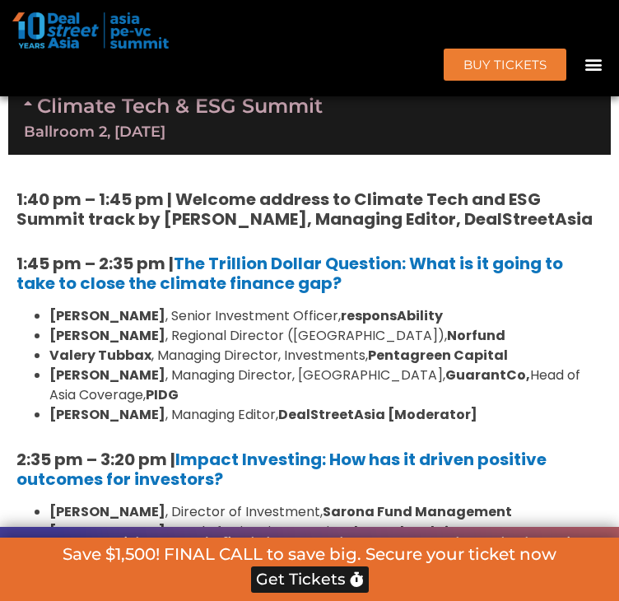
click at [350, 195] on strong "1:40 pm – 1:45 pm | Welcome address to Climate Tech and ESG Summit track by [PE…" at bounding box center [304, 209] width 576 height 43
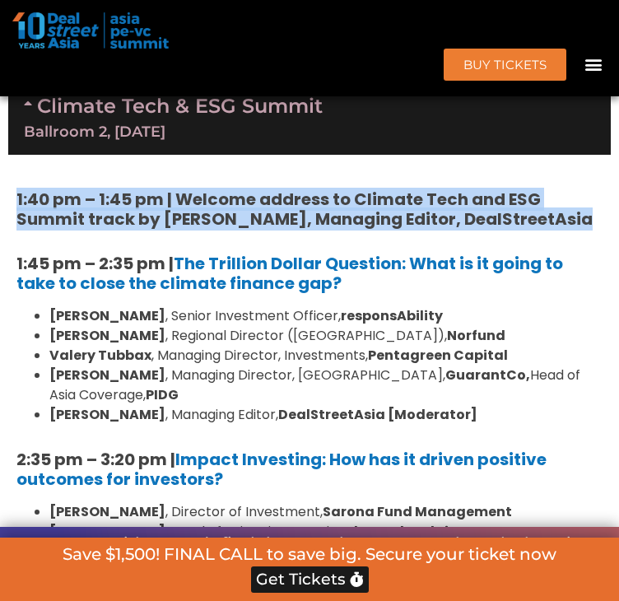
click at [350, 195] on strong "1:40 pm – 1:45 pm | Welcome address to Climate Tech and ESG Summit track by [PE…" at bounding box center [304, 209] width 576 height 43
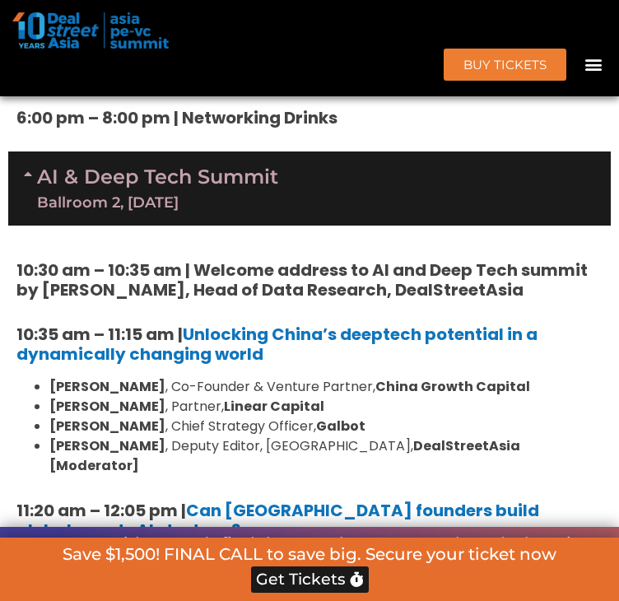
scroll to position [4819, 0]
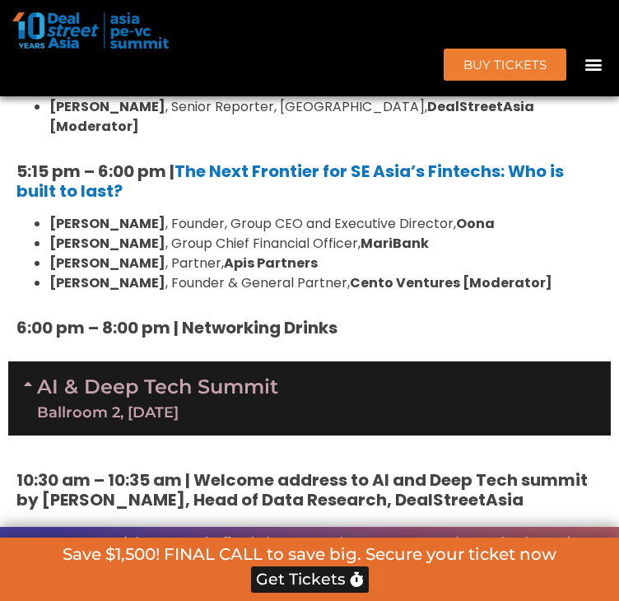
drag, startPoint x: 231, startPoint y: 363, endPoint x: 222, endPoint y: 346, distance: 18.8
click at [231, 377] on link "AI & Deep Tech Summit Ballroom 2, [DATE]" at bounding box center [157, 398] width 241 height 43
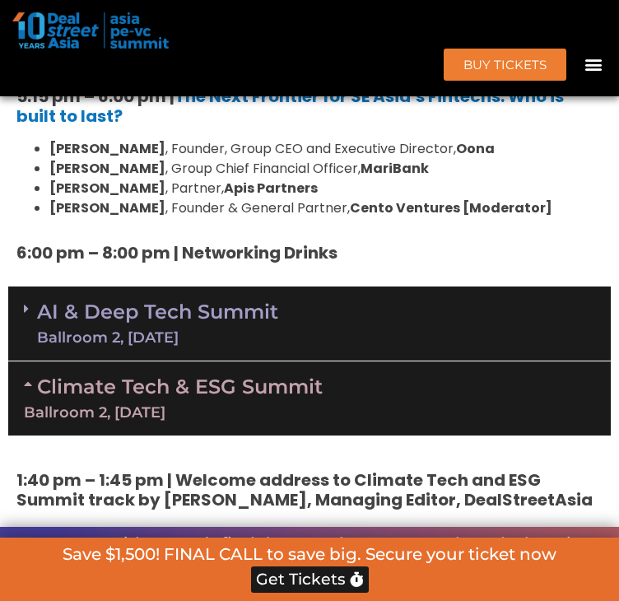
scroll to position [4901, 0]
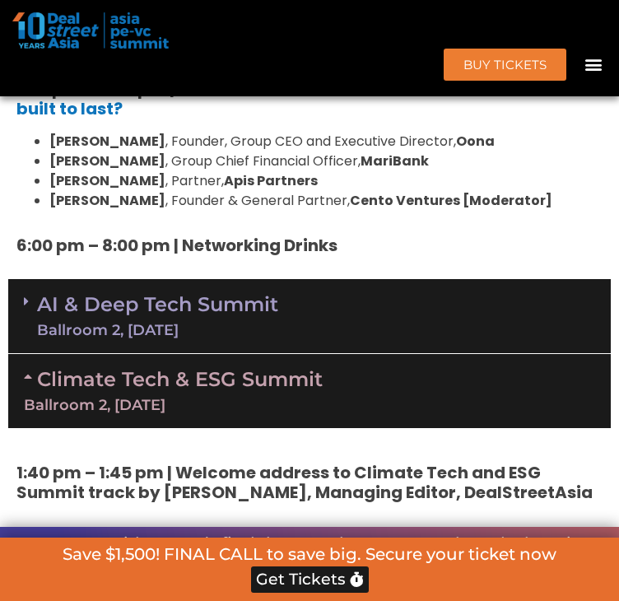
click at [193, 367] on link "Climate Tech & ESG Summit Ballroom 2, [DATE]" at bounding box center [309, 389] width 571 height 45
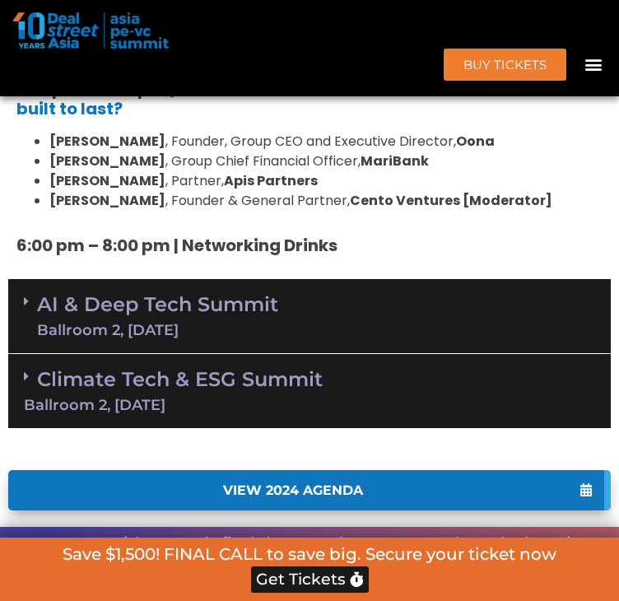
click at [200, 367] on link "Climate Tech & ESG Summit Ballroom 2, [DATE]" at bounding box center [309, 389] width 571 height 45
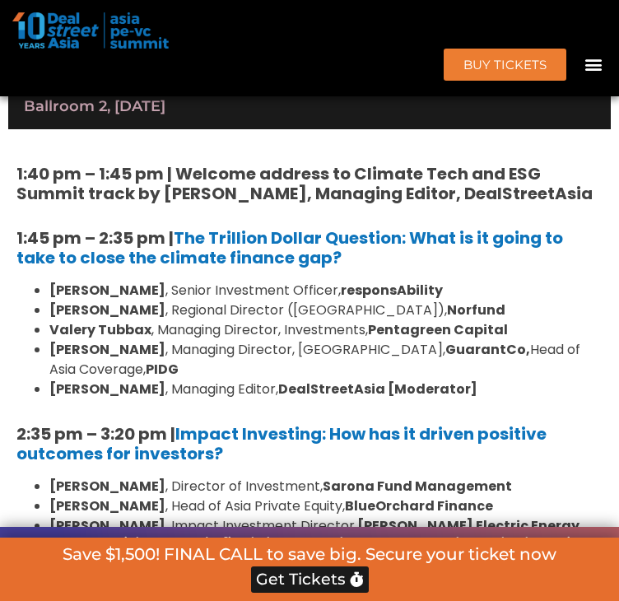
scroll to position [5231, 0]
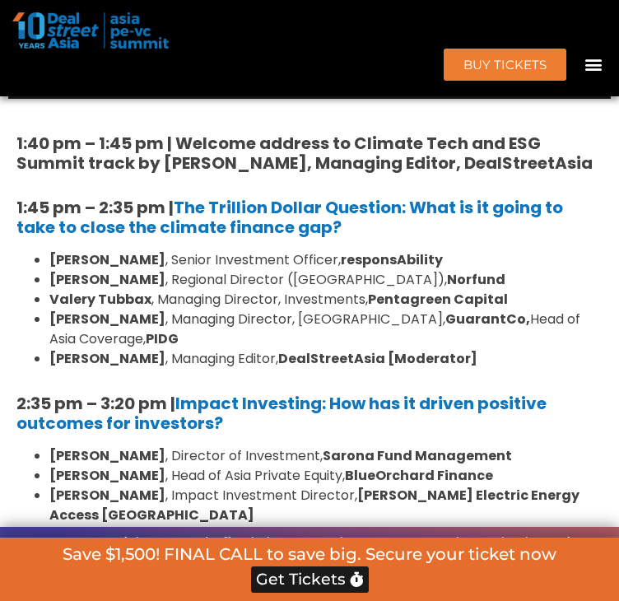
click at [468, 215] on h5 "1:45 pm – 2:35 pm | The Trillion Dollar Question: What is it going to take to c…" at bounding box center [309, 216] width 586 height 39
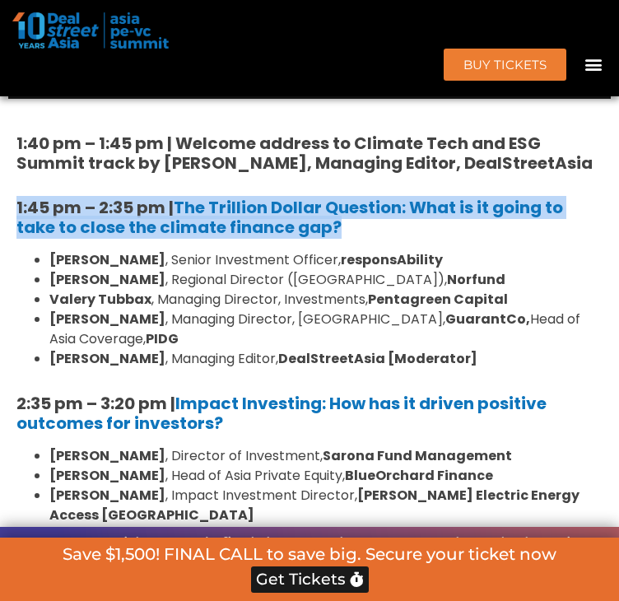
click at [468, 215] on h5 "1:45 pm – 2:35 pm | The Trillion Dollar Question: What is it going to take to c…" at bounding box center [309, 216] width 586 height 39
drag, startPoint x: 350, startPoint y: 210, endPoint x: 179, endPoint y: 186, distance: 172.0
click at [179, 197] on h5 "1:45 pm – 2:35 pm | The Trillion Dollar Question: What is it going to take to c…" at bounding box center [309, 216] width 586 height 39
click at [369, 214] on h5 "1:45 pm – 2:35 pm | The Trillion Dollar Question: What is it going to take to c…" at bounding box center [309, 216] width 586 height 39
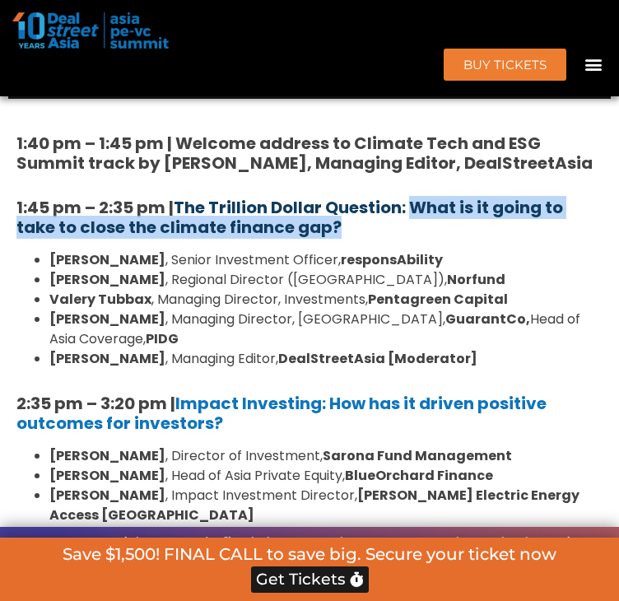
drag, startPoint x: 368, startPoint y: 213, endPoint x: 420, endPoint y: 193, distance: 55.8
click at [420, 197] on h5 "1:45 pm – 2:35 pm | The Trillion Dollar Question: What is it going to take to c…" at bounding box center [309, 216] width 586 height 39
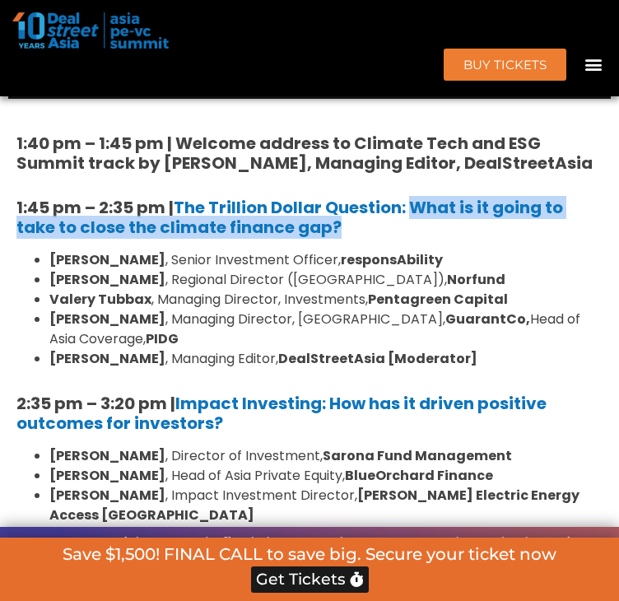
copy link "What is it going to take to close the climate finance gap?"
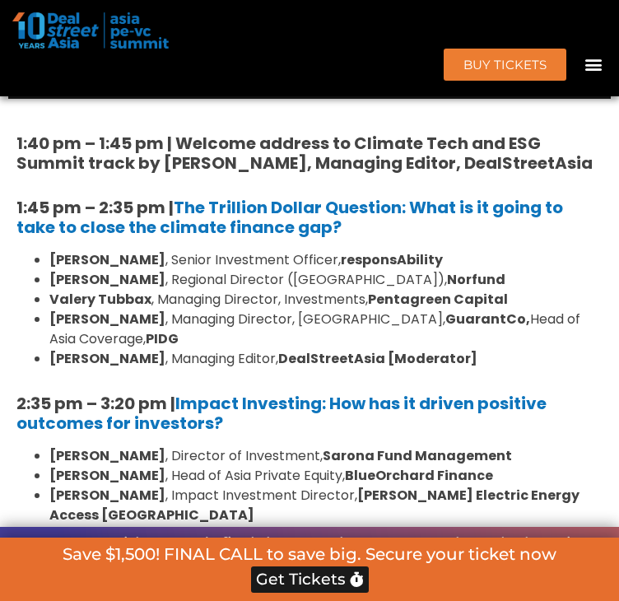
click at [259, 396] on div "1:40 pm – 1:45 pm | Welcome address to Climate Tech and ESG Summit track by [PE…" at bounding box center [309, 593] width 602 height 988
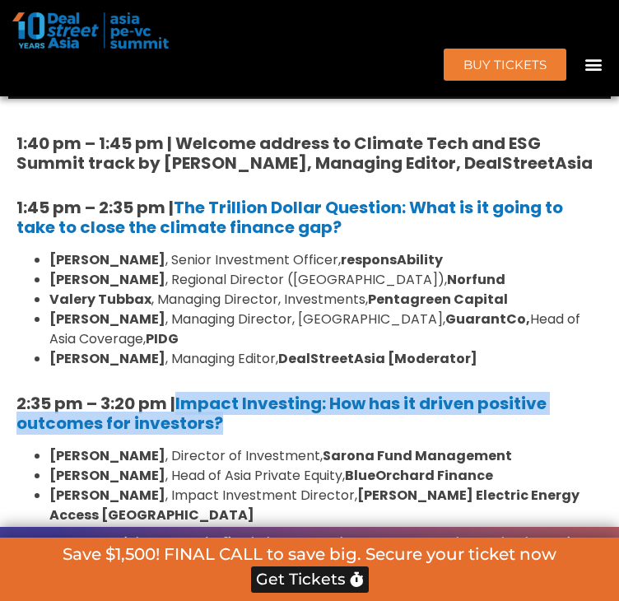
drag, startPoint x: 271, startPoint y: 386, endPoint x: 180, endPoint y: 366, distance: 92.6
click at [180, 393] on h5 "2:35 pm – 3:20 pm | Impact Investing: How has it driven positive outcomes for i…" at bounding box center [309, 412] width 586 height 39
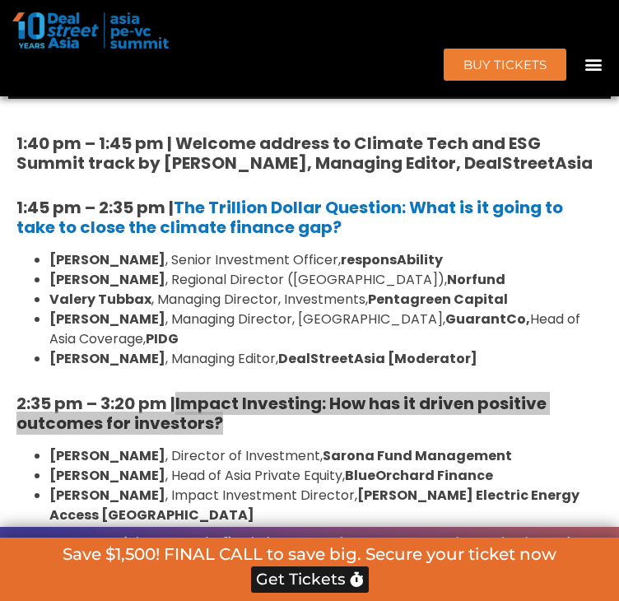
scroll to position [5560, 0]
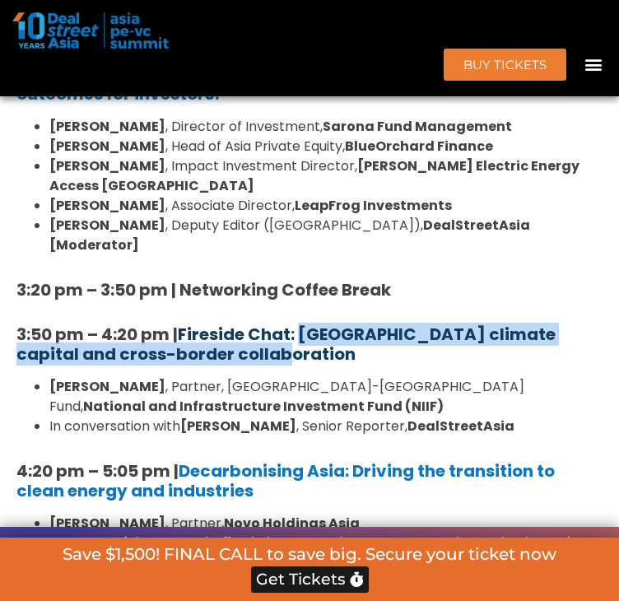
drag, startPoint x: 272, startPoint y: 294, endPoint x: 307, endPoint y: 281, distance: 36.7
click at [307, 324] on h5 "3:50 pm – 4:20 pm | Fireside Chat: [GEOGRAPHIC_DATA] climate capital and cross-…" at bounding box center [309, 343] width 586 height 39
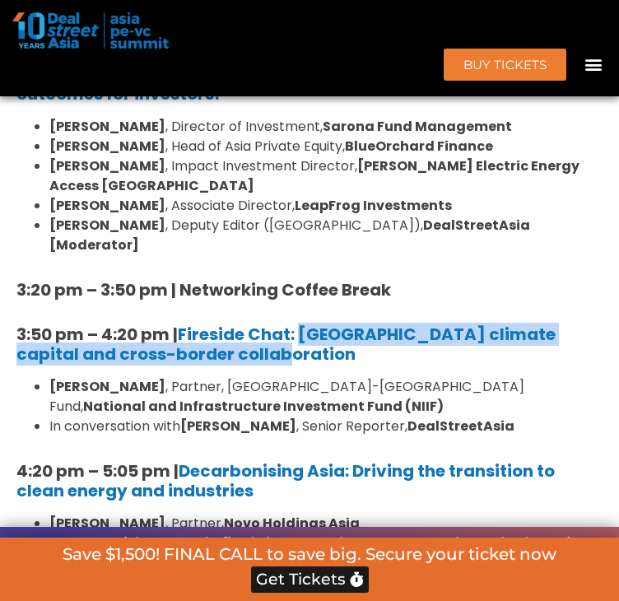
click at [309, 324] on h5 "3:50 pm – 4:20 pm | Fireside Chat: [GEOGRAPHIC_DATA] climate capital and cross-…" at bounding box center [309, 343] width 586 height 39
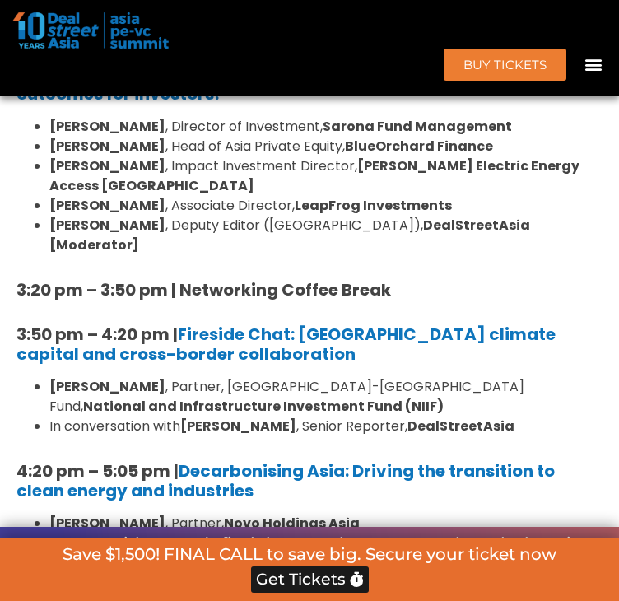
click at [311, 324] on h5 "3:50 pm – 4:20 pm | Fireside Chat: [GEOGRAPHIC_DATA] climate capital and cross-…" at bounding box center [309, 343] width 586 height 39
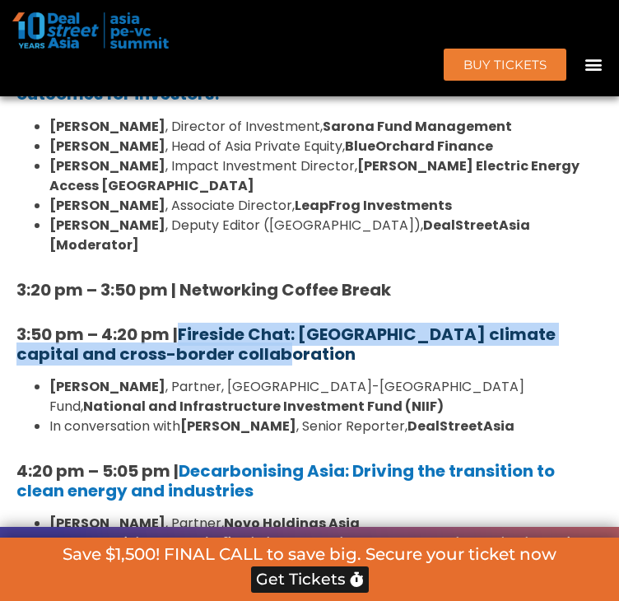
drag, startPoint x: 308, startPoint y: 297, endPoint x: 188, endPoint y: 273, distance: 122.5
click at [188, 324] on h5 "3:50 pm – 4:20 pm | Fireside Chat: [GEOGRAPHIC_DATA] climate capital and cross-…" at bounding box center [309, 343] width 586 height 39
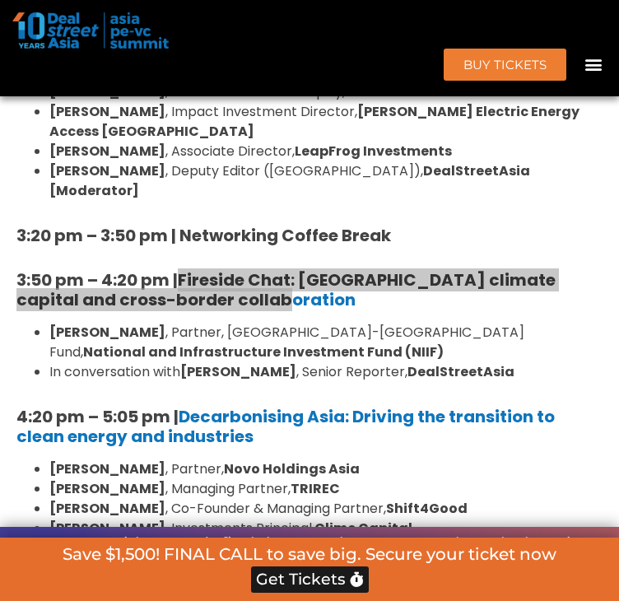
scroll to position [5642, 0]
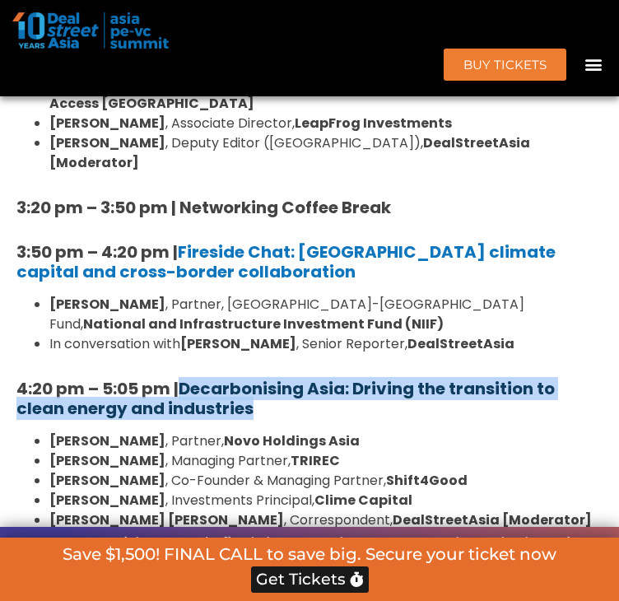
drag, startPoint x: 299, startPoint y: 352, endPoint x: 191, endPoint y: 327, distance: 111.5
click at [191, 378] on h5 "4:20 pm – 5:05 pm | Decarbonising [GEOGRAPHIC_DATA]: Driving the transition to …" at bounding box center [309, 397] width 586 height 39
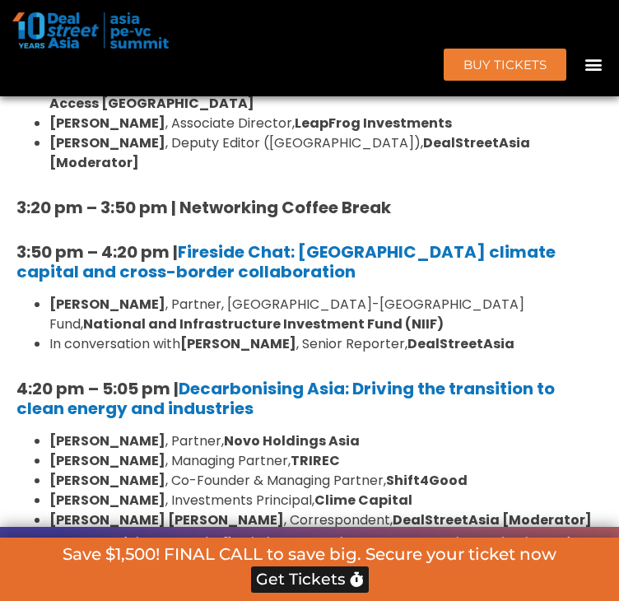
click at [278, 242] on h5 "3:50 pm – 4:20 pm | Fireside Chat: [GEOGRAPHIC_DATA] climate capital and cross-…" at bounding box center [309, 261] width 586 height 39
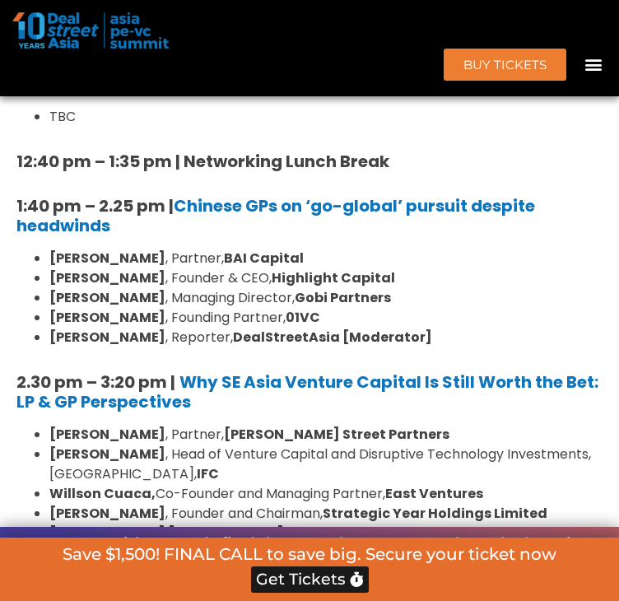
scroll to position [4079, 0]
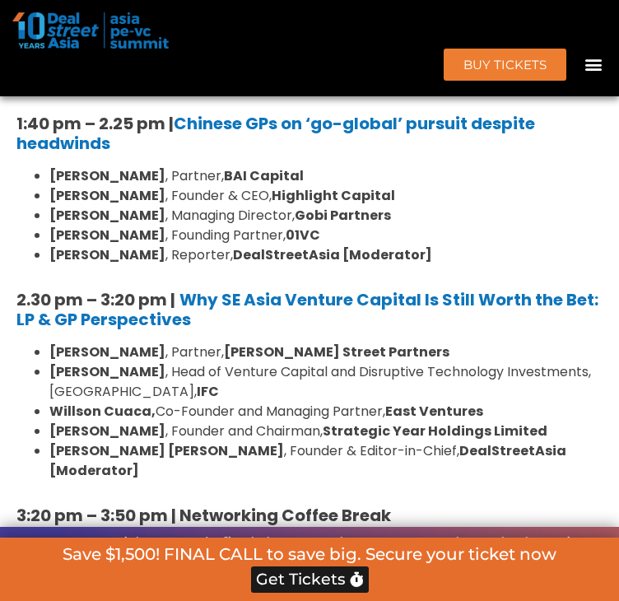
click at [282, 329] on h5 "2.30 pm – 3:20 pm | Why SE Asia Venture Capital Is Still Worth the Bet: LP & GP…" at bounding box center [309, 309] width 586 height 39
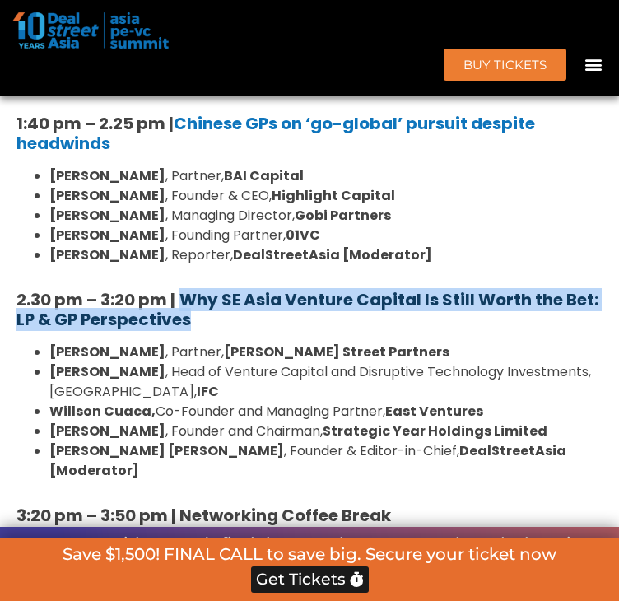
drag, startPoint x: 309, startPoint y: 336, endPoint x: 188, endPoint y: 317, distance: 123.3
click at [188, 317] on h5 "2.30 pm – 3:20 pm | Why SE Asia Venture Capital Is Still Worth the Bet: LP & GP…" at bounding box center [309, 309] width 586 height 39
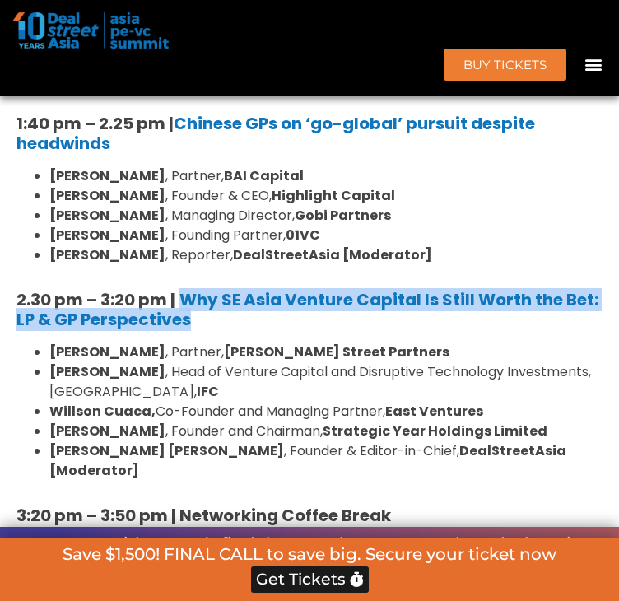
click at [285, 329] on h5 "2.30 pm – 3:20 pm | Why SE Asia Venture Capital Is Still Worth the Bet: LP & GP…" at bounding box center [309, 309] width 586 height 39
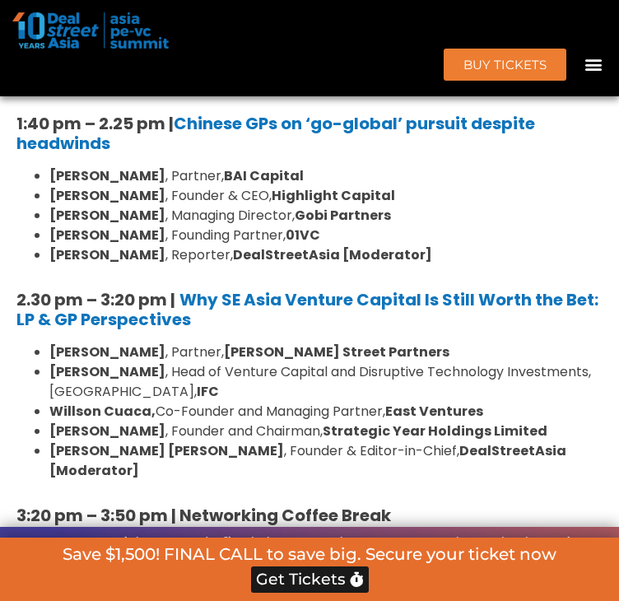
click at [334, 329] on h5 "2.30 pm – 3:20 pm | Why SE Asia Venture Capital Is Still Worth the Bet: LP & GP…" at bounding box center [309, 309] width 586 height 39
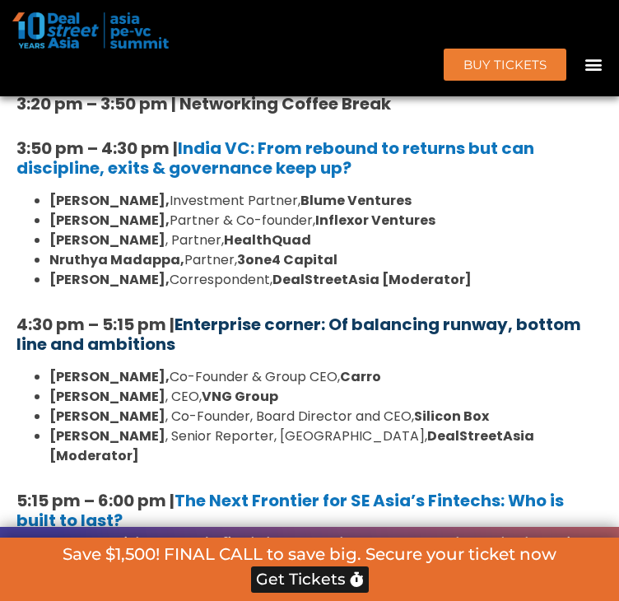
scroll to position [4572, 0]
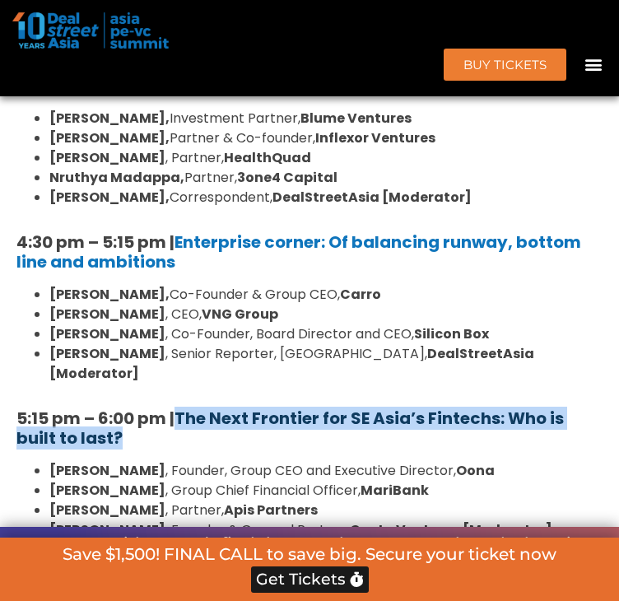
drag, startPoint x: 207, startPoint y: 419, endPoint x: 188, endPoint y: 399, distance: 27.9
click at [188, 408] on h5 "5:15 pm – 6:00 pm | The Next Frontier for SE Asia’s Fintechs: Who is built to l…" at bounding box center [309, 427] width 586 height 39
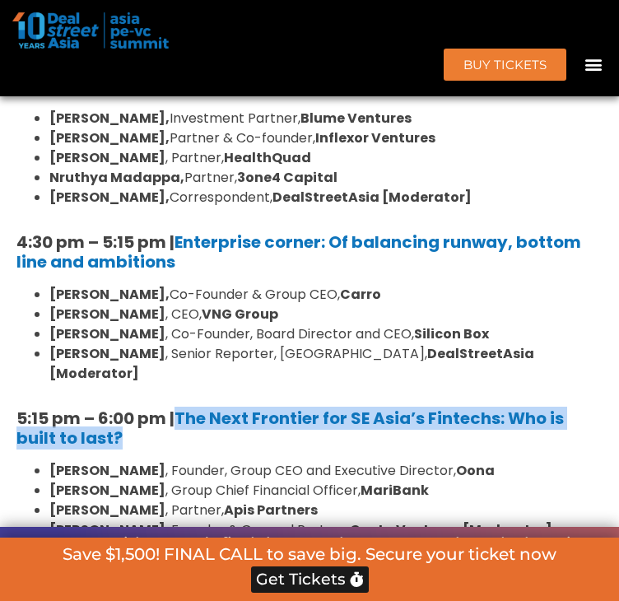
click at [431, 415] on h5 "5:15 pm – 6:00 pm | The Next Frontier for SE Asia’s Fintechs: Who is built to l…" at bounding box center [309, 427] width 586 height 39
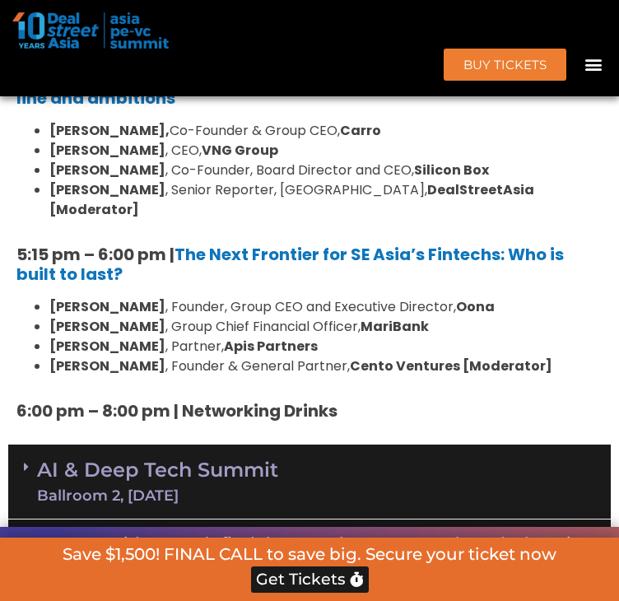
scroll to position [4737, 0]
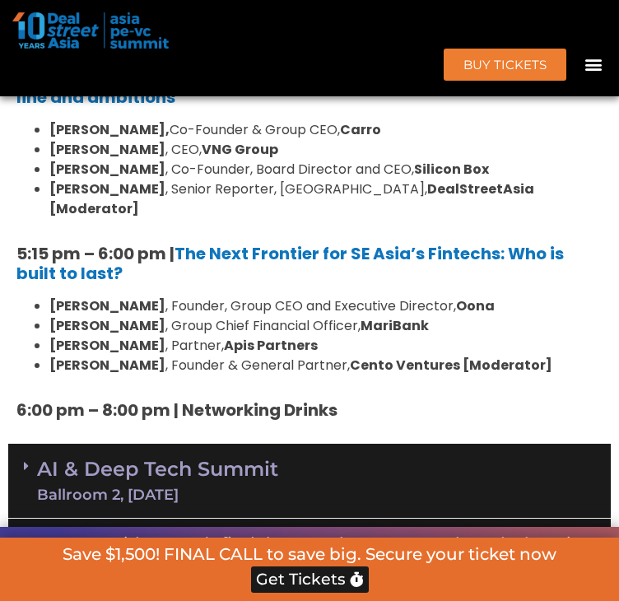
click at [377, 400] on h5 "6:00 pm – 8:00 pm | Networking Drinks" at bounding box center [309, 410] width 586 height 20
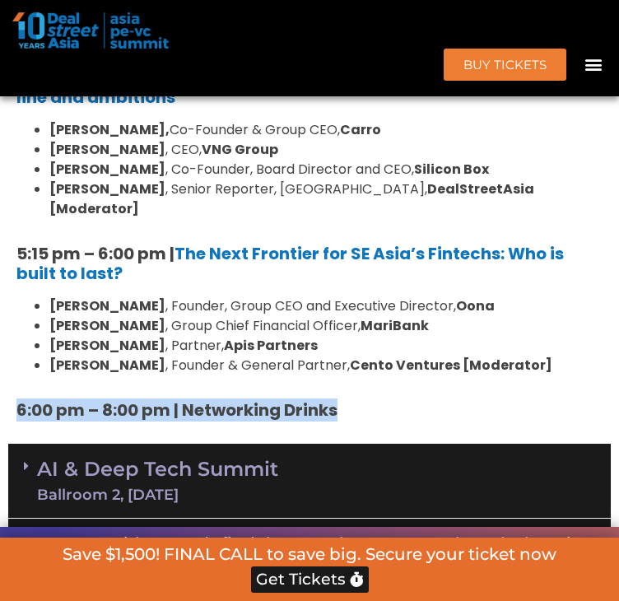
click at [411, 400] on h5 "6:00 pm – 8:00 pm | Networking Drinks" at bounding box center [309, 410] width 586 height 20
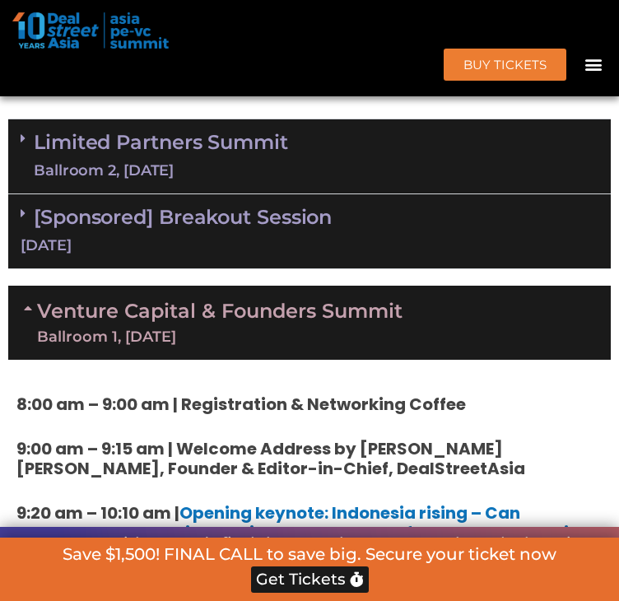
scroll to position [3009, 0]
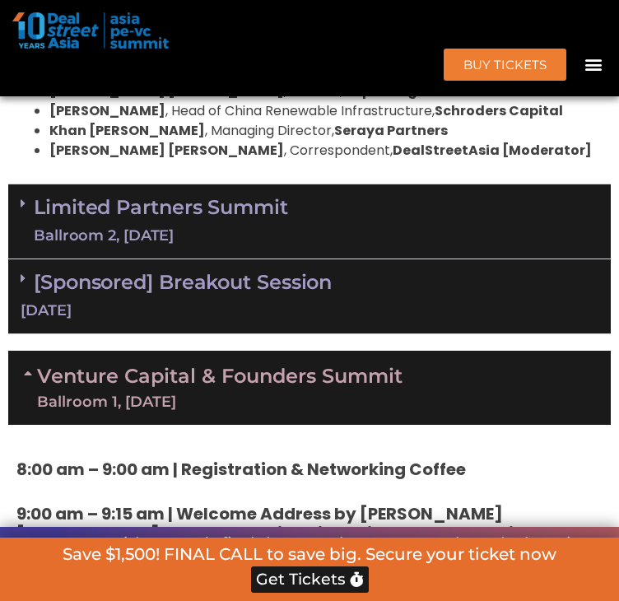
click at [235, 409] on link "Venture Capital & Founders​ Summit Ballroom 1, [DATE]" at bounding box center [219, 387] width 365 height 43
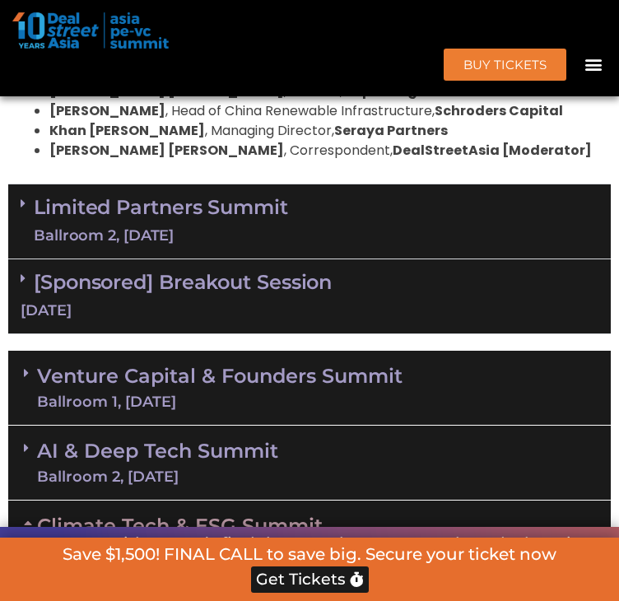
click at [206, 246] on link "Limited Partners [GEOGRAPHIC_DATA] 2, [DATE]" at bounding box center [161, 221] width 254 height 49
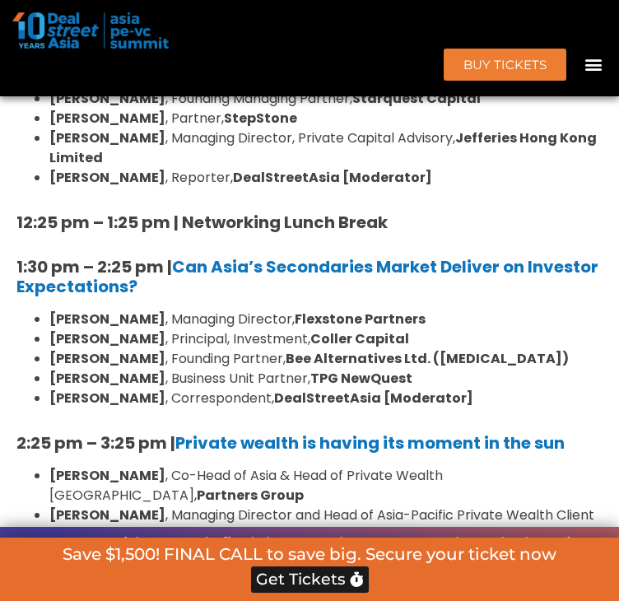
scroll to position [3667, 0]
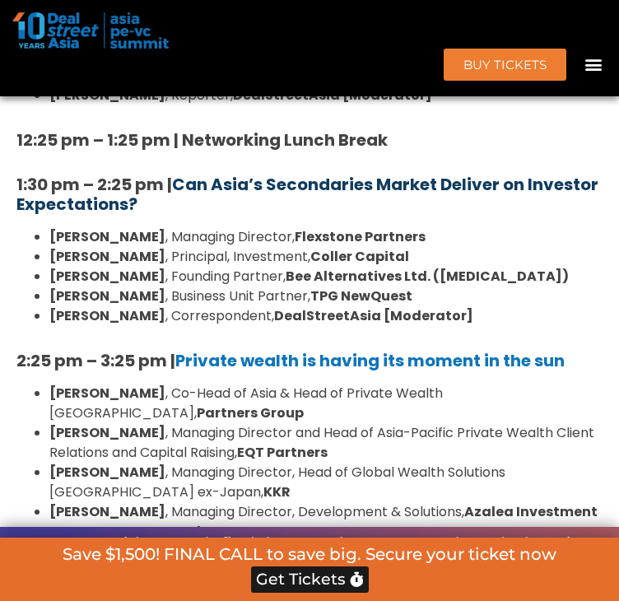
drag, startPoint x: 234, startPoint y: 267, endPoint x: 183, endPoint y: 248, distance: 54.4
click at [183, 214] on h5 "1:30 pm – 2:25 pm | Can Asia’s Secondaries Market Deliver on Investor Expectati…" at bounding box center [309, 193] width 586 height 39
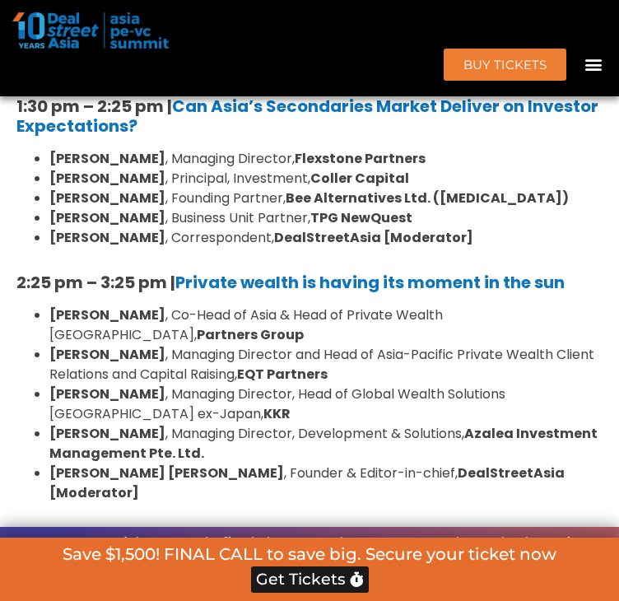
scroll to position [3832, 0]
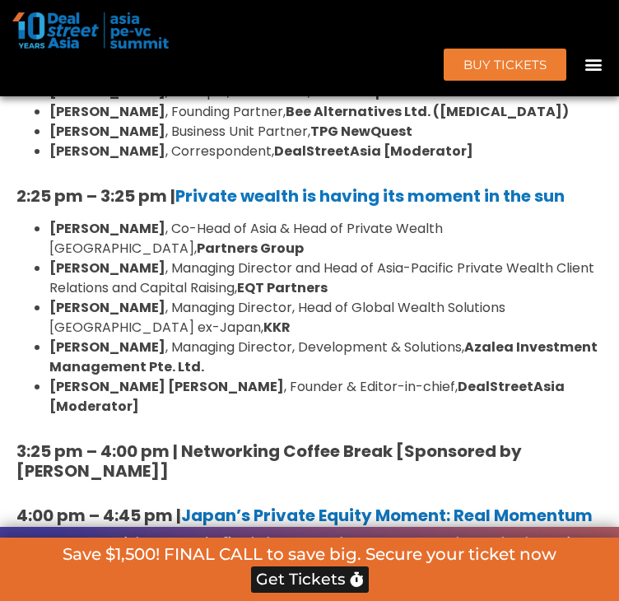
click at [290, 337] on li "[PERSON_NAME] , Managing Director, Head of Global Wealth Solutions [GEOGRAPHIC_…" at bounding box center [325, 317] width 553 height 39
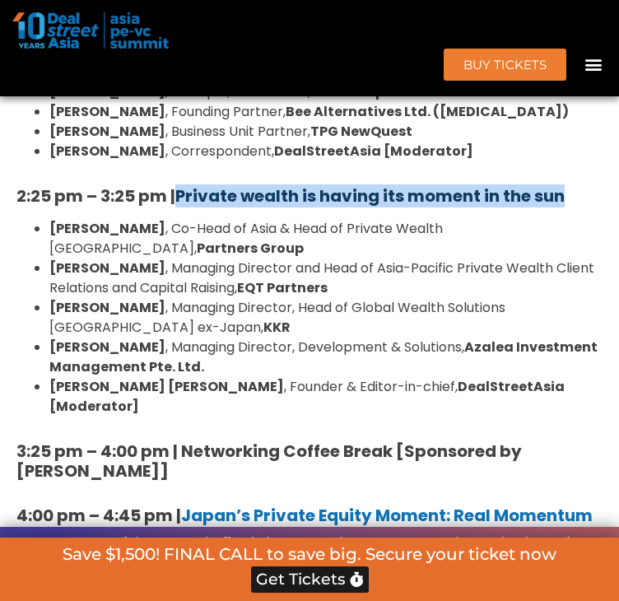
drag, startPoint x: 577, startPoint y: 258, endPoint x: 184, endPoint y: 256, distance: 392.4
click at [184, 206] on h5 "2:25 pm – 3:25 pm | Private wealth is having its moment in the sun" at bounding box center [309, 196] width 586 height 20
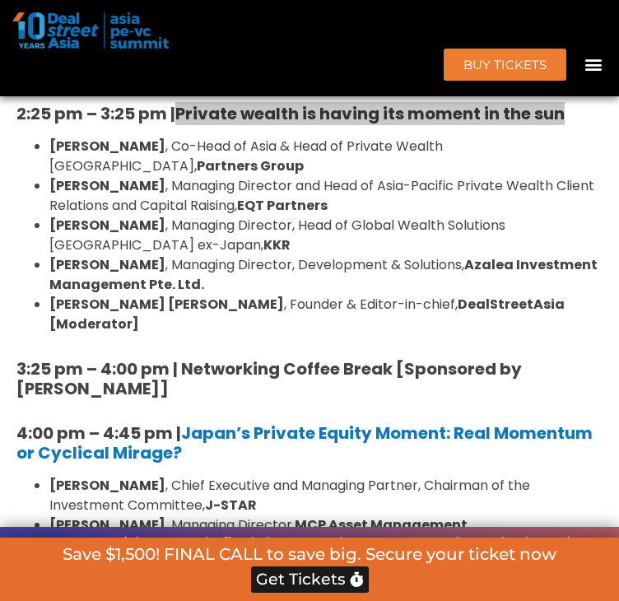
scroll to position [3997, 0]
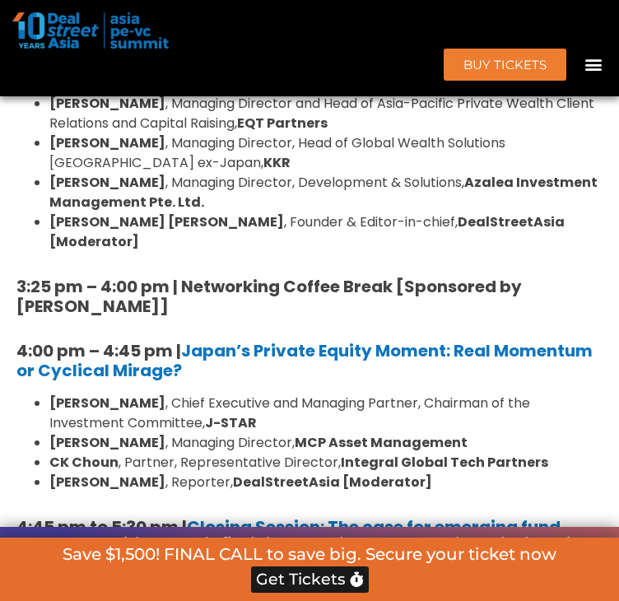
click at [349, 380] on h5 "4:00 pm – 4:45 pm | Japan’s Private Equity Moment: Real Momentum or Cyclical Mi…" at bounding box center [309, 360] width 586 height 39
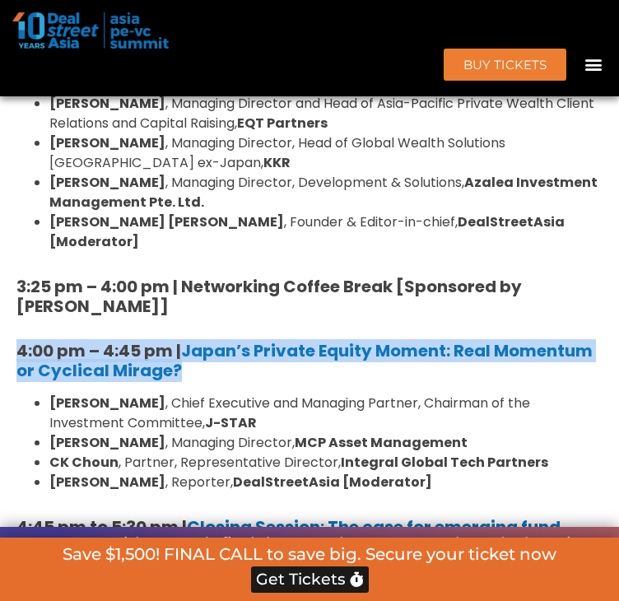
click at [349, 380] on h5 "4:00 pm – 4:45 pm | Japan’s Private Equity Moment: Real Momentum or Cyclical Mi…" at bounding box center [309, 360] width 586 height 39
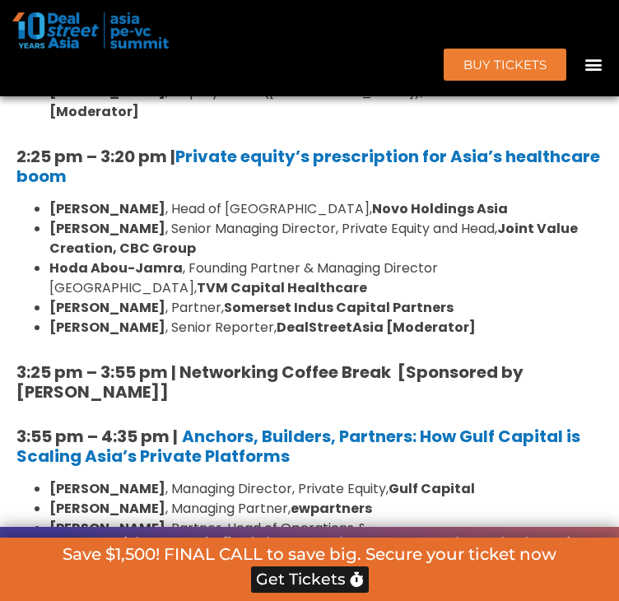
scroll to position [2433, 0]
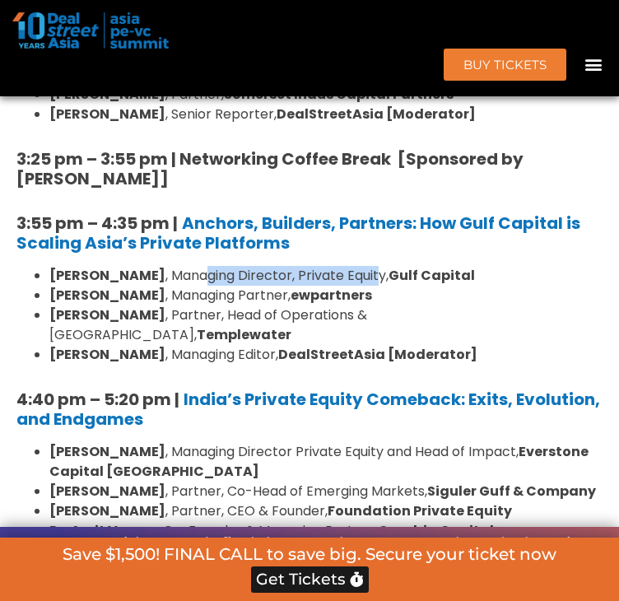
drag, startPoint x: 216, startPoint y: 333, endPoint x: 388, endPoint y: 332, distance: 171.9
click at [388, 285] on li "[PERSON_NAME] , Managing Director, Private Equity, Gulf Capital" at bounding box center [325, 276] width 553 height 20
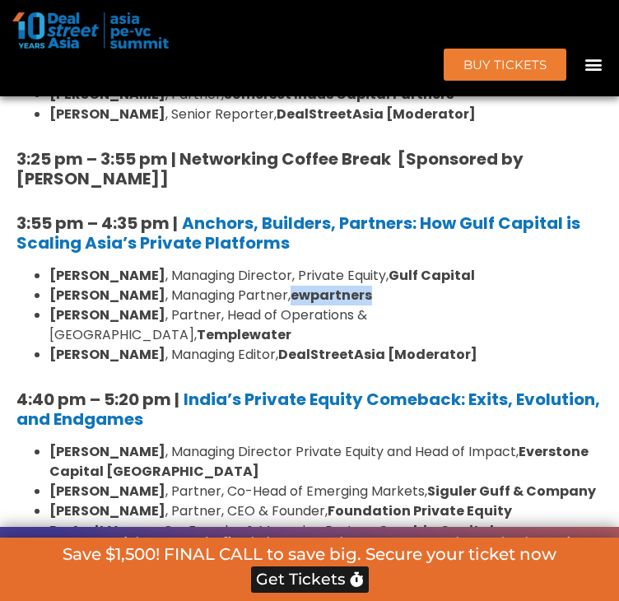
drag, startPoint x: 253, startPoint y: 346, endPoint x: 339, endPoint y: 346, distance: 86.4
click at [339, 305] on li "[PERSON_NAME] , Managing Partner, ewpartners" at bounding box center [325, 295] width 553 height 20
click at [291, 344] on strong "Templewater" at bounding box center [244, 334] width 95 height 19
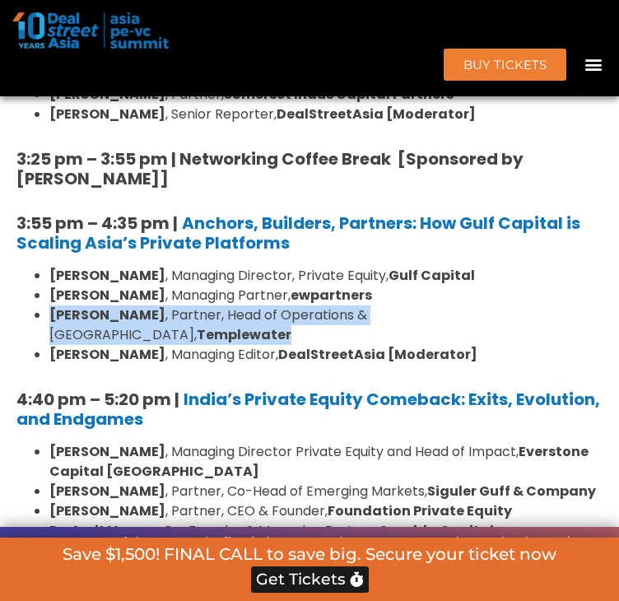
click at [291, 344] on strong "Templewater" at bounding box center [244, 334] width 95 height 19
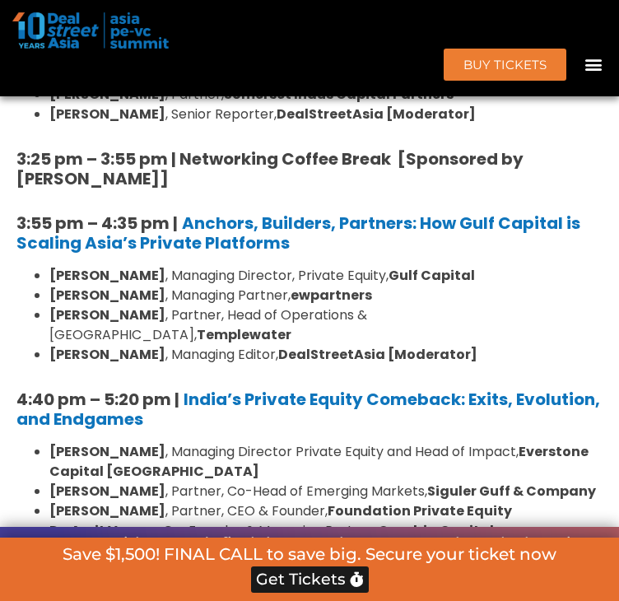
click at [408, 285] on strong "Gulf Capital" at bounding box center [431, 275] width 86 height 19
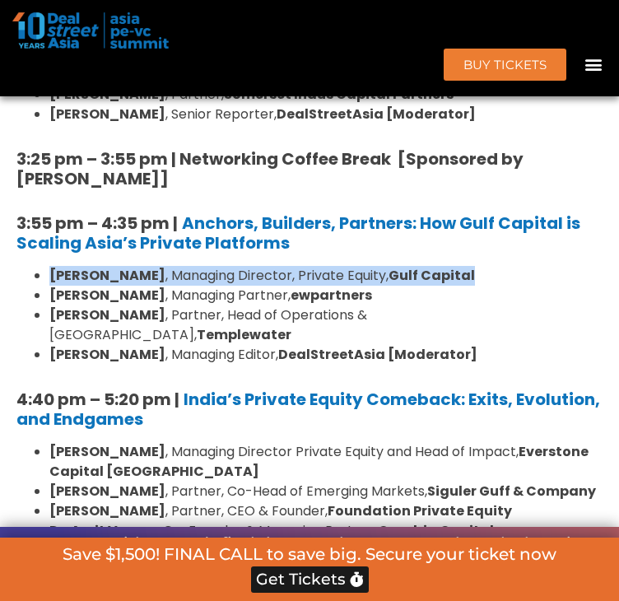
click at [408, 285] on strong "Gulf Capital" at bounding box center [431, 275] width 86 height 19
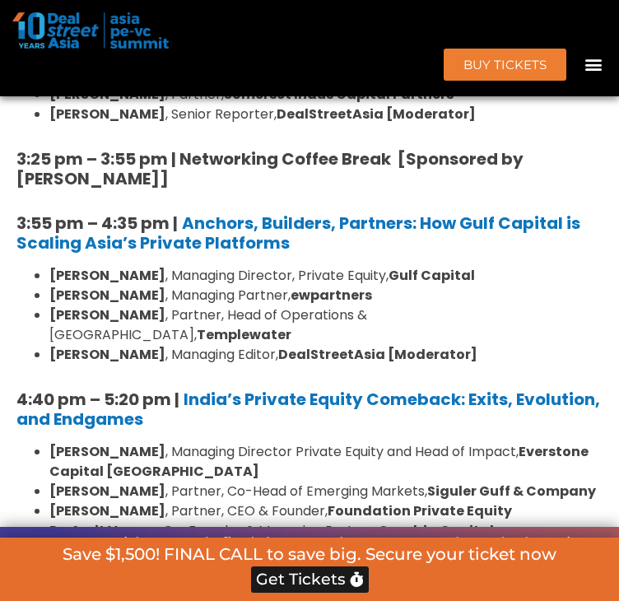
click at [419, 305] on li "[PERSON_NAME] , Managing Partner, ewpartners" at bounding box center [325, 295] width 553 height 20
drag, startPoint x: 406, startPoint y: 330, endPoint x: 508, endPoint y: 329, distance: 102.0
click at [508, 285] on li "[PERSON_NAME] , Managing Director, Private Equity, Gulf Capital" at bounding box center [325, 276] width 553 height 20
click at [500, 305] on li "[PERSON_NAME] , Managing Partner, ewpartners" at bounding box center [325, 295] width 553 height 20
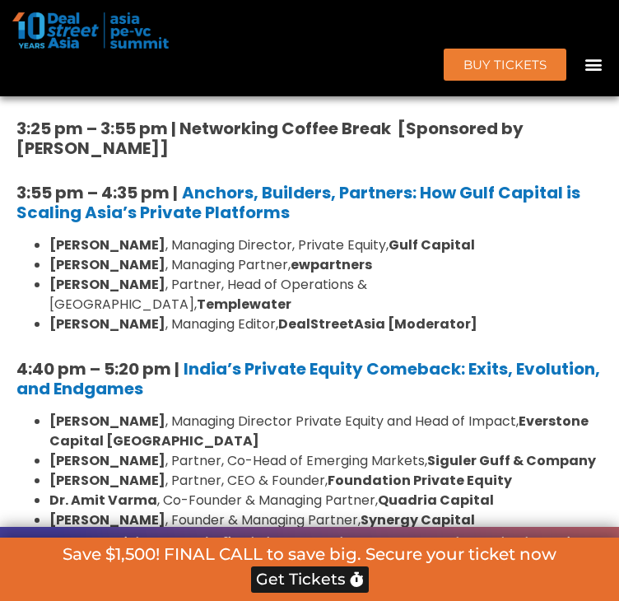
scroll to position [2516, 0]
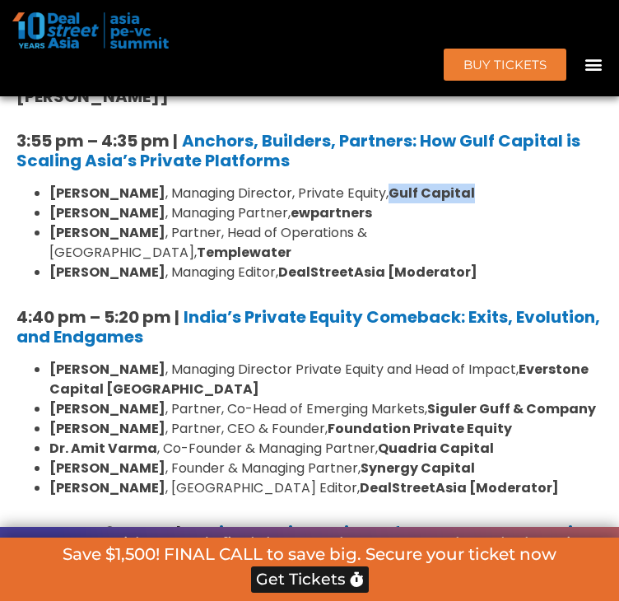
drag, startPoint x: 405, startPoint y: 244, endPoint x: 514, endPoint y: 243, distance: 109.4
click at [514, 203] on li "[PERSON_NAME] , Managing Director, Private Equity, Gulf Capital" at bounding box center [325, 193] width 553 height 20
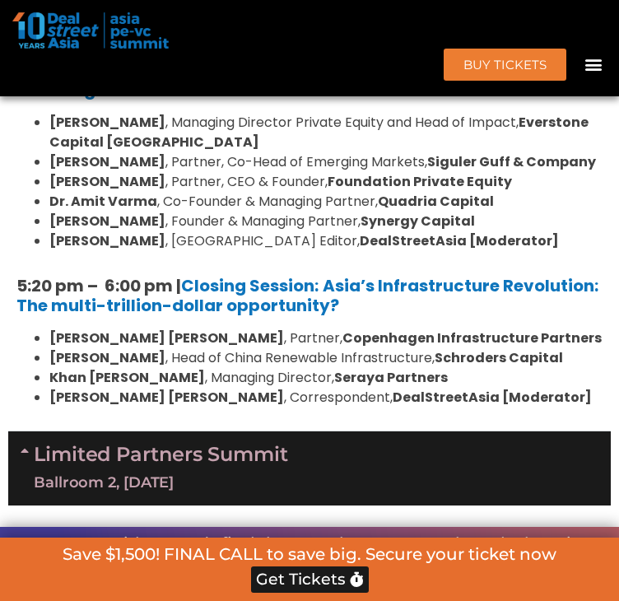
click at [296, 231] on li "[PERSON_NAME] , Founder & Managing Partner, Synergy Capital" at bounding box center [325, 221] width 553 height 20
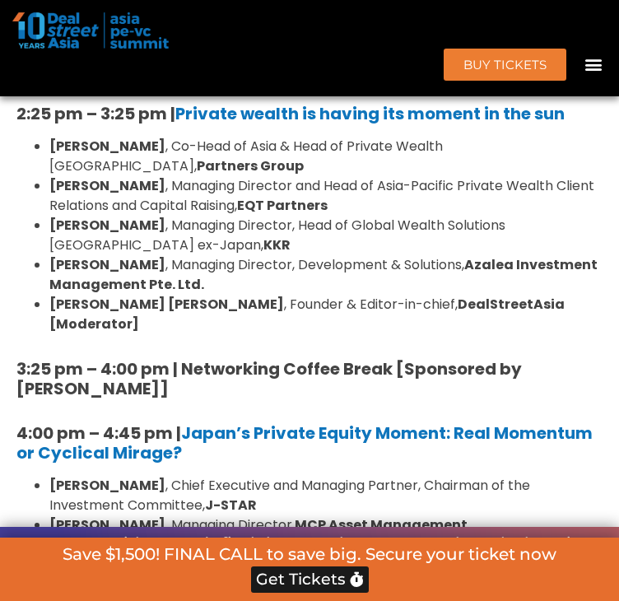
scroll to position [3997, 0]
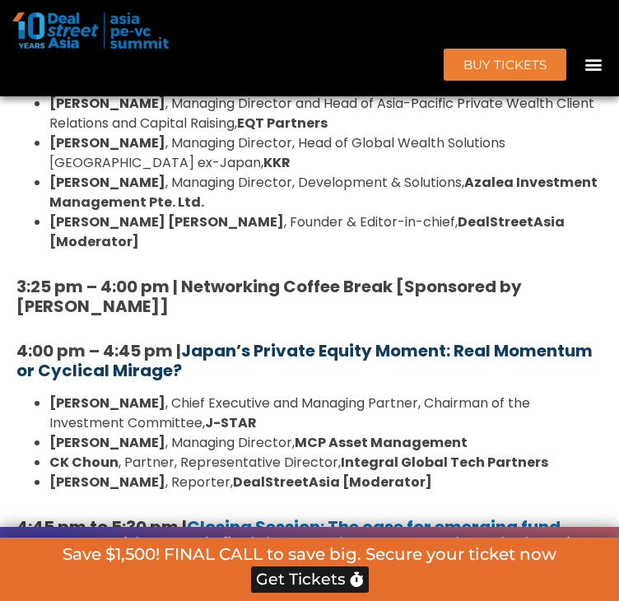
drag, startPoint x: 313, startPoint y: 389, endPoint x: 190, endPoint y: 368, distance: 124.4
click at [190, 368] on h5 "4:00 pm – 4:45 pm | Japan’s Private Equity Moment: Real Momentum or Cyclical Mi…" at bounding box center [309, 360] width 586 height 39
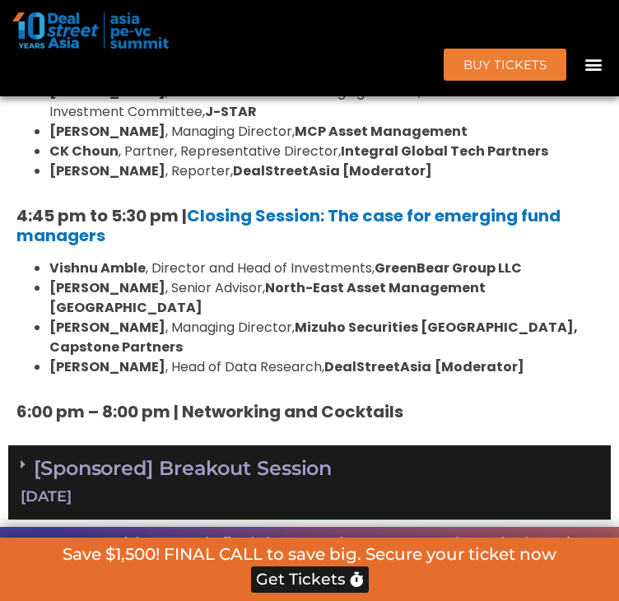
scroll to position [4326, 0]
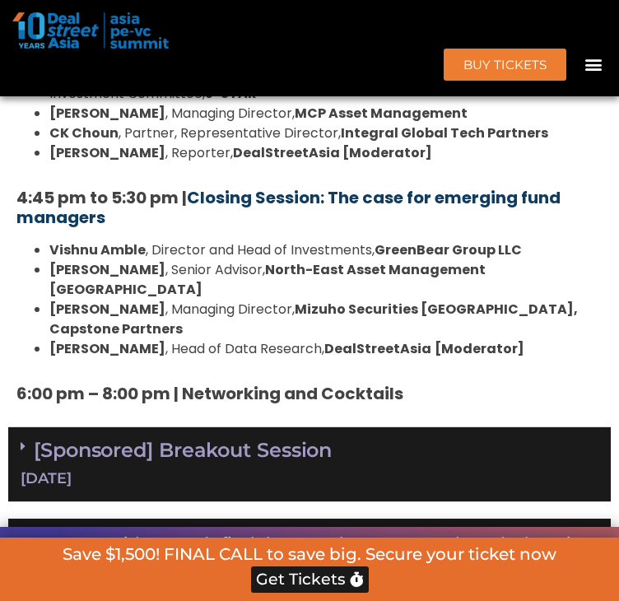
drag, startPoint x: 430, startPoint y: 238, endPoint x: 336, endPoint y: 215, distance: 96.6
click at [336, 215] on h5 "4:45 pm to 5:30 pm | Closing Session: The case for emerging fund managers" at bounding box center [309, 207] width 586 height 39
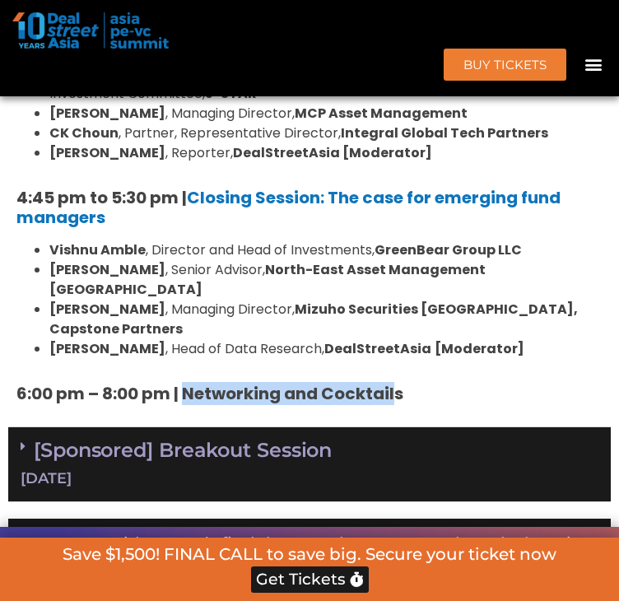
drag, startPoint x: 191, startPoint y: 373, endPoint x: 399, endPoint y: 373, distance: 208.1
click at [399, 382] on strong "6:00 pm – 8:00 pm | Networking and Cocktails" at bounding box center [209, 393] width 387 height 23
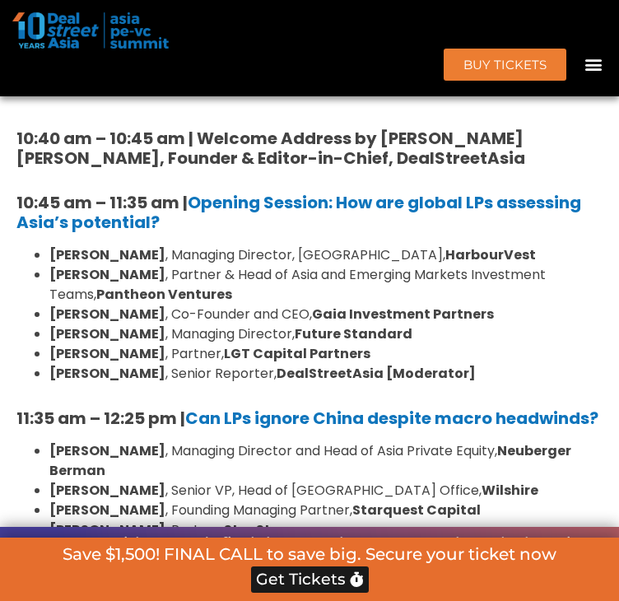
scroll to position [3092, 0]
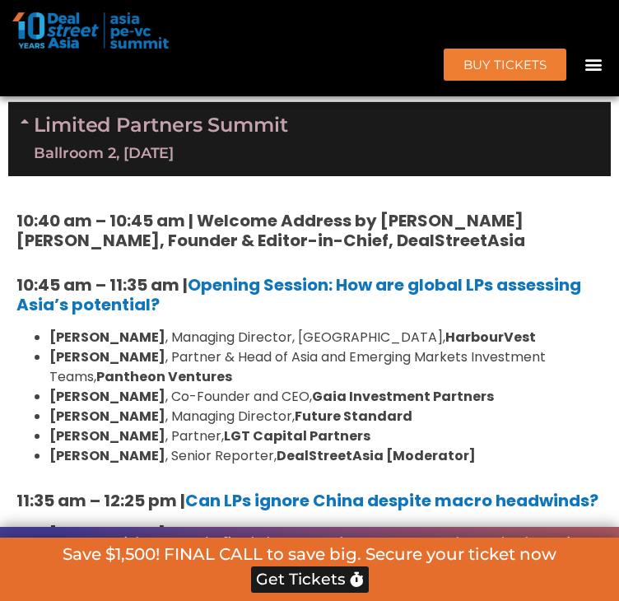
click at [288, 164] on link "Limited Partners [GEOGRAPHIC_DATA] 2, [DATE]" at bounding box center [161, 138] width 254 height 49
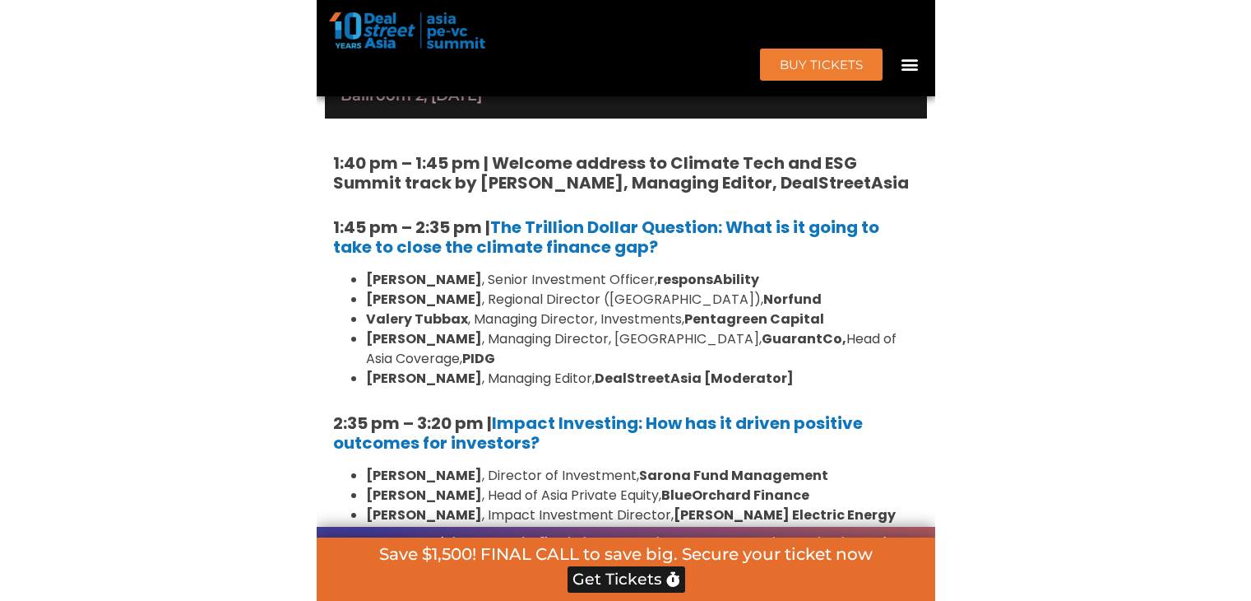
scroll to position [3503, 0]
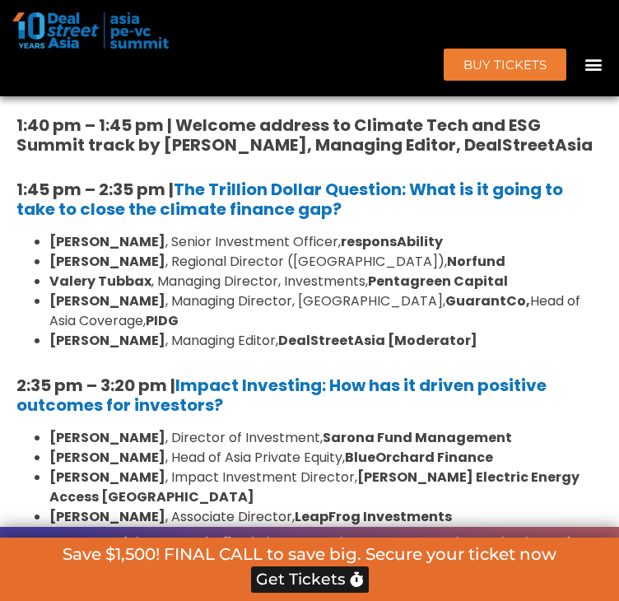
click at [325, 81] on div "Climate Tech & ESG Summit Ballroom 2, [DATE]" at bounding box center [309, 44] width 602 height 74
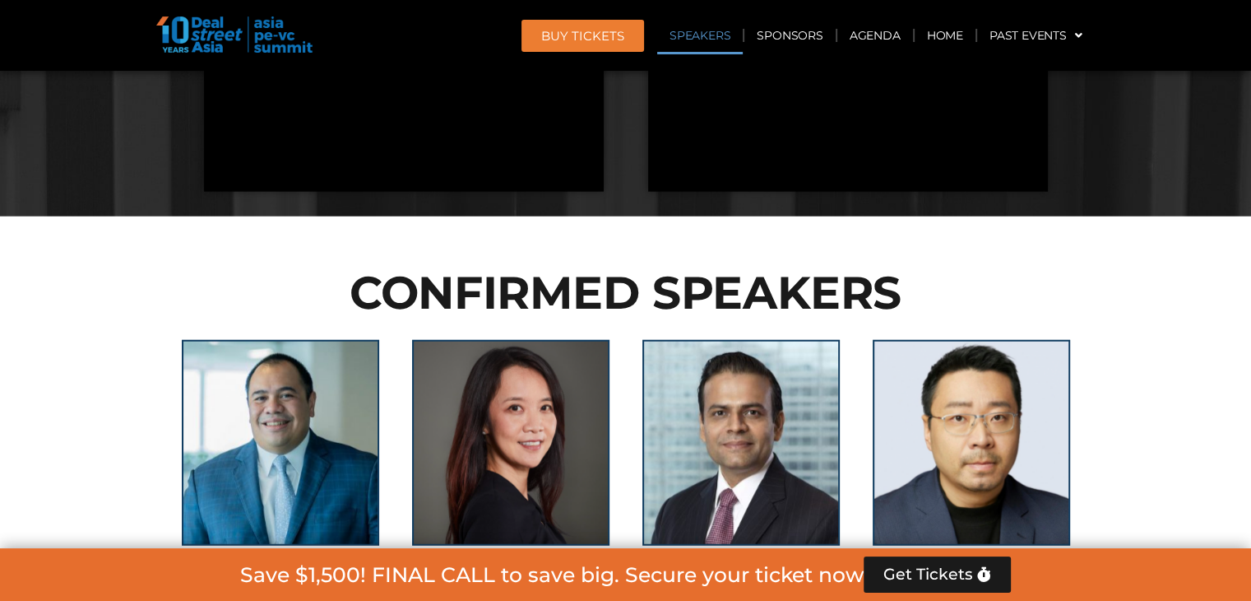
scroll to position [4237, 0]
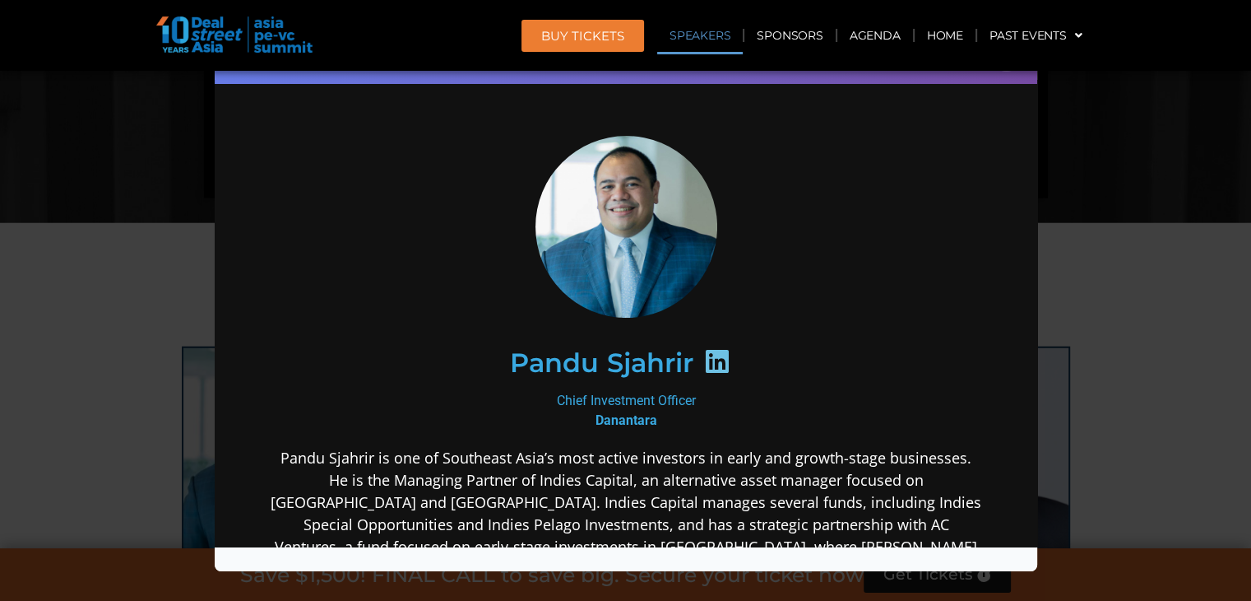
scroll to position [0, 0]
click at [619, 415] on b "Danantara" at bounding box center [626, 419] width 62 height 16
click at [620, 414] on b "Danantara" at bounding box center [626, 419] width 62 height 16
